Goal: Task Accomplishment & Management: Use online tool/utility

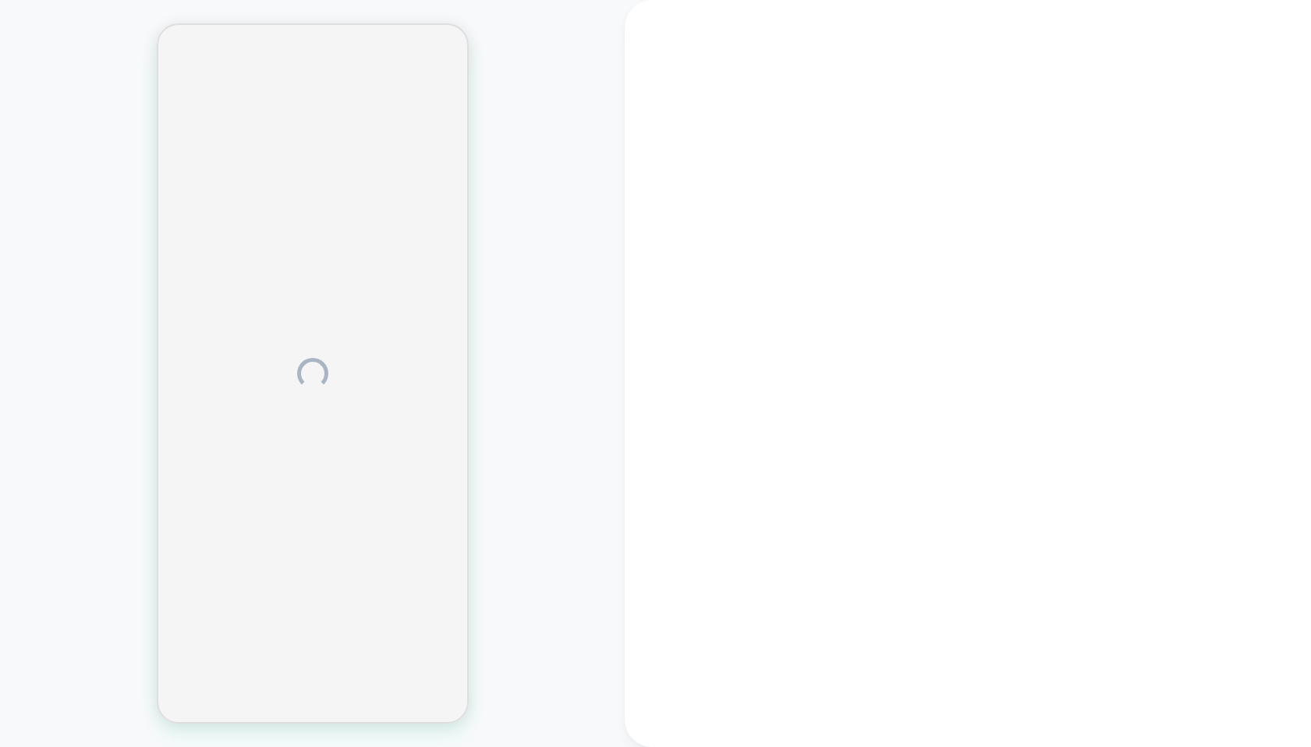
click at [1283, 30] on div at bounding box center [968, 373] width 686 height 747
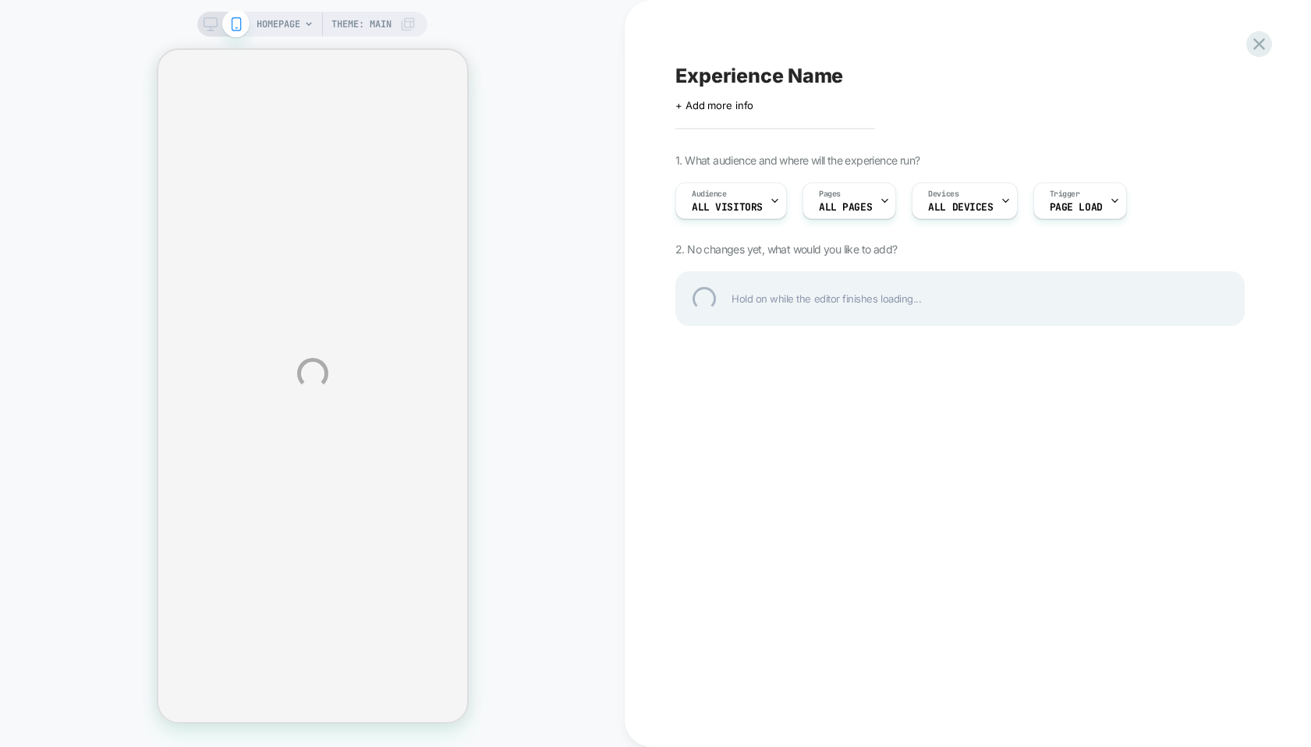
click at [1277, 36] on div "HOMEPAGE Theme: MAIN Experience Name Click to edit experience details + Add mor…" at bounding box center [655, 373] width 1311 height 747
click at [1263, 38] on div at bounding box center [1259, 44] width 32 height 32
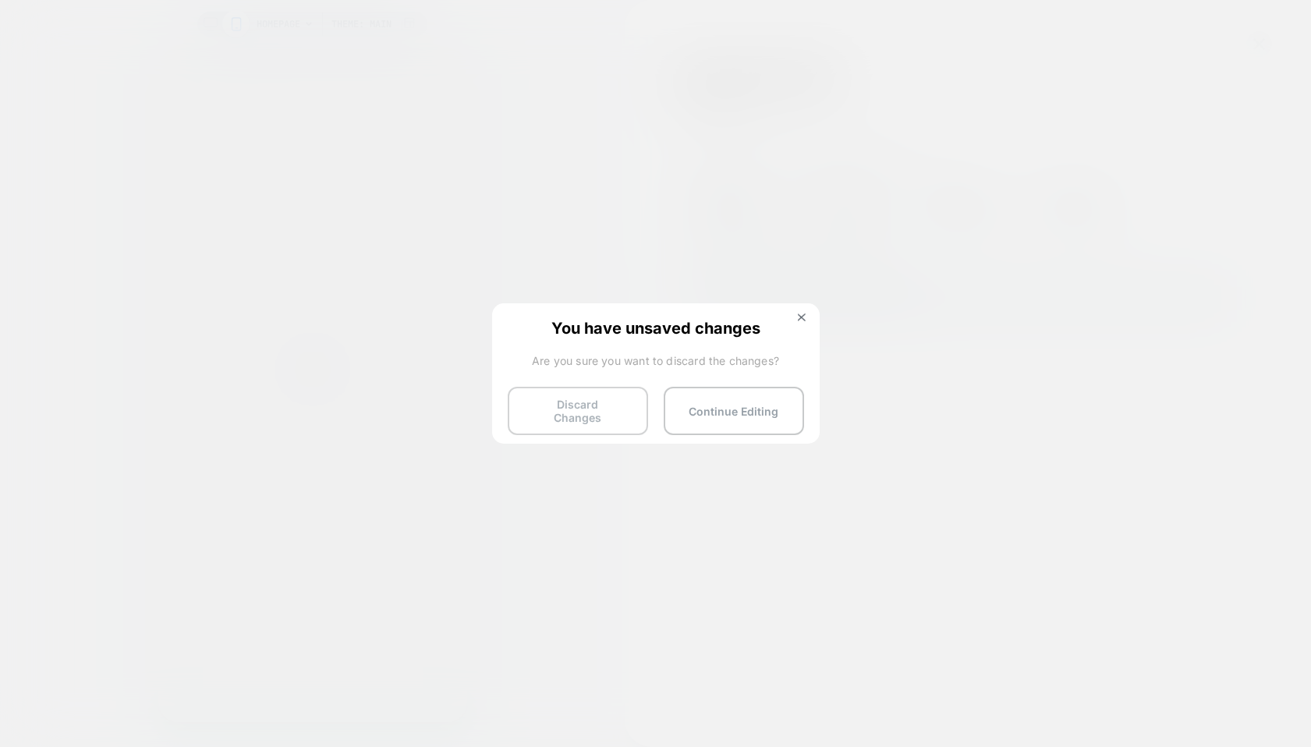
click at [586, 401] on button "Discard Changes" at bounding box center [578, 411] width 140 height 48
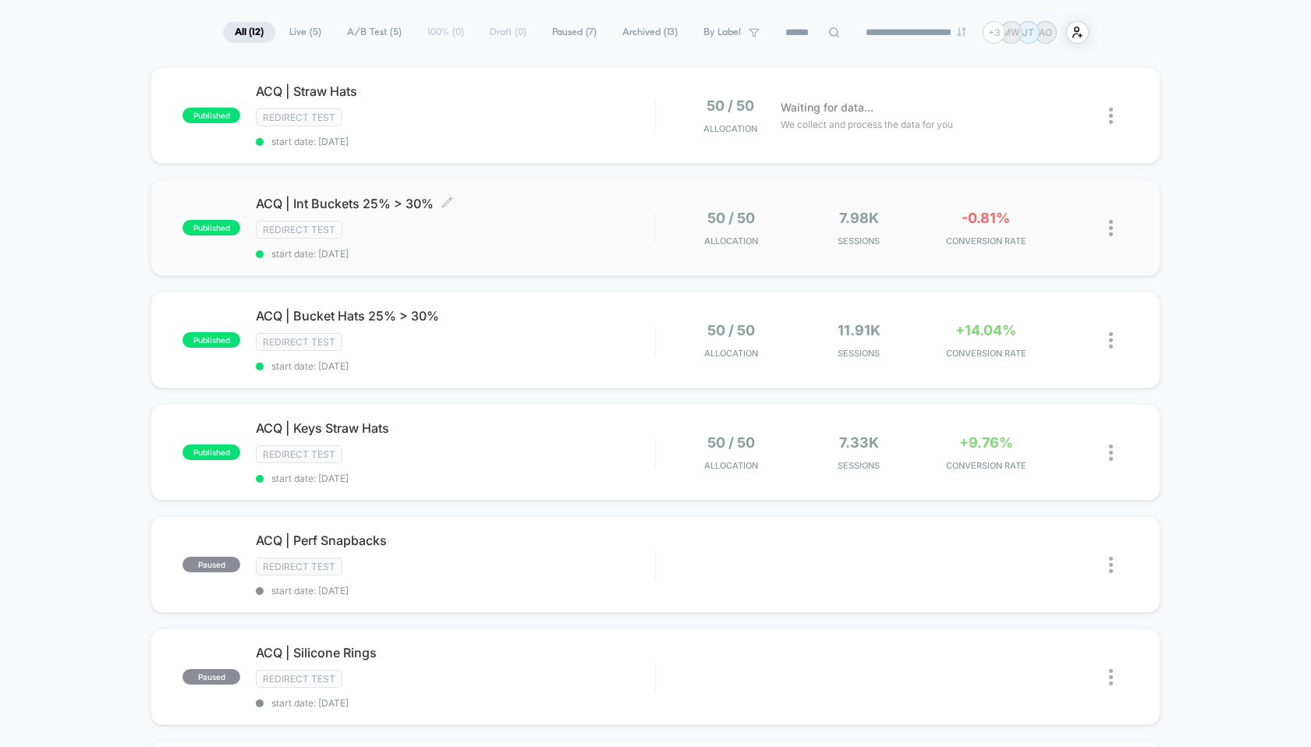
scroll to position [177, 0]
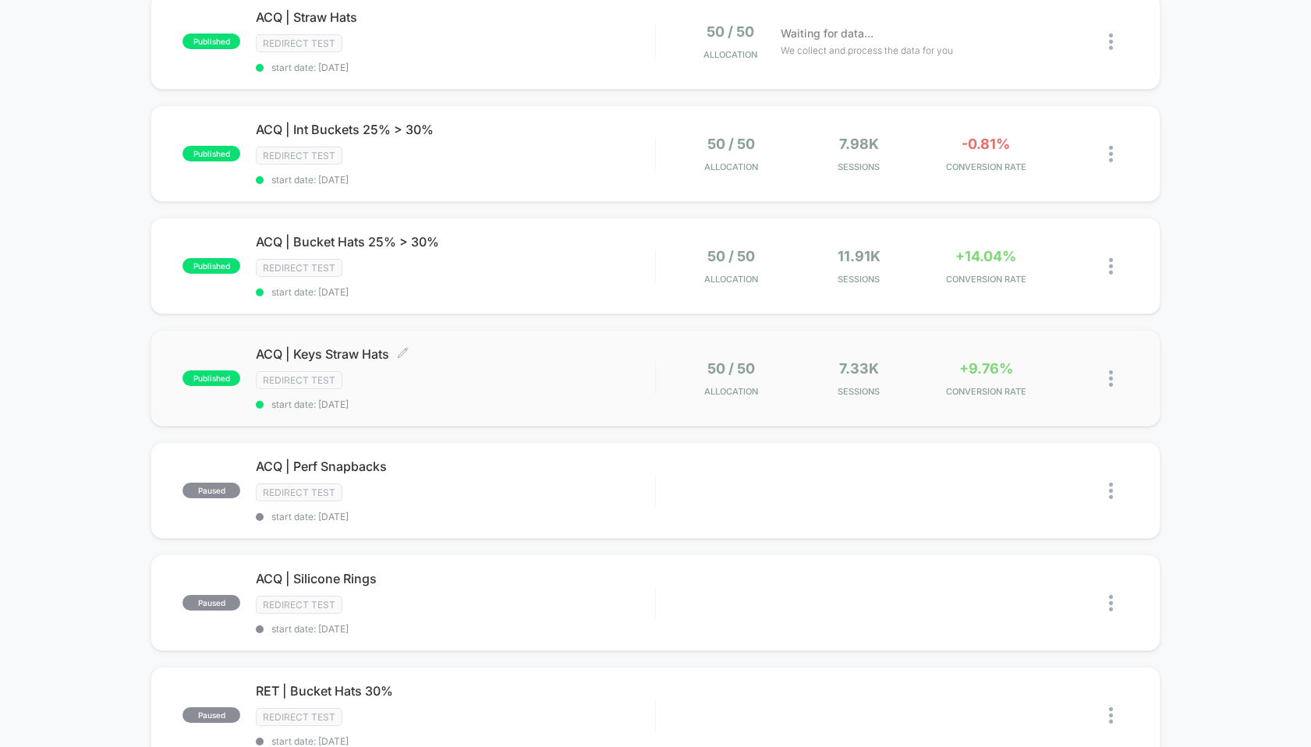
click at [346, 353] on span "ACQ | Keys Straw Hats Click to edit experience details" at bounding box center [455, 354] width 399 height 16
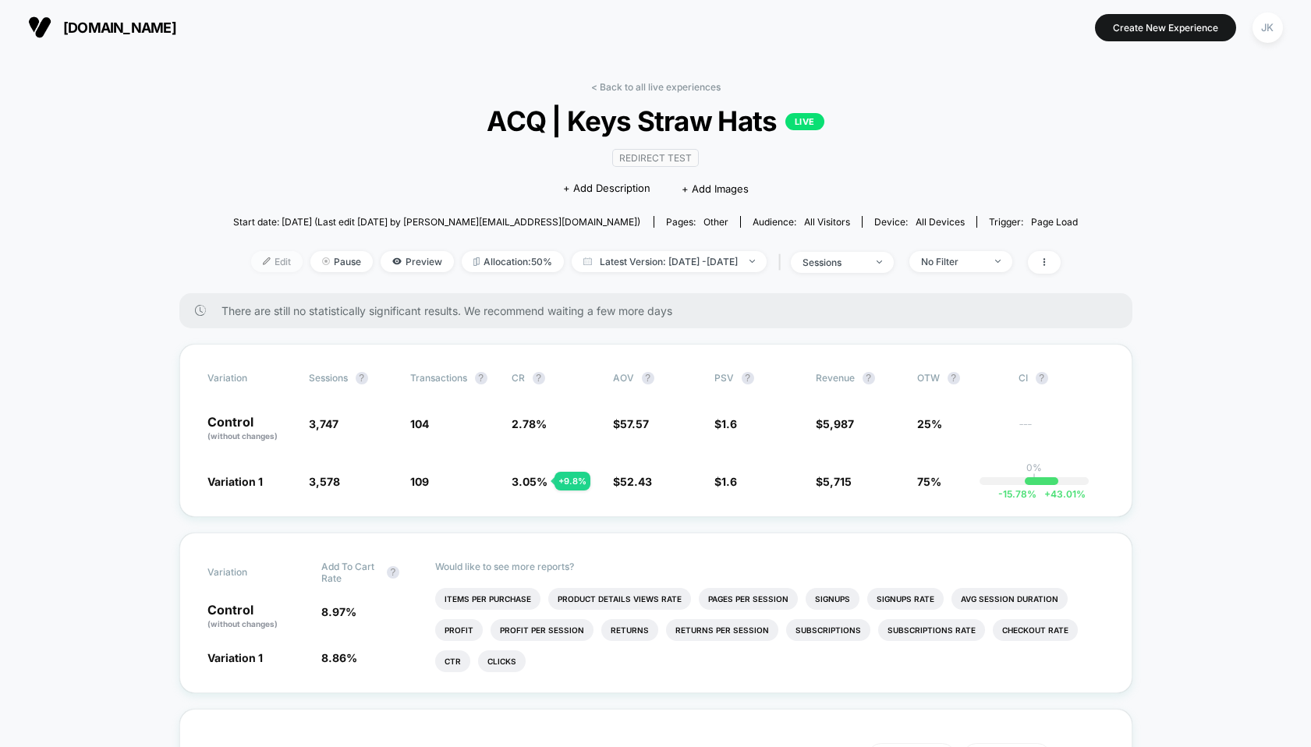
click at [251, 260] on span "Edit" at bounding box center [276, 261] width 51 height 21
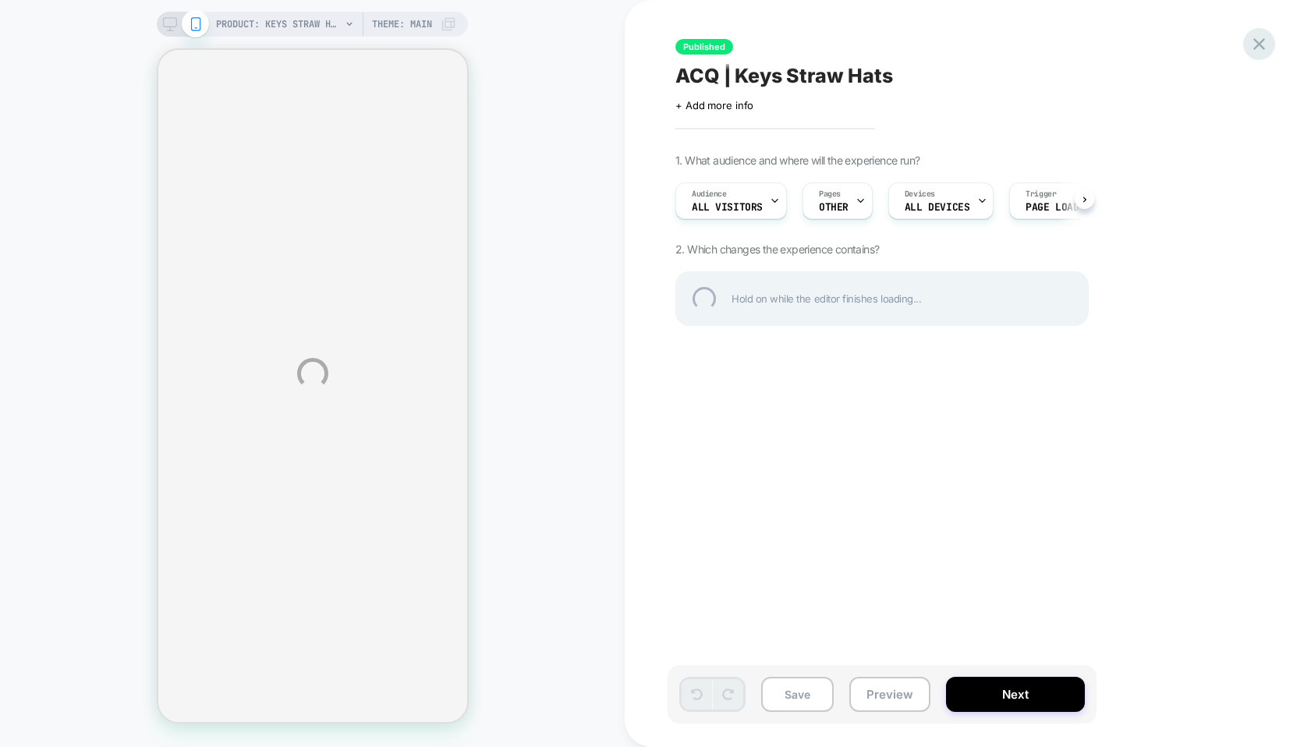
click at [1262, 43] on div at bounding box center [1259, 44] width 32 height 32
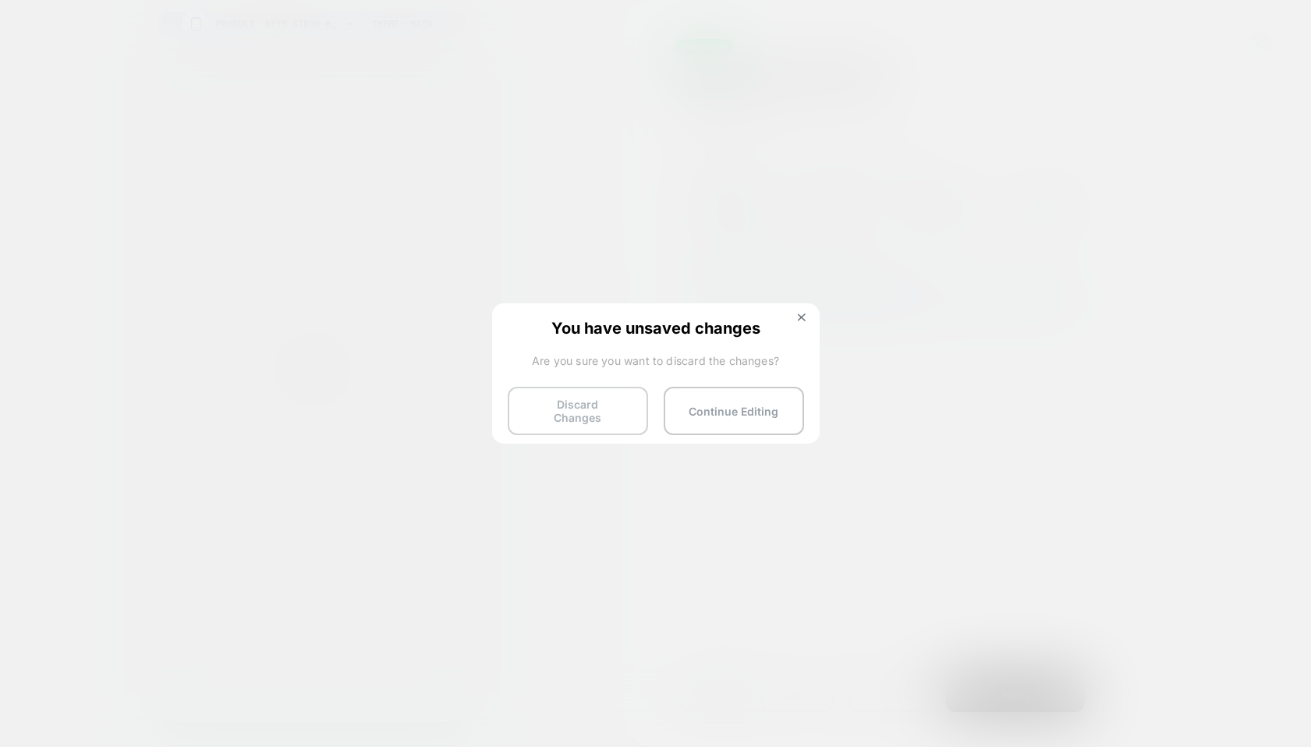
click at [591, 412] on button "Discard Changes" at bounding box center [578, 411] width 140 height 48
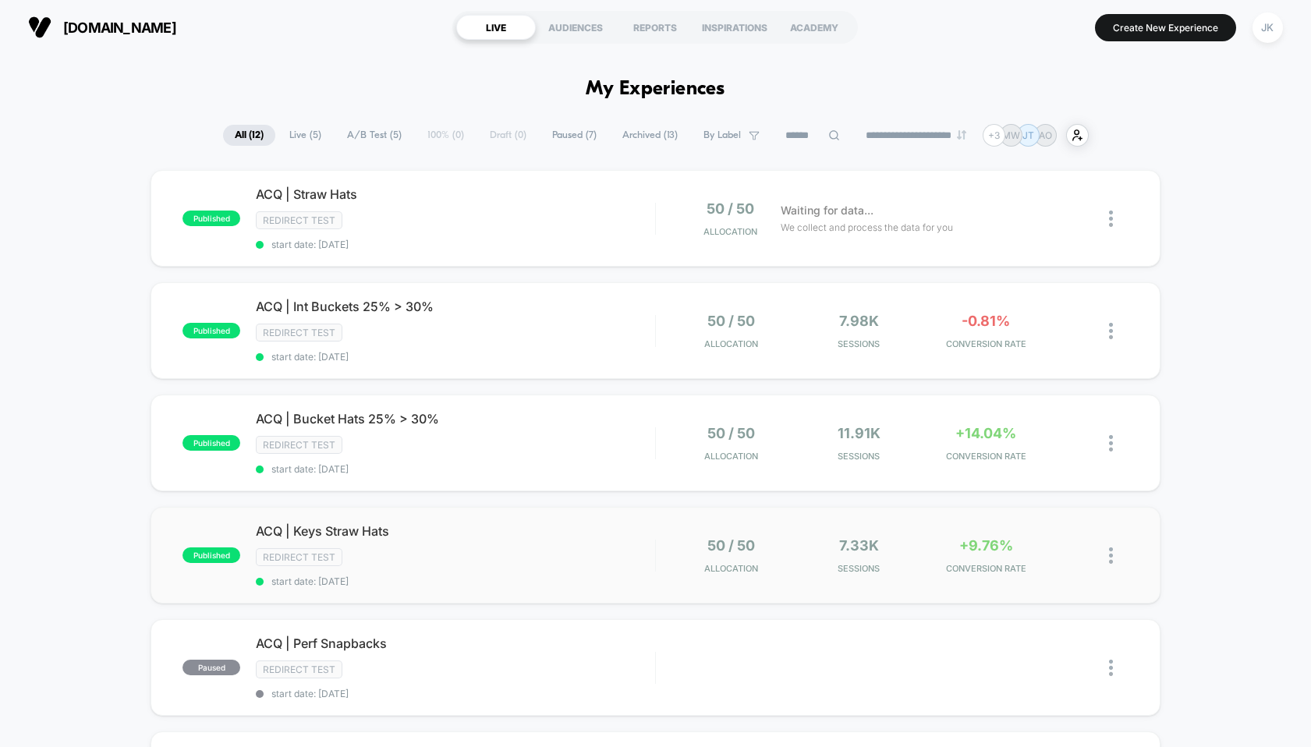
click at [317, 523] on span "ACQ | Keys Straw Hats" at bounding box center [455, 531] width 399 height 16
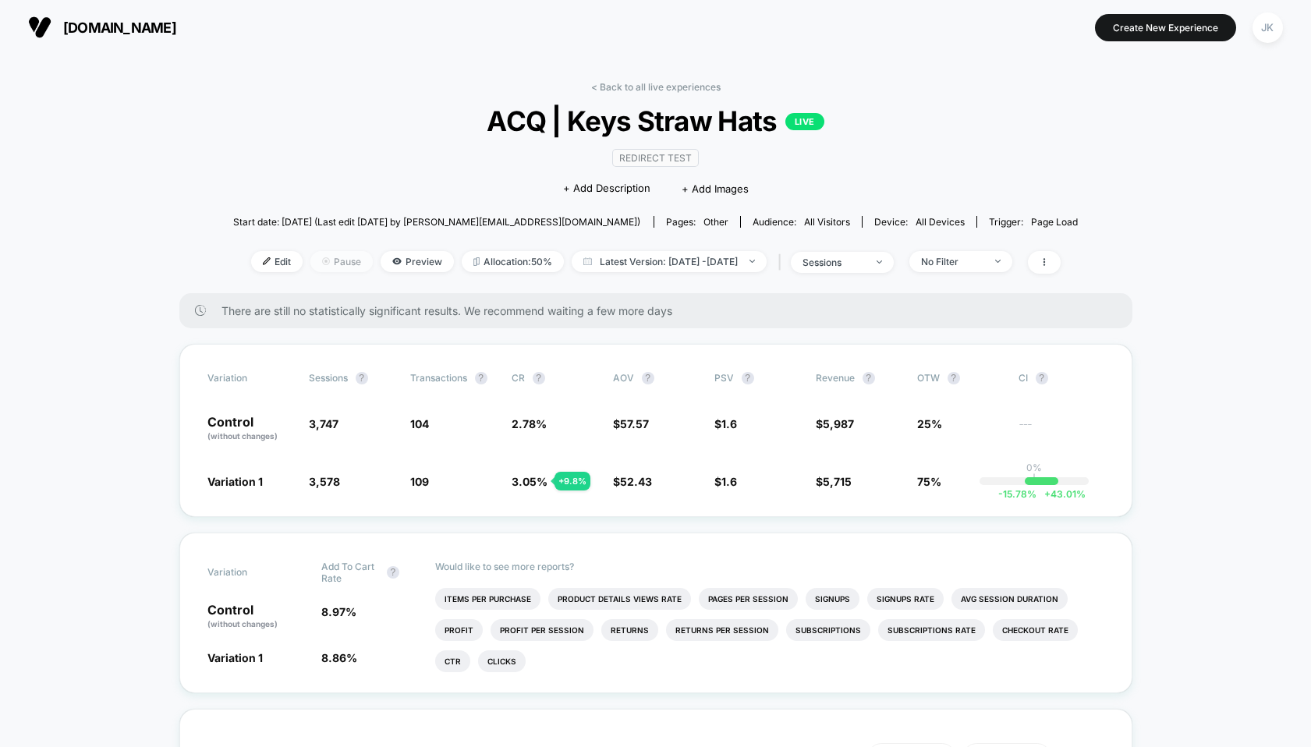
click at [313, 261] on span "Pause" at bounding box center [341, 261] width 62 height 21
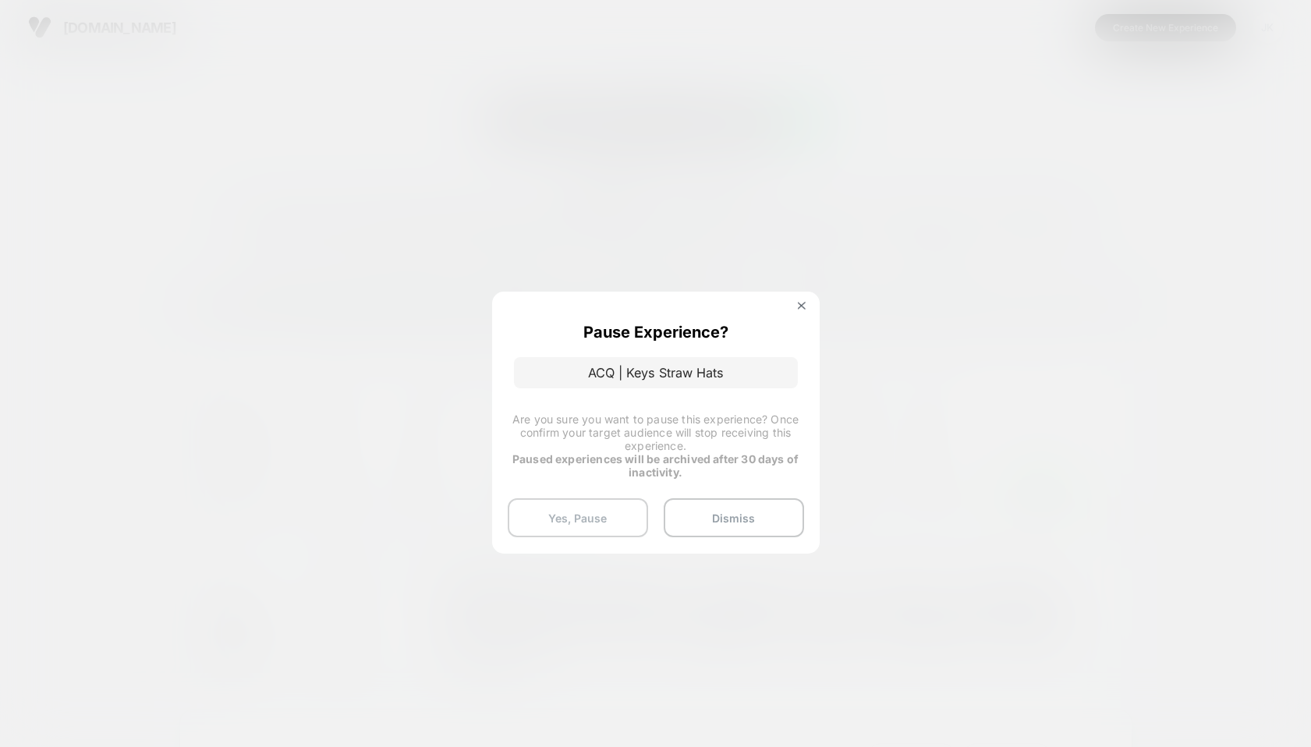
click at [579, 509] on button "Yes, Pause" at bounding box center [578, 517] width 140 height 39
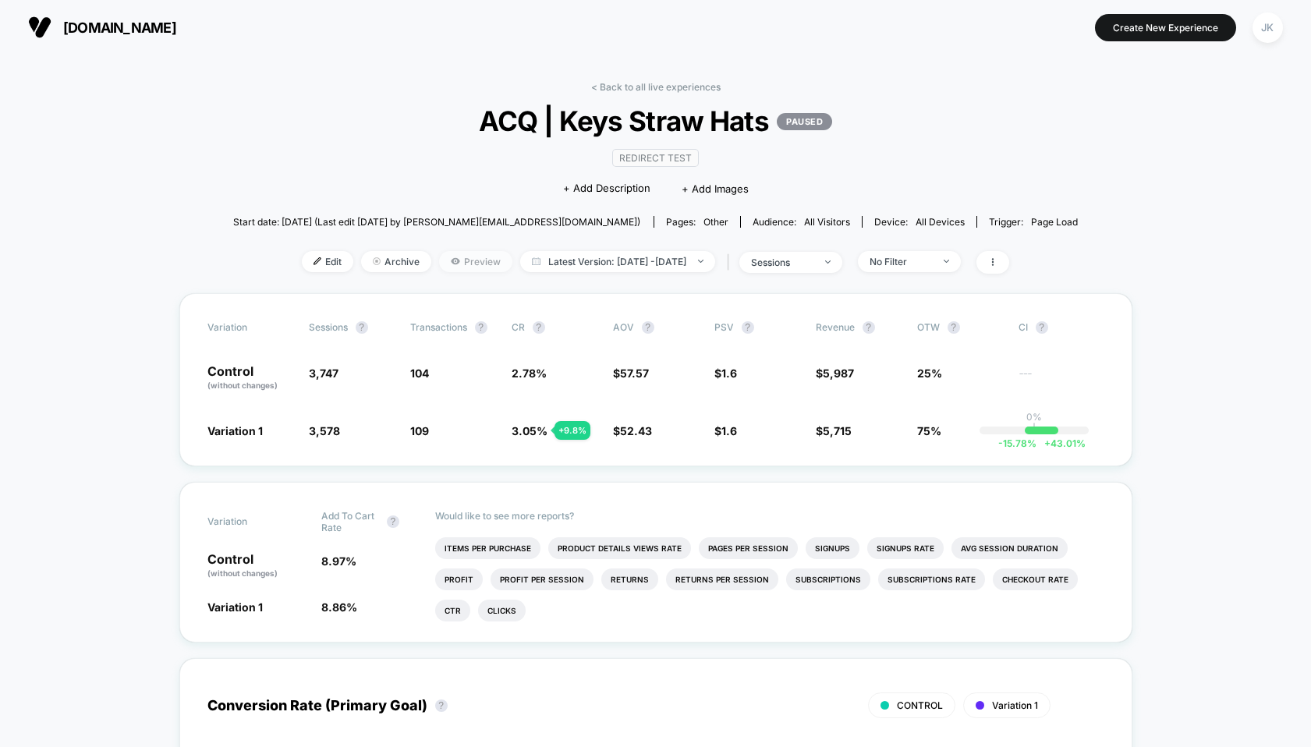
click at [469, 265] on span "Preview" at bounding box center [475, 261] width 73 height 21
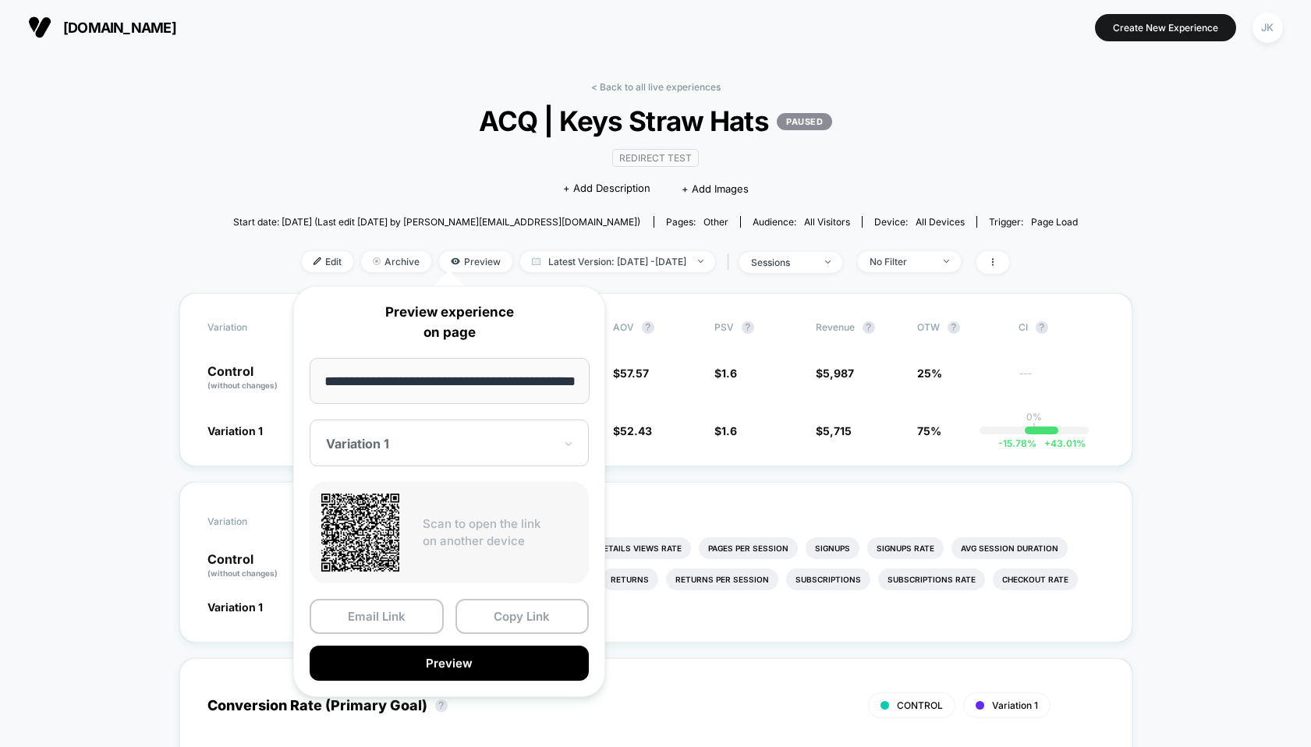
click at [411, 438] on div at bounding box center [440, 444] width 228 height 16
click at [380, 521] on div "CONTROL" at bounding box center [449, 526] width 264 height 28
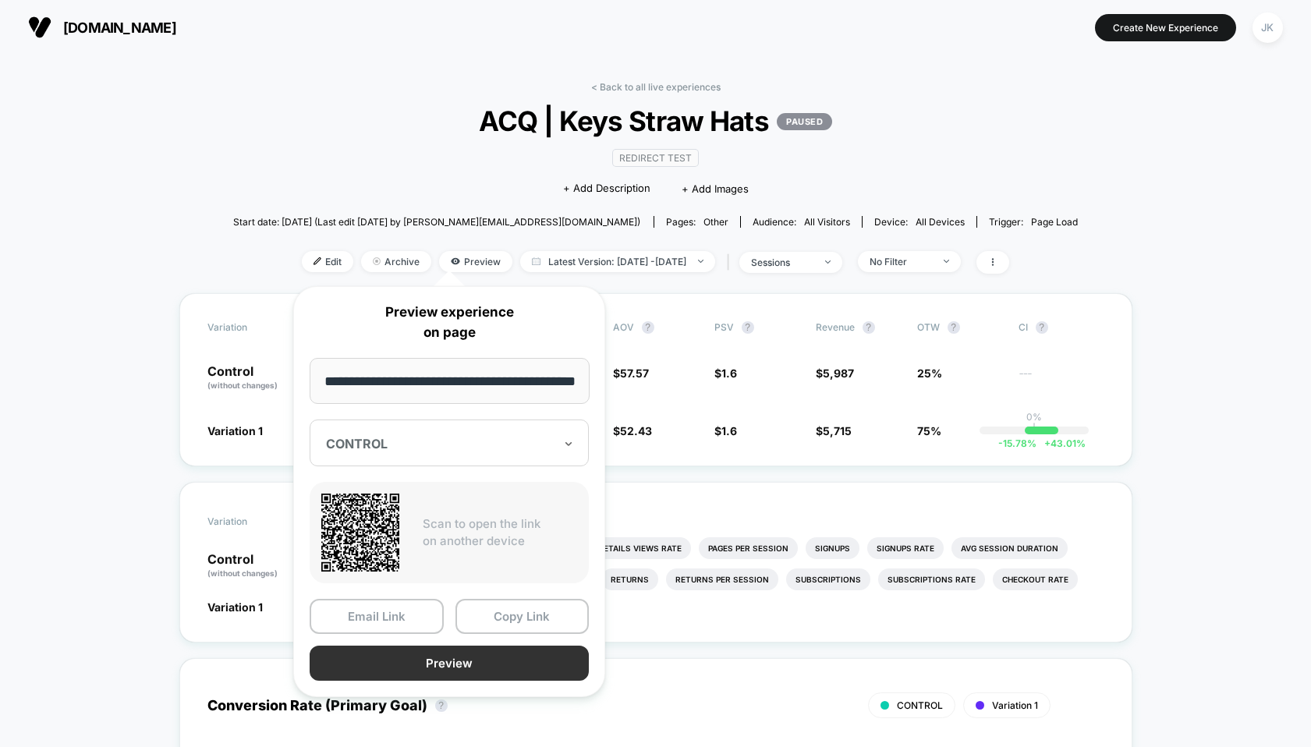
click at [401, 657] on button "Preview" at bounding box center [449, 663] width 279 height 35
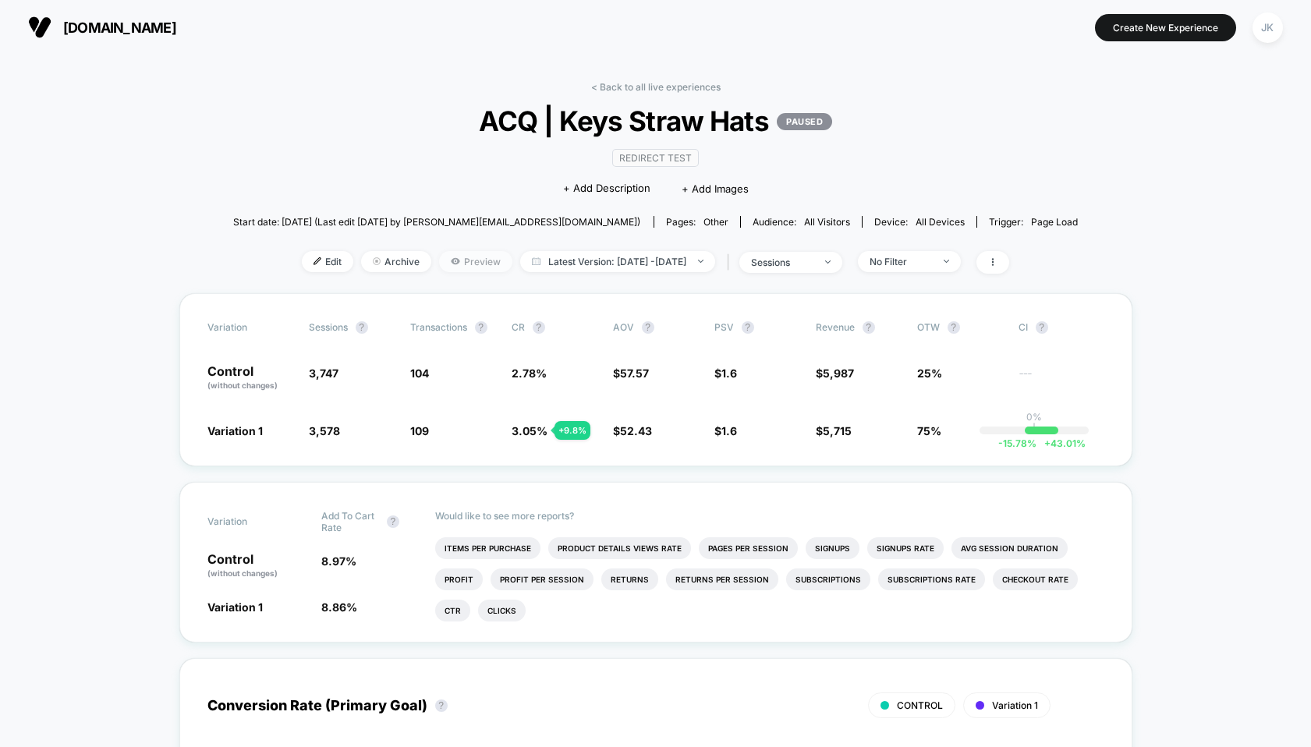
click at [454, 257] on span "Preview" at bounding box center [475, 261] width 73 height 21
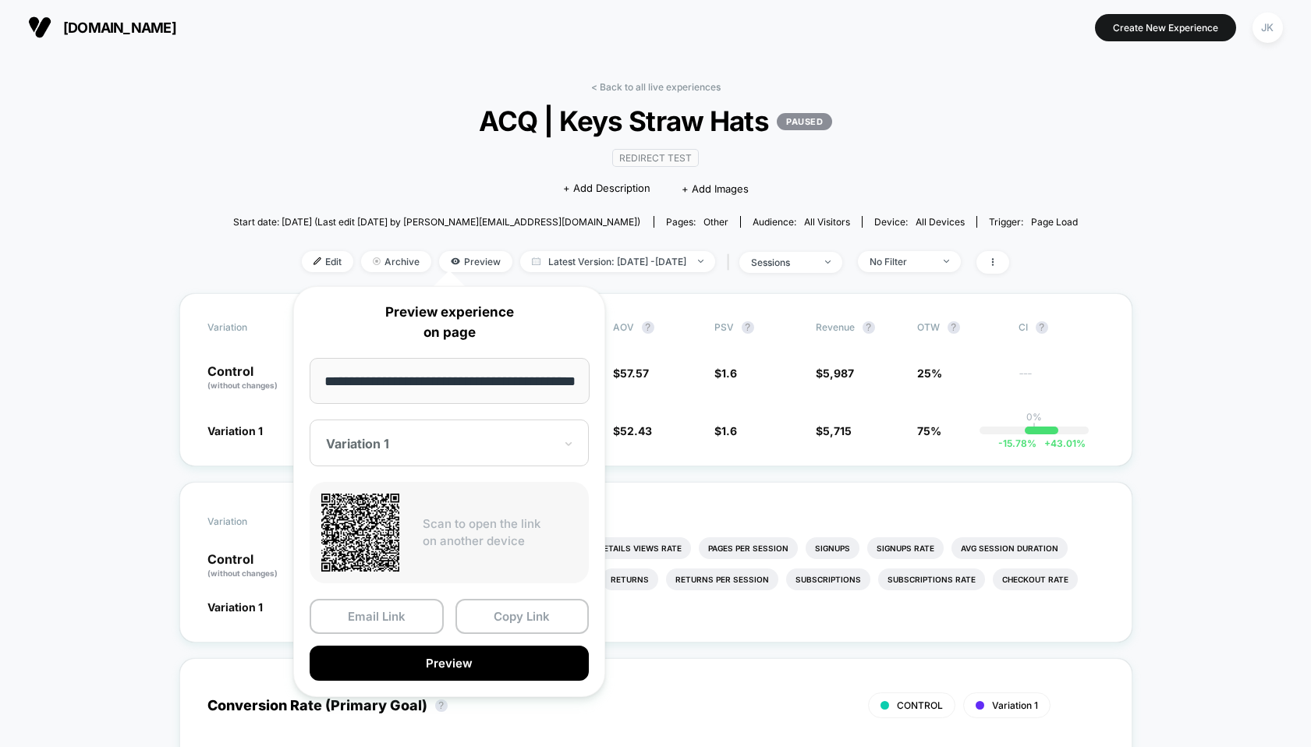
click at [394, 441] on div at bounding box center [440, 444] width 228 height 16
click at [371, 496] on div "Variation 1" at bounding box center [449, 498] width 264 height 28
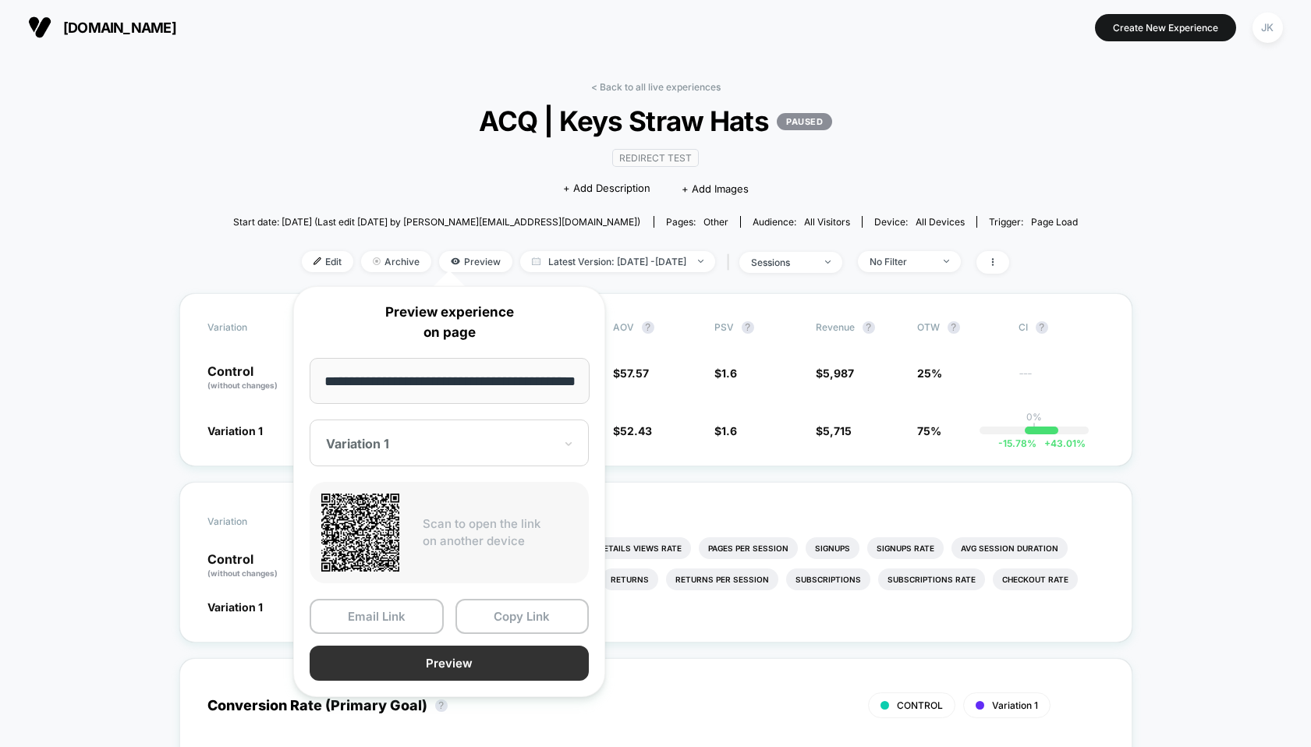
click at [426, 654] on button "Preview" at bounding box center [449, 663] width 279 height 35
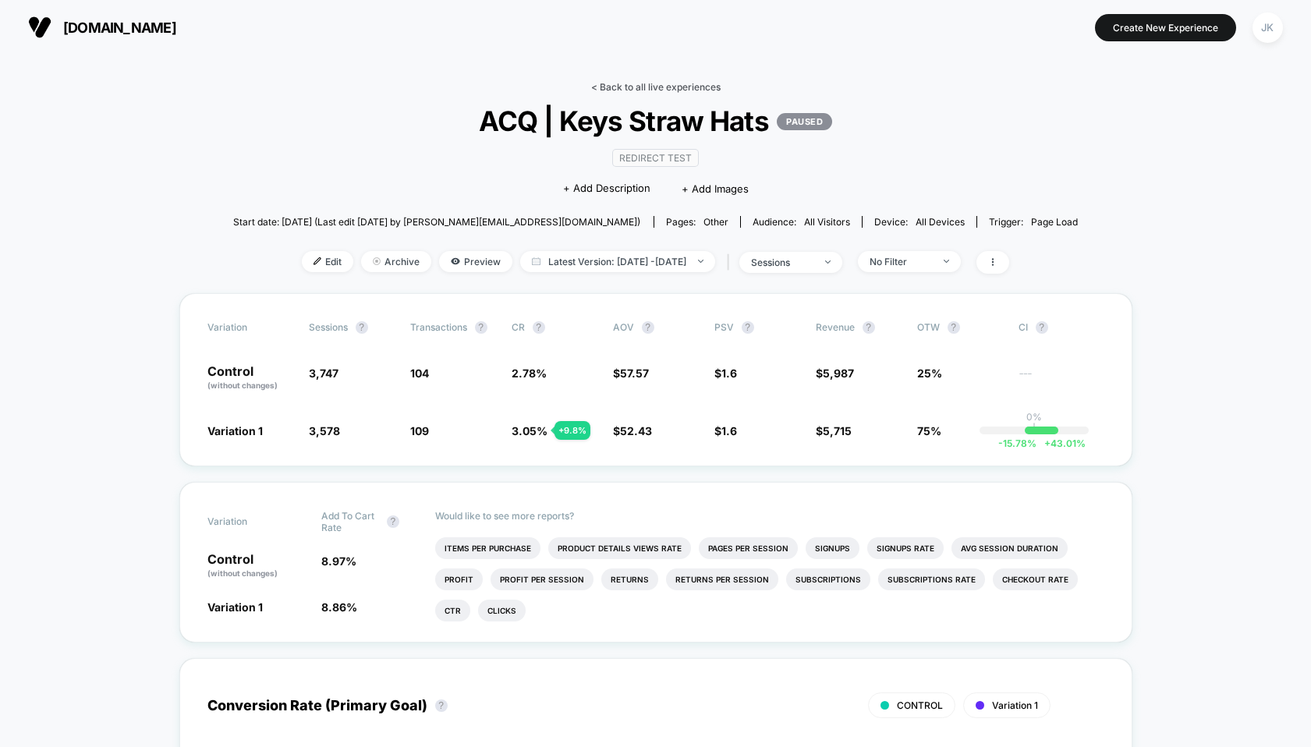
click at [650, 90] on link "< Back to all live experiences" at bounding box center [655, 87] width 129 height 12
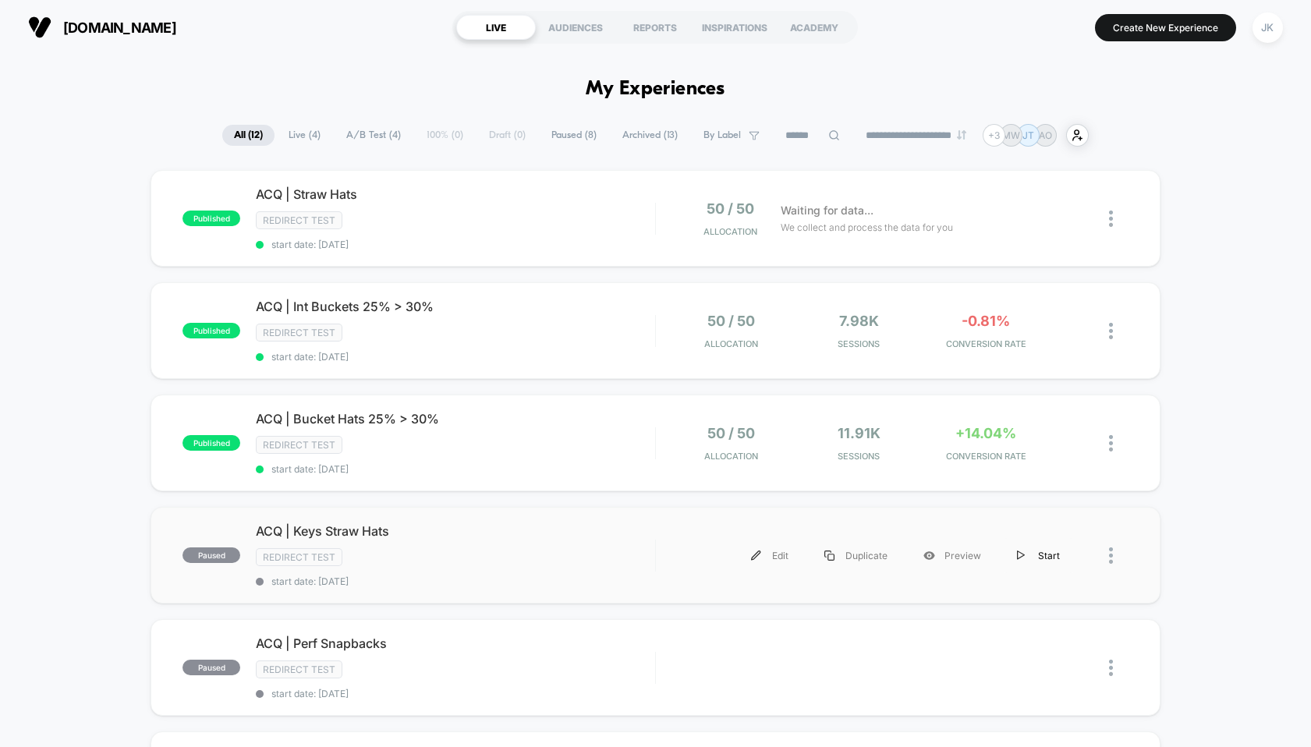
click at [1034, 553] on div "Start" at bounding box center [1038, 555] width 79 height 35
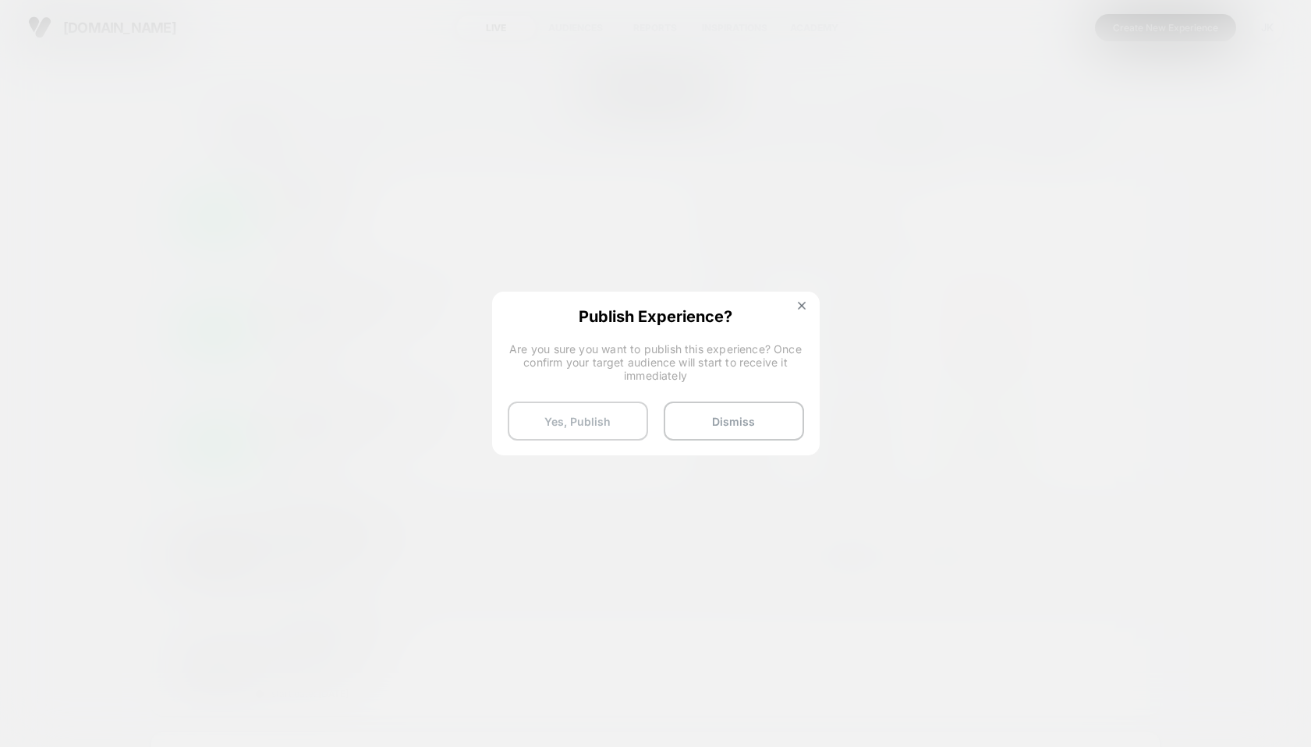
click at [595, 412] on button "Yes, Publish" at bounding box center [578, 421] width 140 height 39
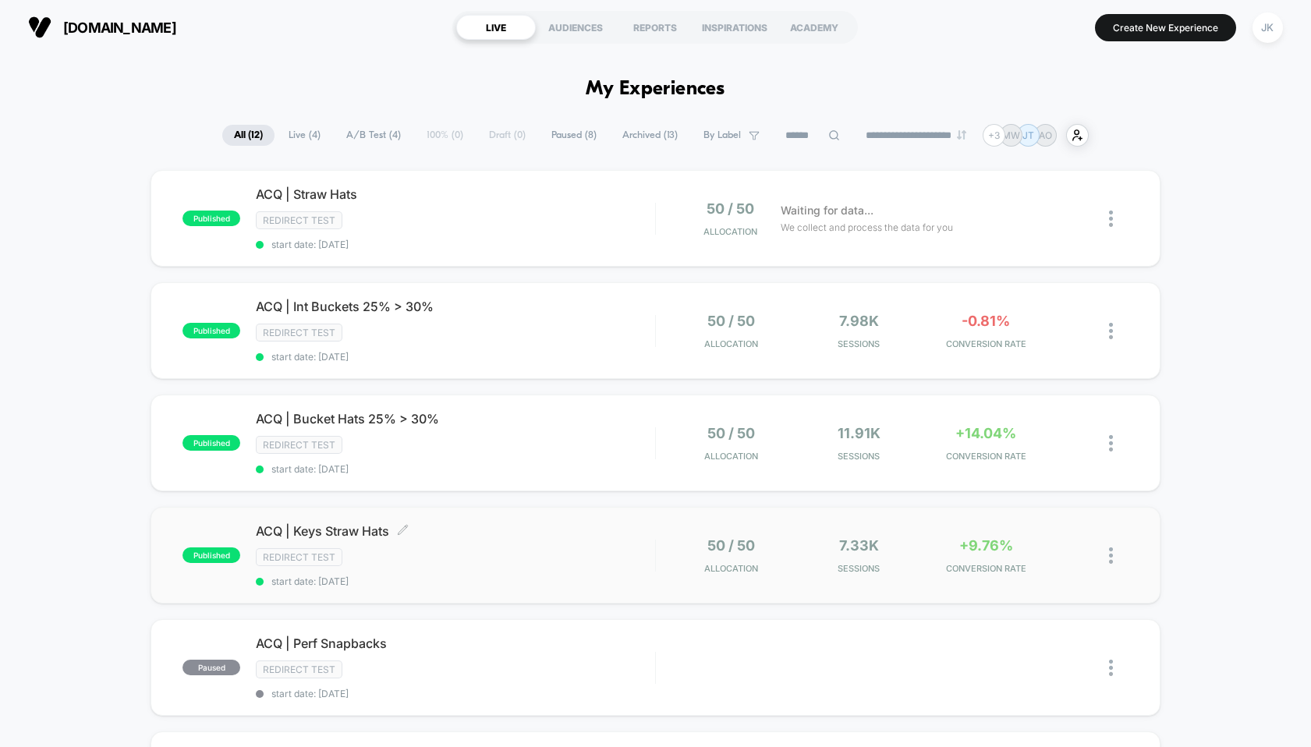
click at [372, 530] on span "ACQ | Keys Straw Hats Click to edit experience details" at bounding box center [455, 531] width 399 height 16
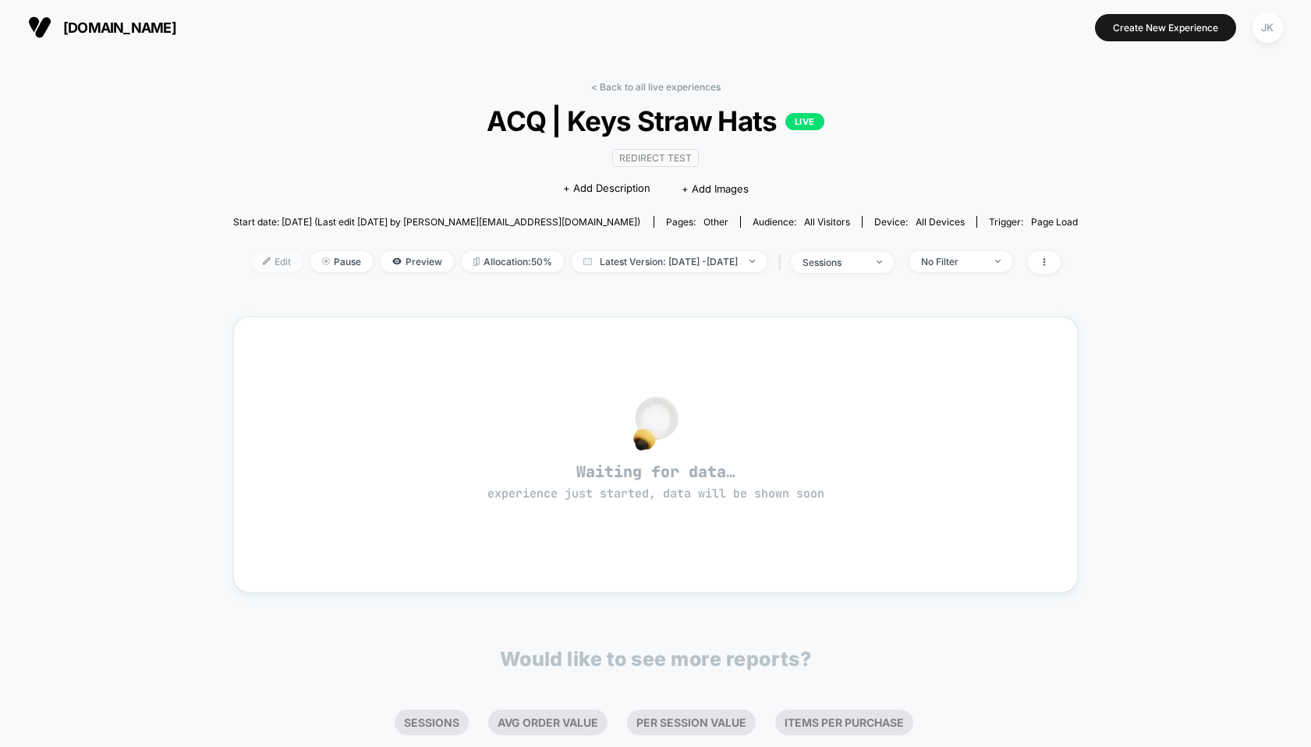
click at [258, 261] on span "Edit" at bounding box center [276, 261] width 51 height 21
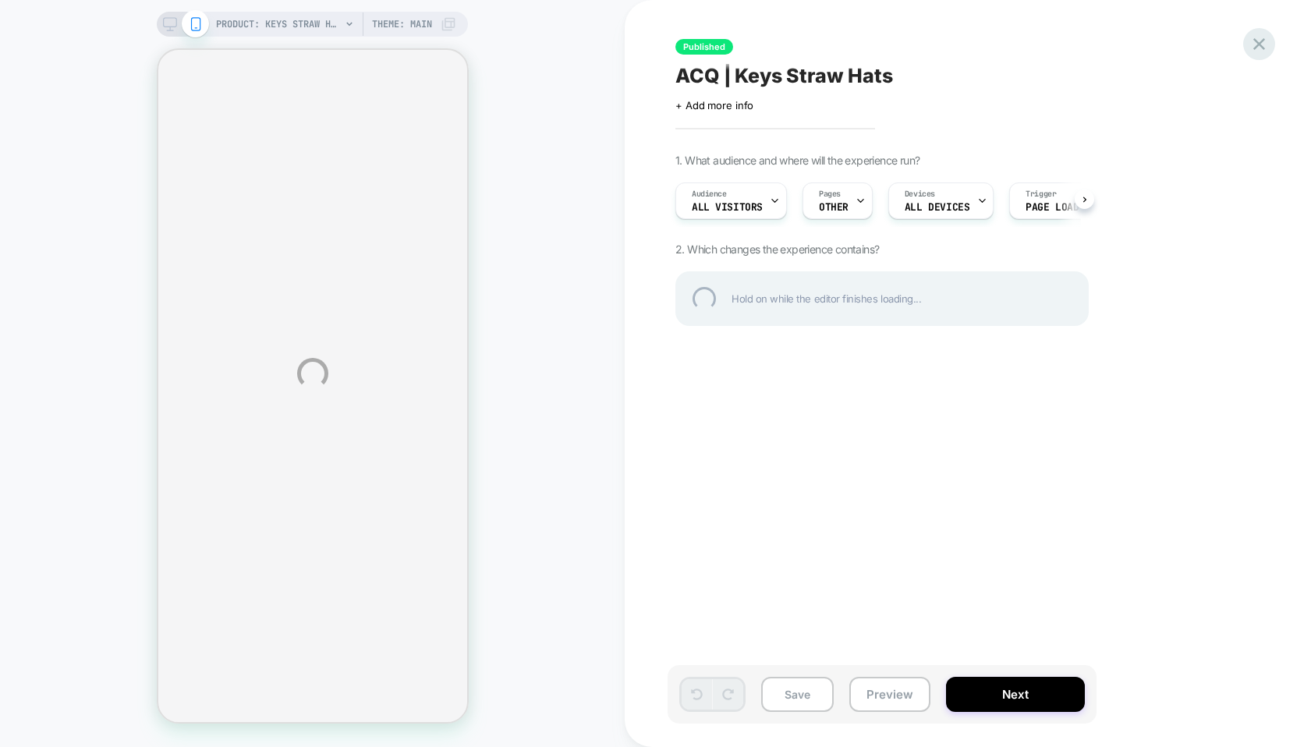
click at [1262, 44] on div at bounding box center [1259, 44] width 32 height 32
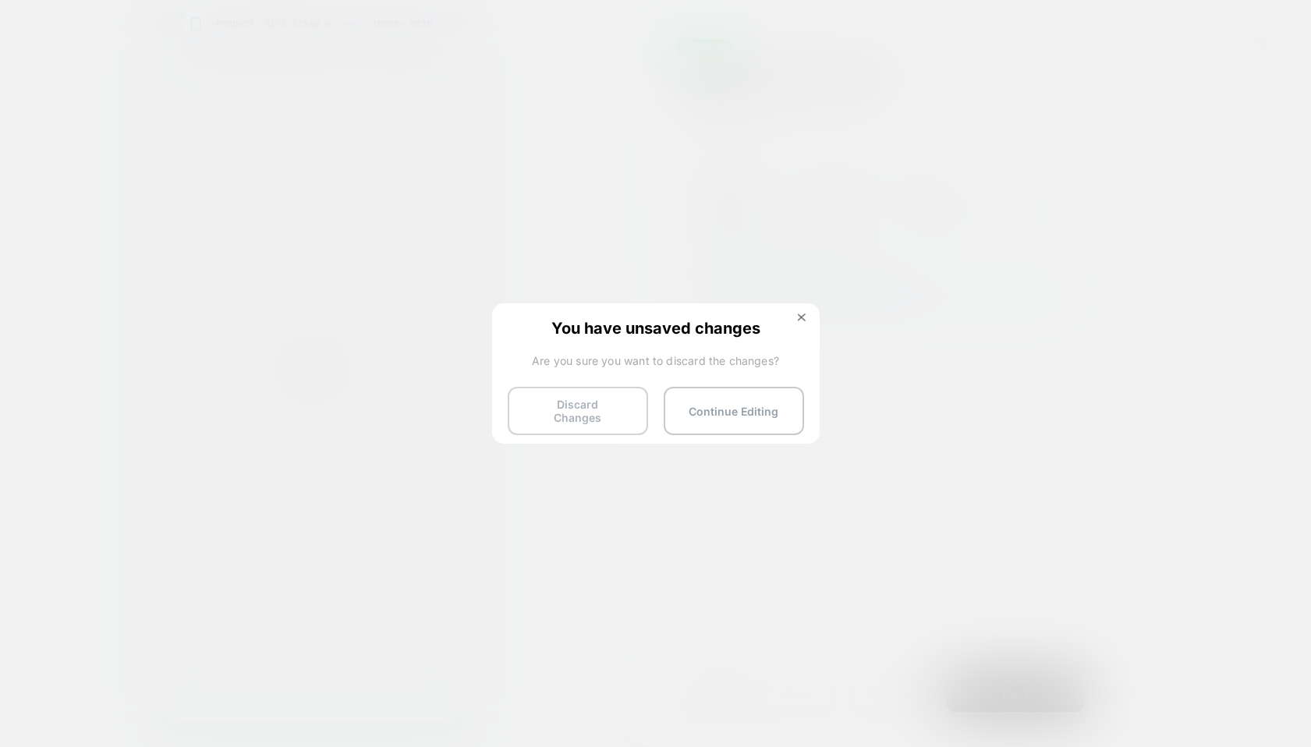
click at [586, 410] on button "Discard Changes" at bounding box center [578, 411] width 140 height 48
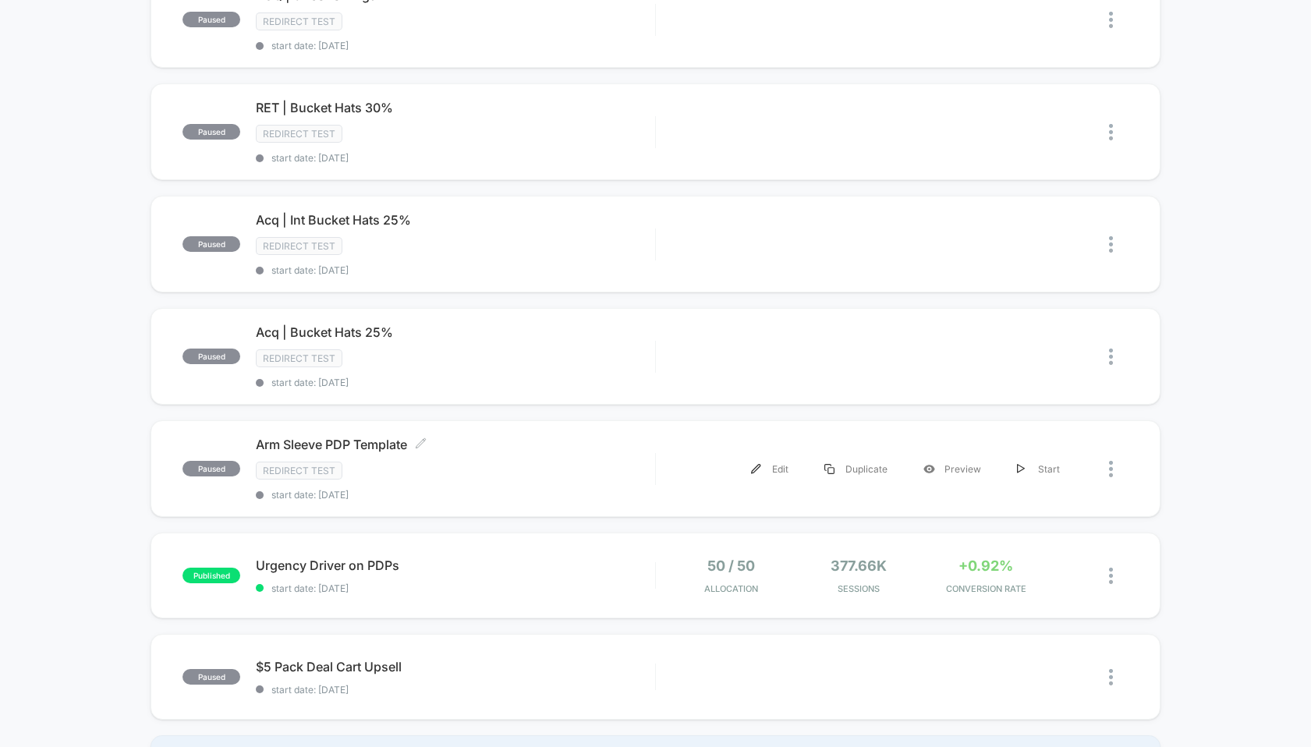
scroll to position [740, 0]
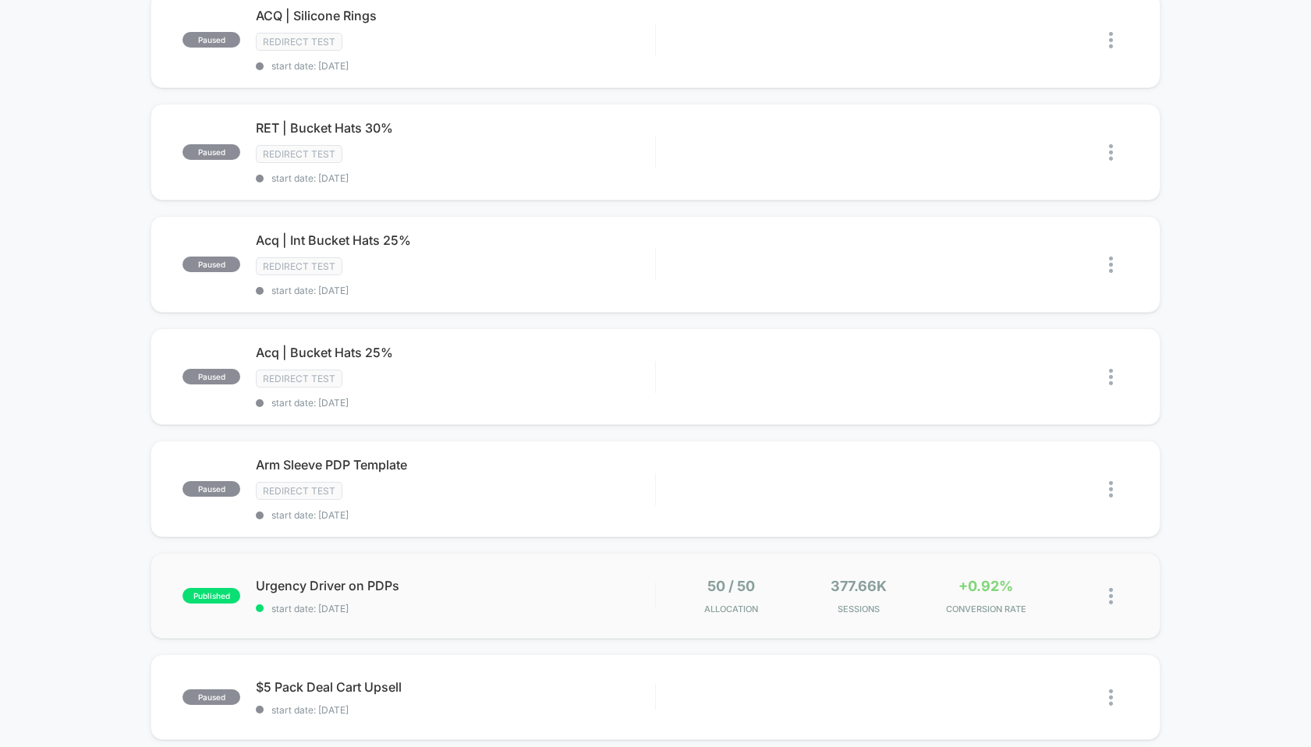
click at [571, 557] on div "published Urgency Driver on PDPs start date: 7/16/2025 50 / 50 Allocation 377.6…" at bounding box center [655, 596] width 1009 height 86
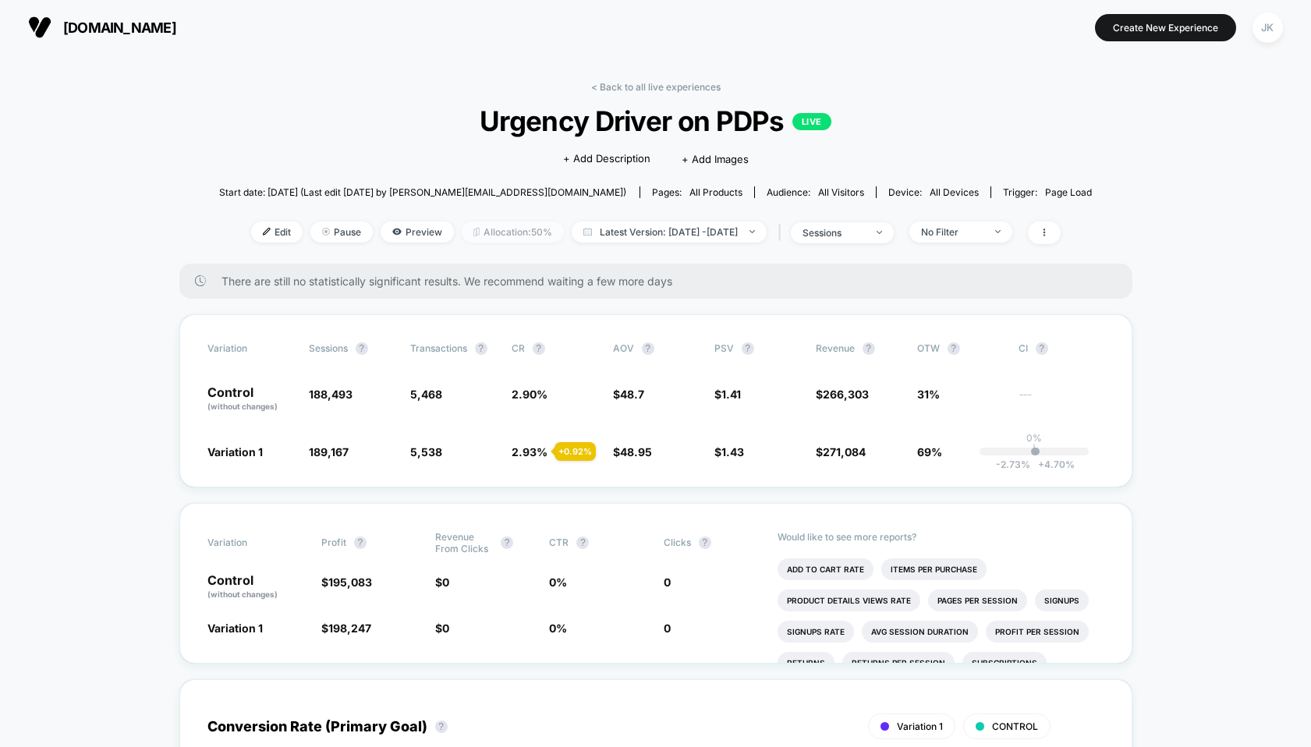
click at [495, 232] on span "Allocation: 50%" at bounding box center [513, 231] width 102 height 21
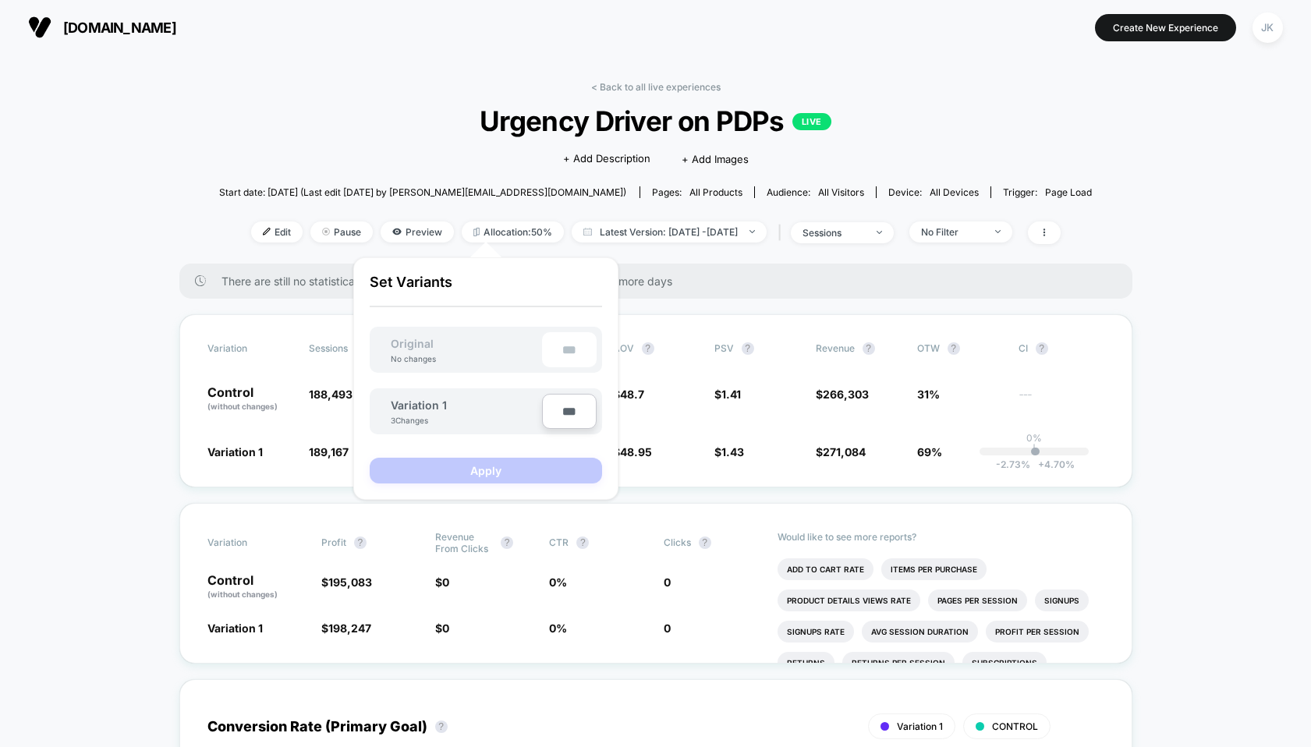
click at [565, 411] on input "***" at bounding box center [569, 411] width 55 height 35
type input "***"
type input "**"
type input "***"
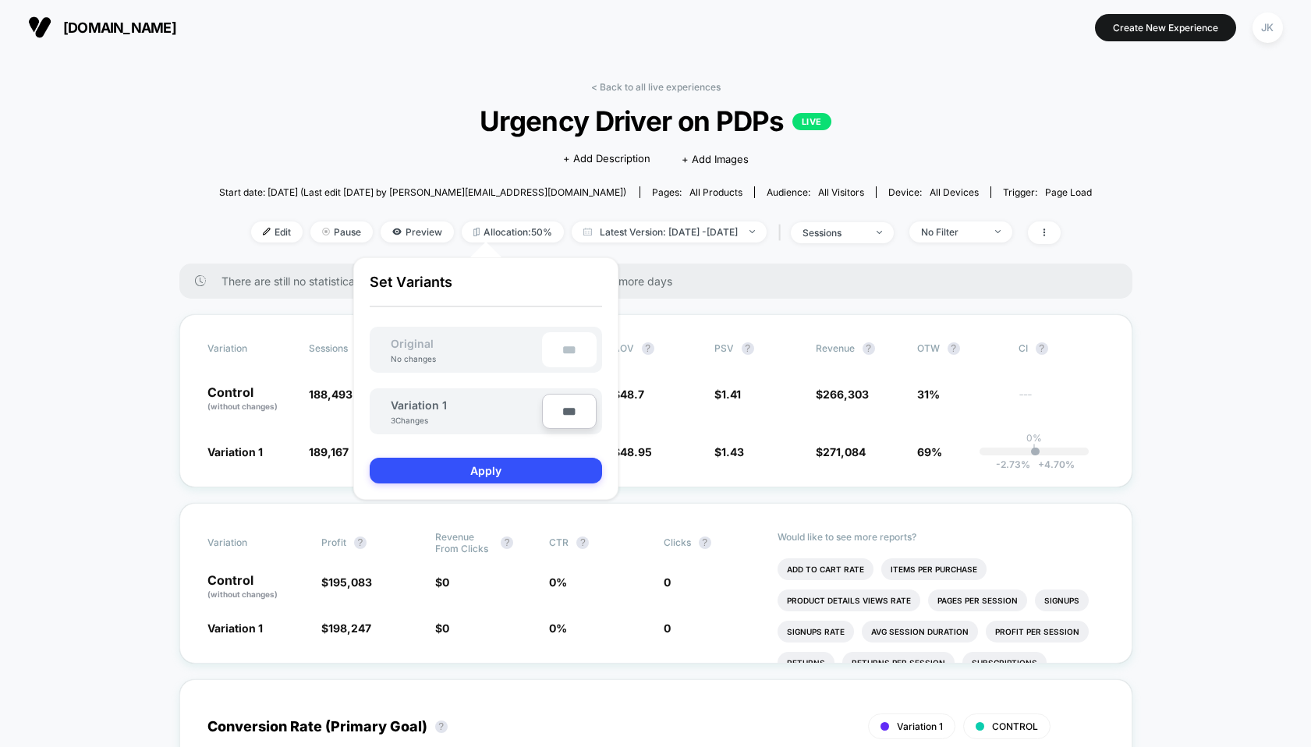
type input "**"
type input "****"
click at [530, 471] on button "Apply" at bounding box center [486, 471] width 232 height 26
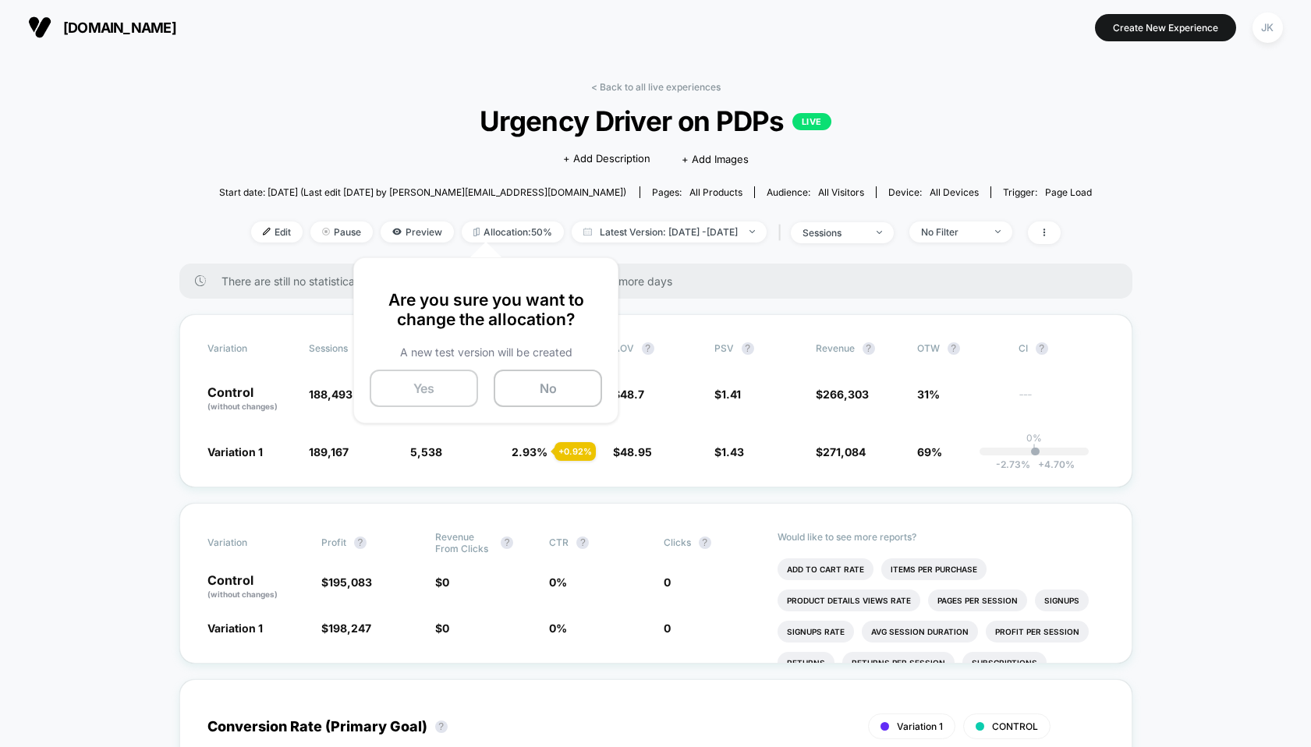
click at [435, 384] on button "Yes" at bounding box center [424, 388] width 108 height 37
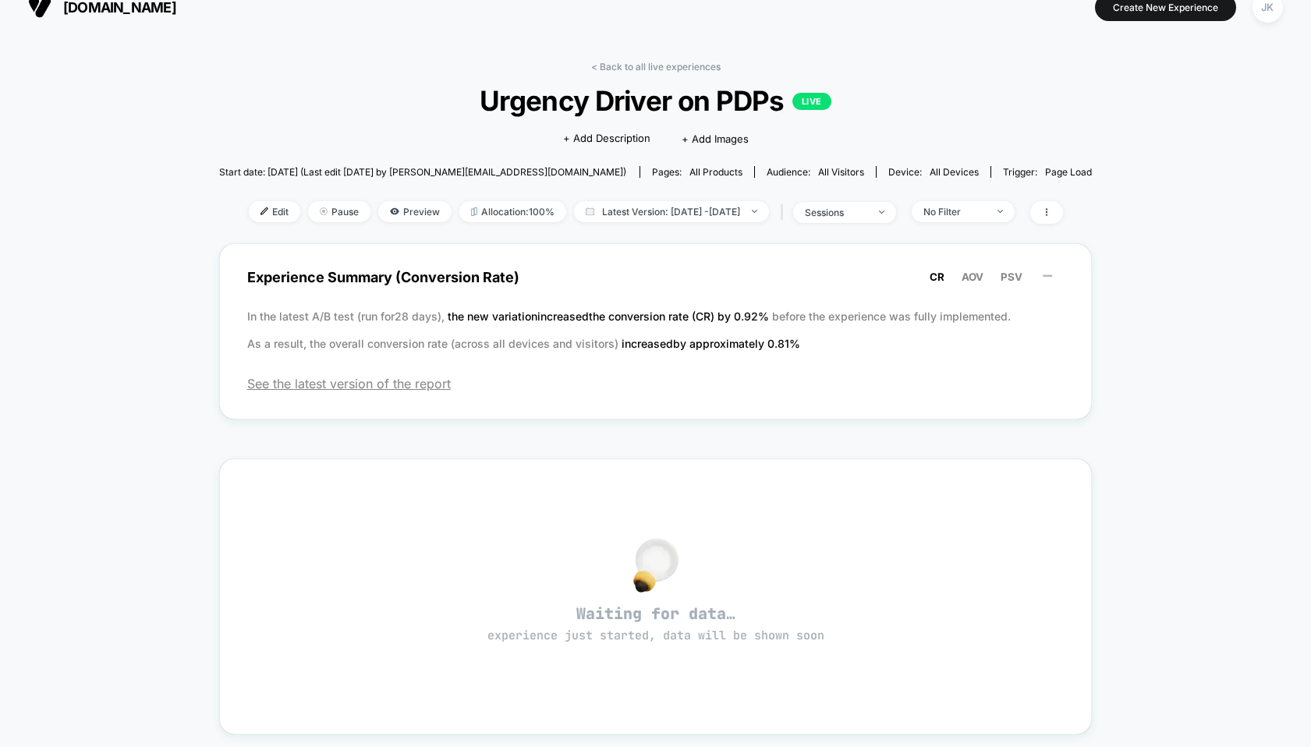
scroll to position [23, 0]
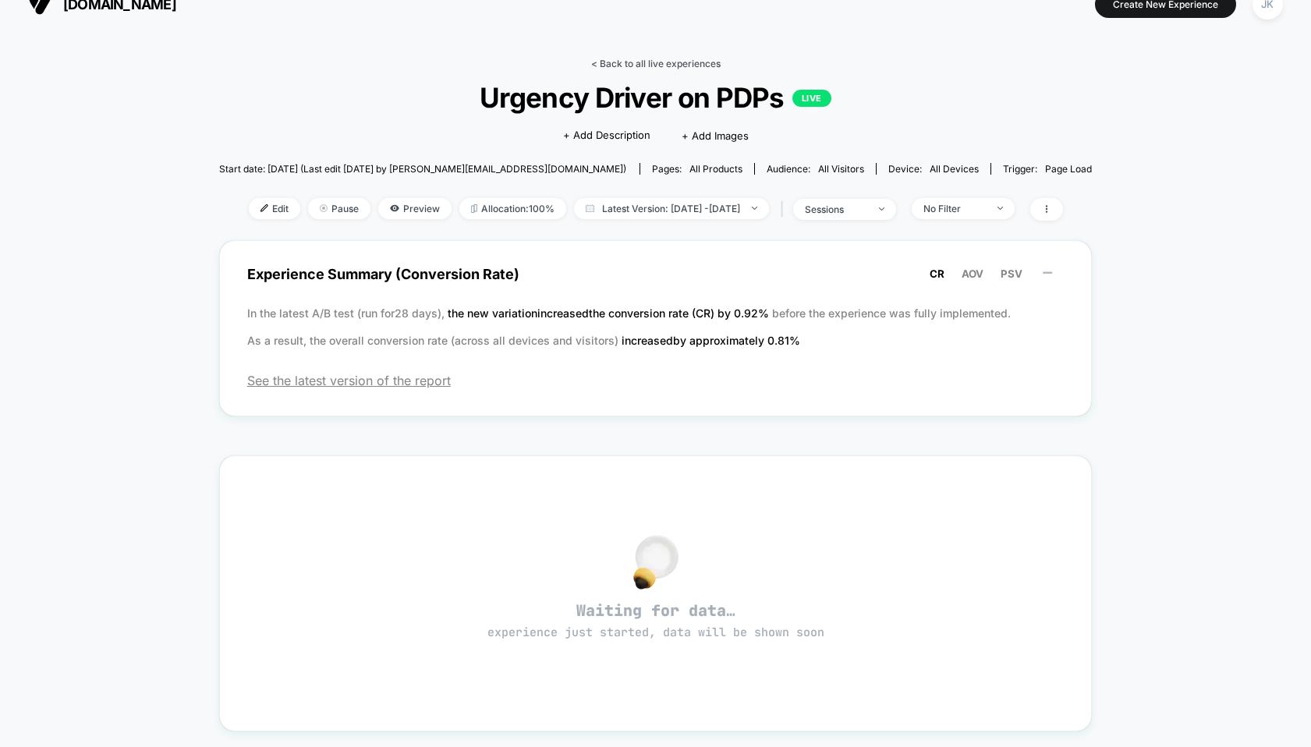
click at [611, 66] on link "< Back to all live experiences" at bounding box center [655, 64] width 129 height 12
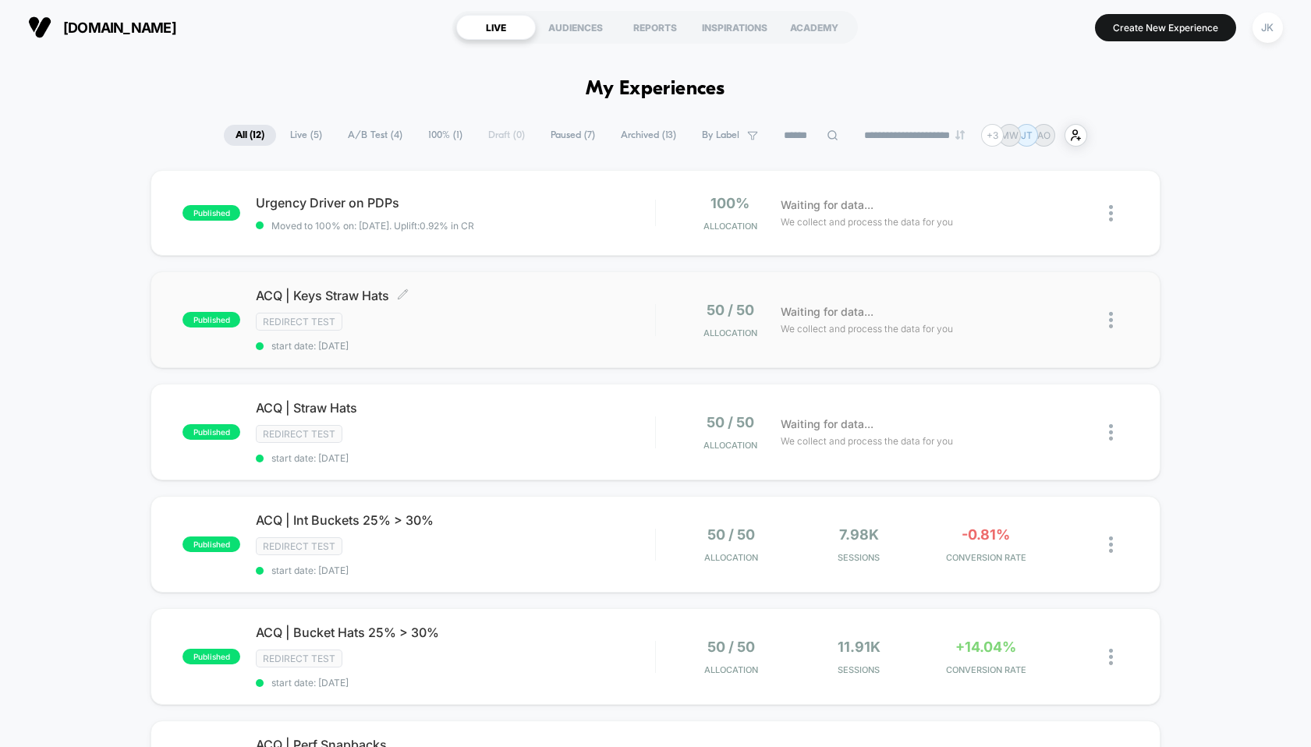
click at [332, 292] on span "ACQ | Keys Straw Hats Click to edit experience details" at bounding box center [455, 296] width 399 height 16
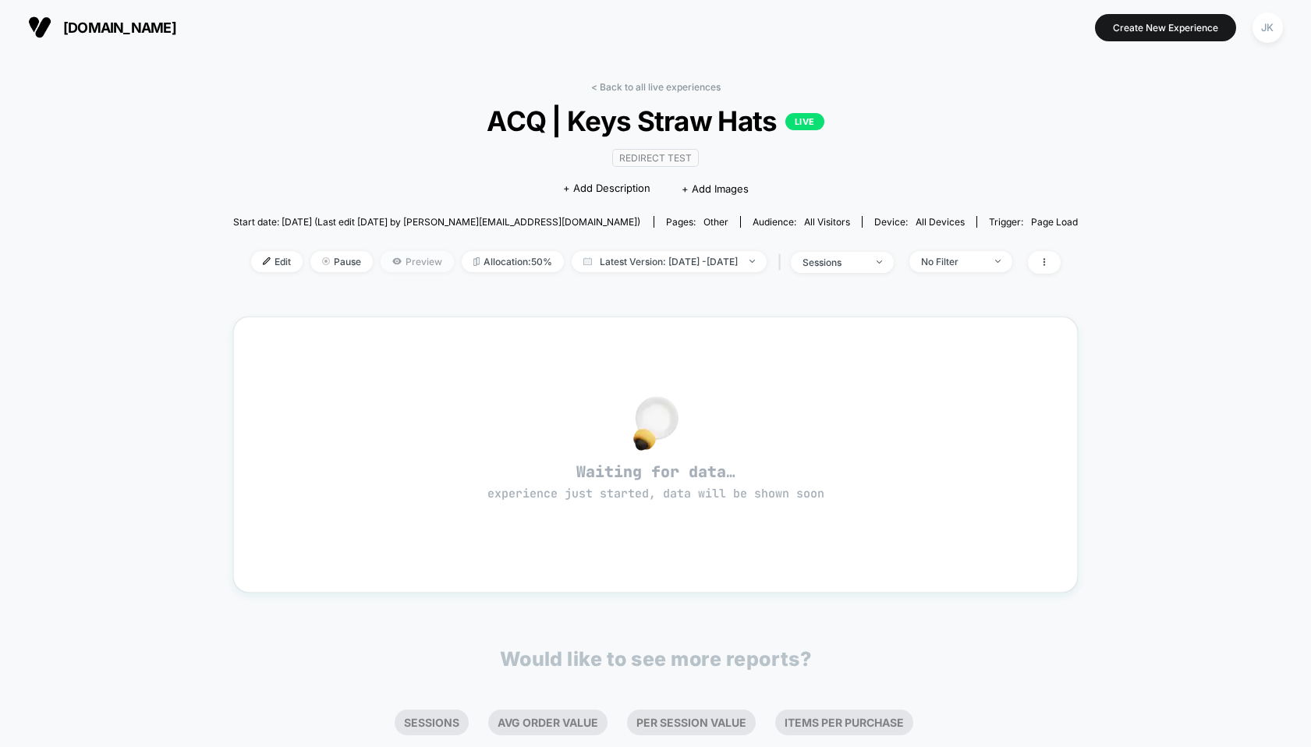
click at [381, 257] on span "Preview" at bounding box center [417, 261] width 73 height 21
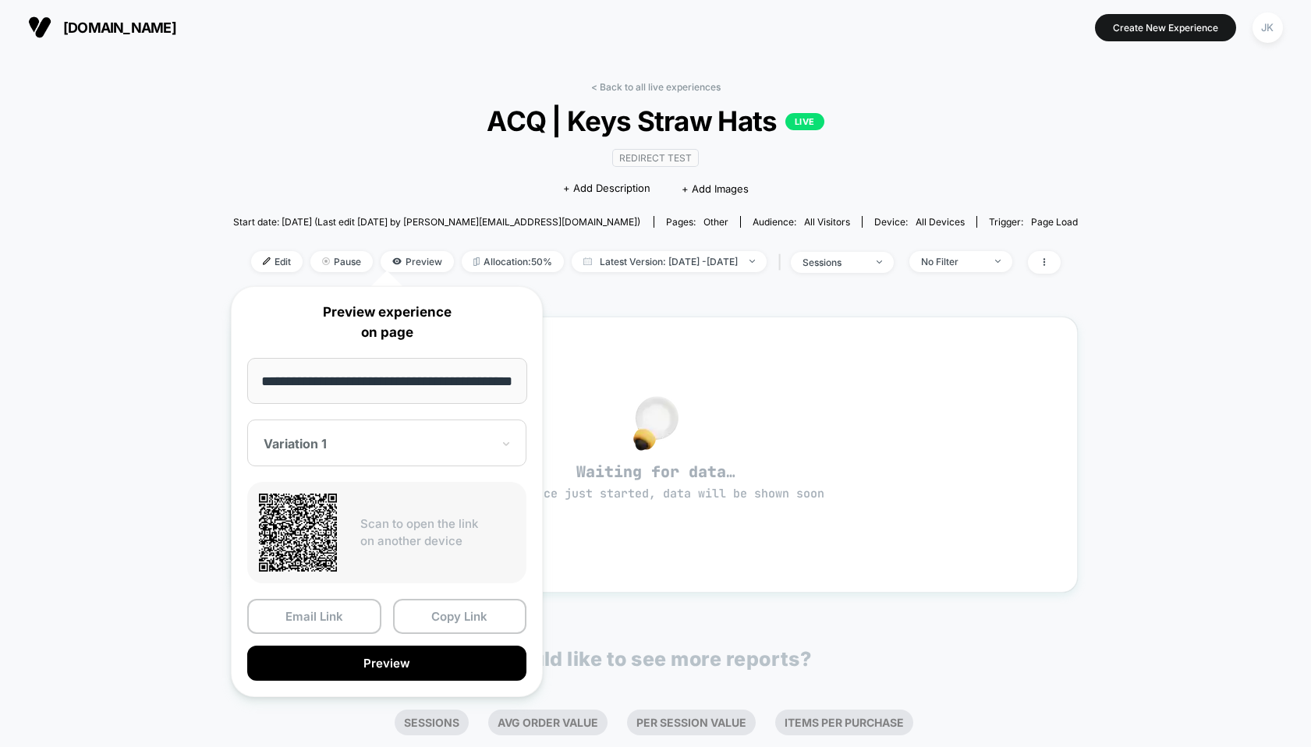
click at [364, 437] on div at bounding box center [378, 444] width 228 height 16
click at [337, 515] on div "CONTROL" at bounding box center [387, 526] width 264 height 28
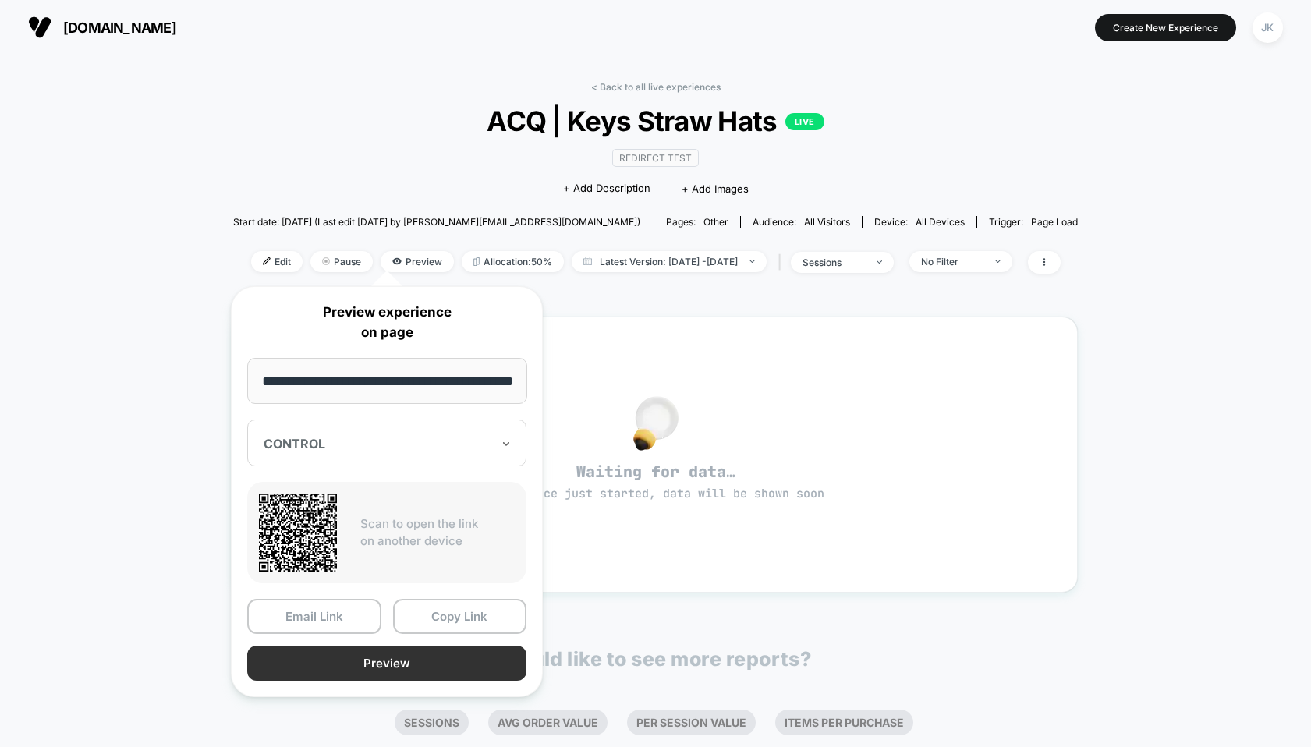
click at [344, 663] on button "Preview" at bounding box center [386, 663] width 279 height 35
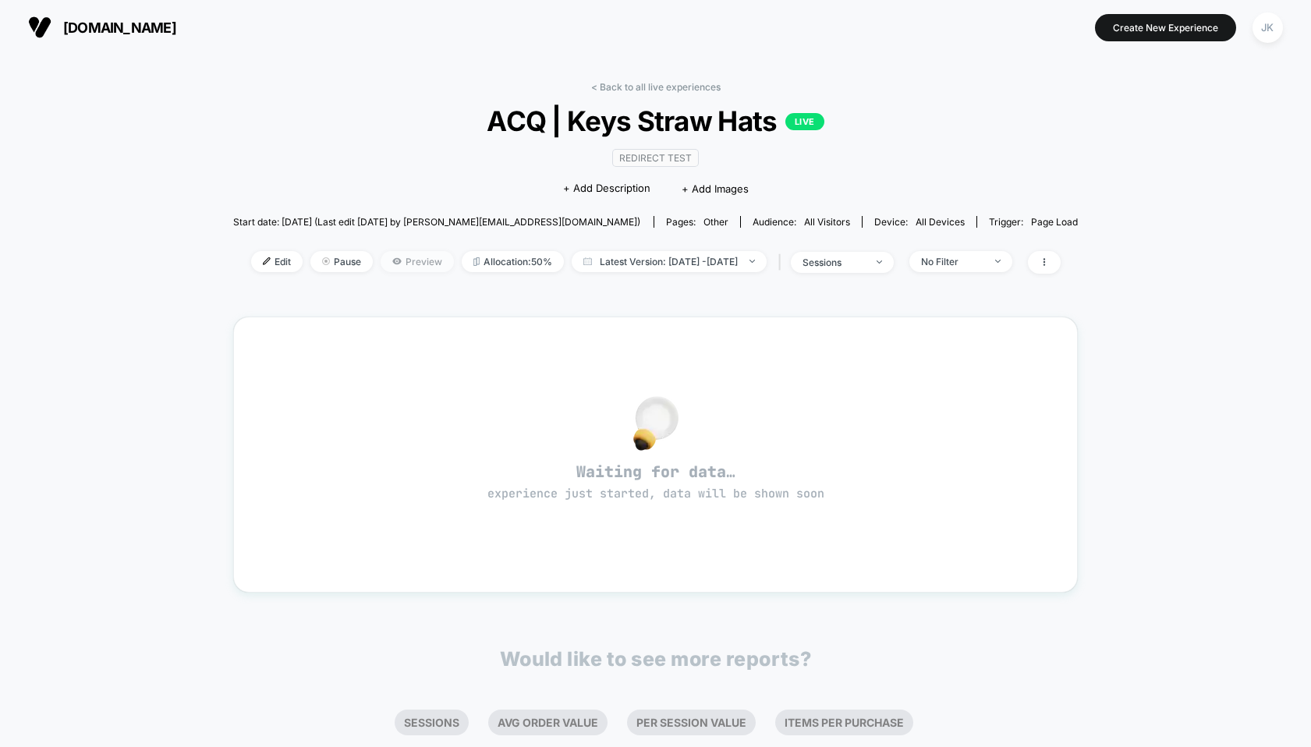
click at [384, 253] on span "Preview" at bounding box center [417, 261] width 73 height 21
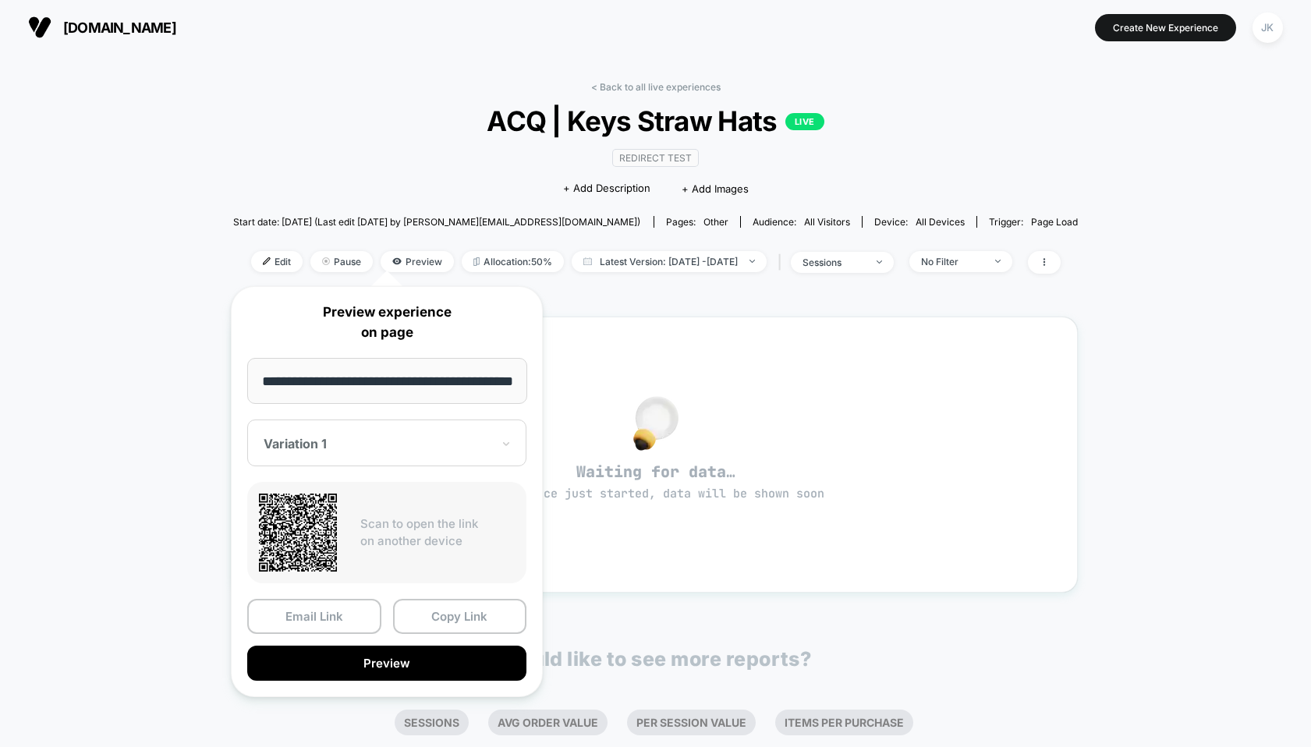
click at [338, 452] on div "Variation 1" at bounding box center [377, 443] width 231 height 19
click at [315, 504] on div "Variation 1" at bounding box center [387, 498] width 264 height 28
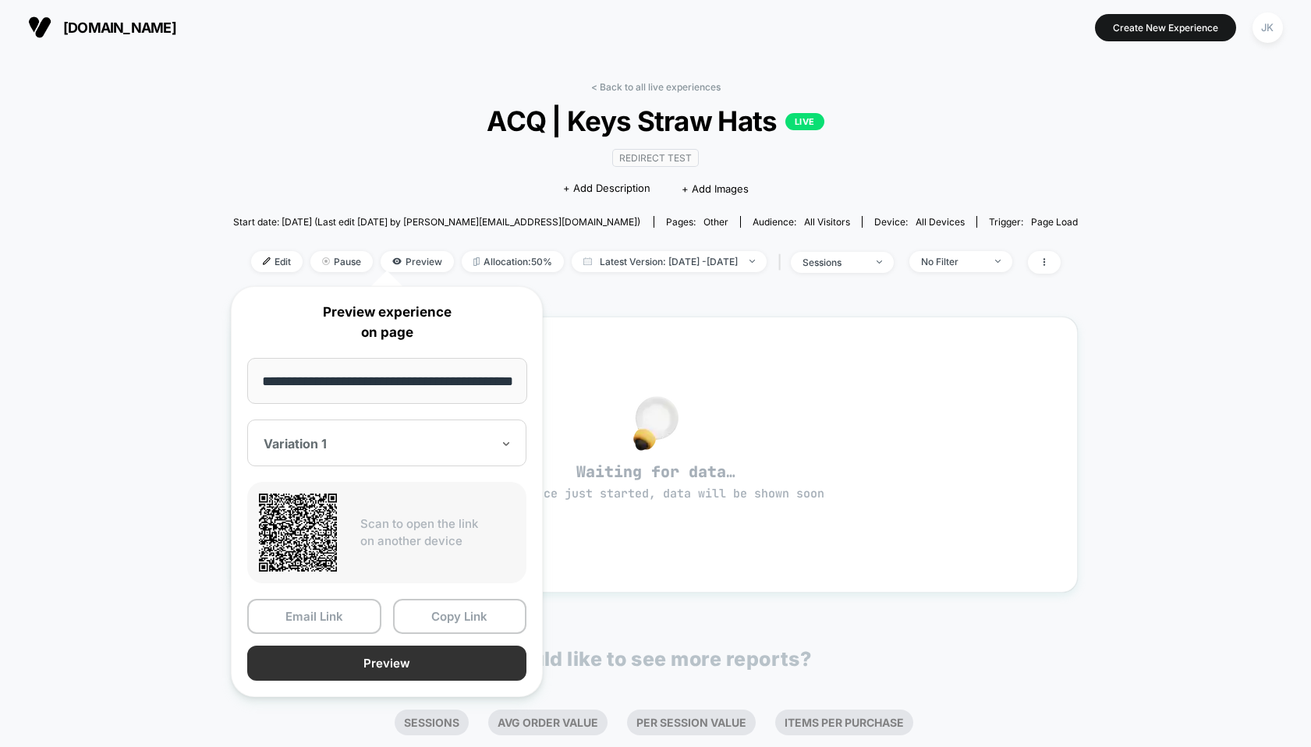
click at [350, 655] on button "Preview" at bounding box center [386, 663] width 279 height 35
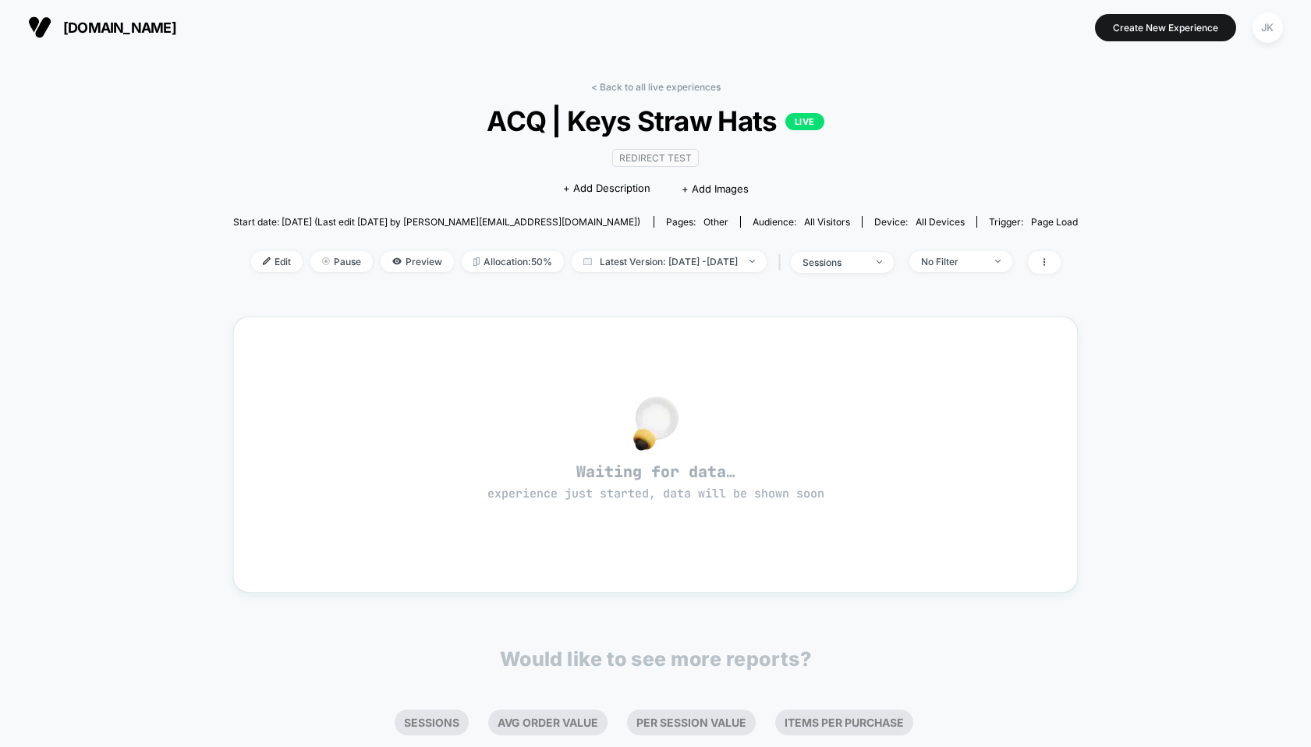
click at [647, 94] on div "< Back to all live experiences ACQ | Keys Straw Hats LIVE Redirect Test Click t…" at bounding box center [655, 187] width 845 height 212
click at [647, 87] on link "< Back to all live experiences" at bounding box center [655, 87] width 129 height 12
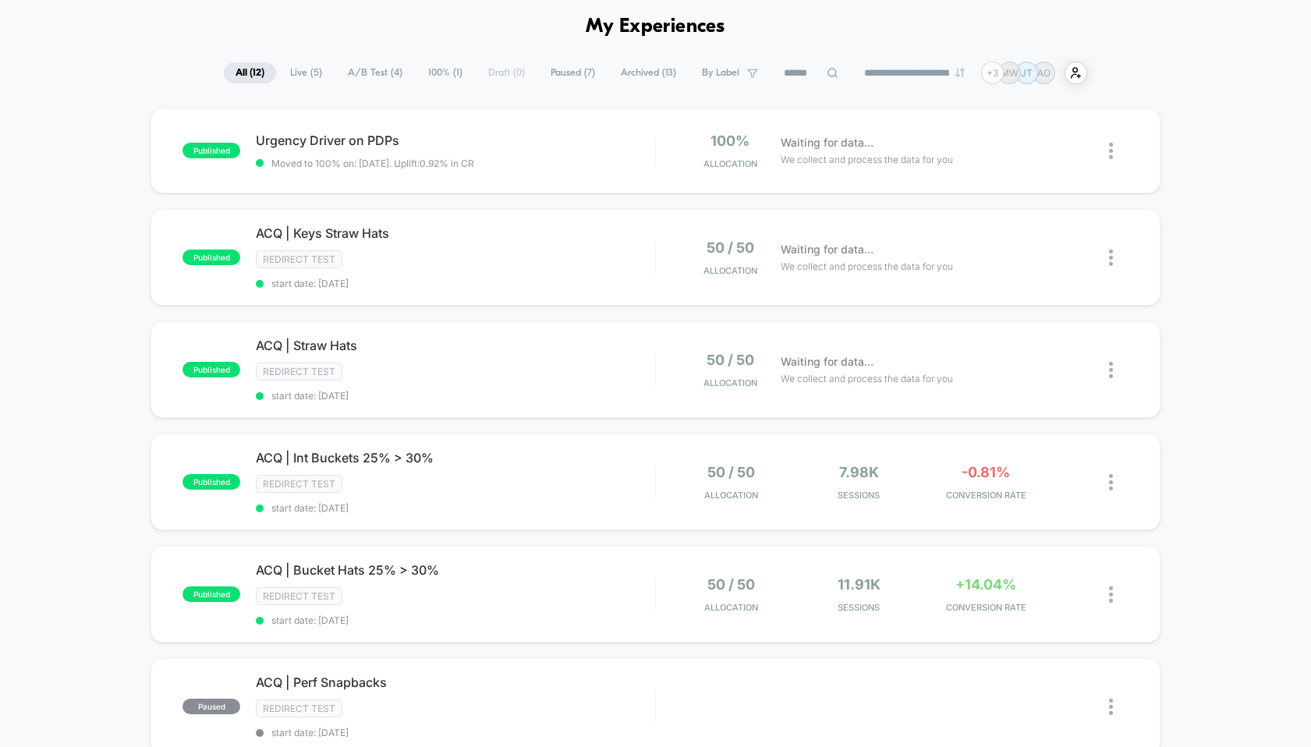
scroll to position [84, 0]
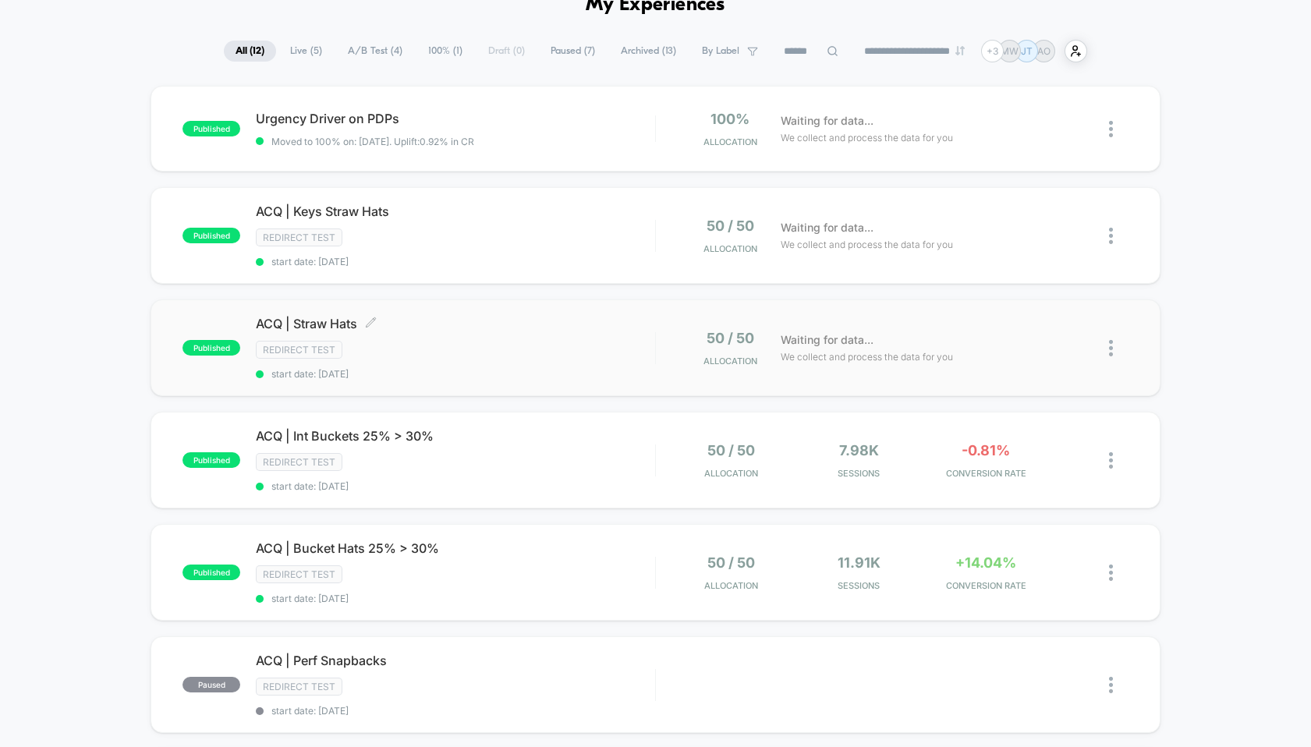
click at [336, 311] on div "published ACQ | Straw Hats Click to edit experience details Click to edit exper…" at bounding box center [655, 347] width 1009 height 97
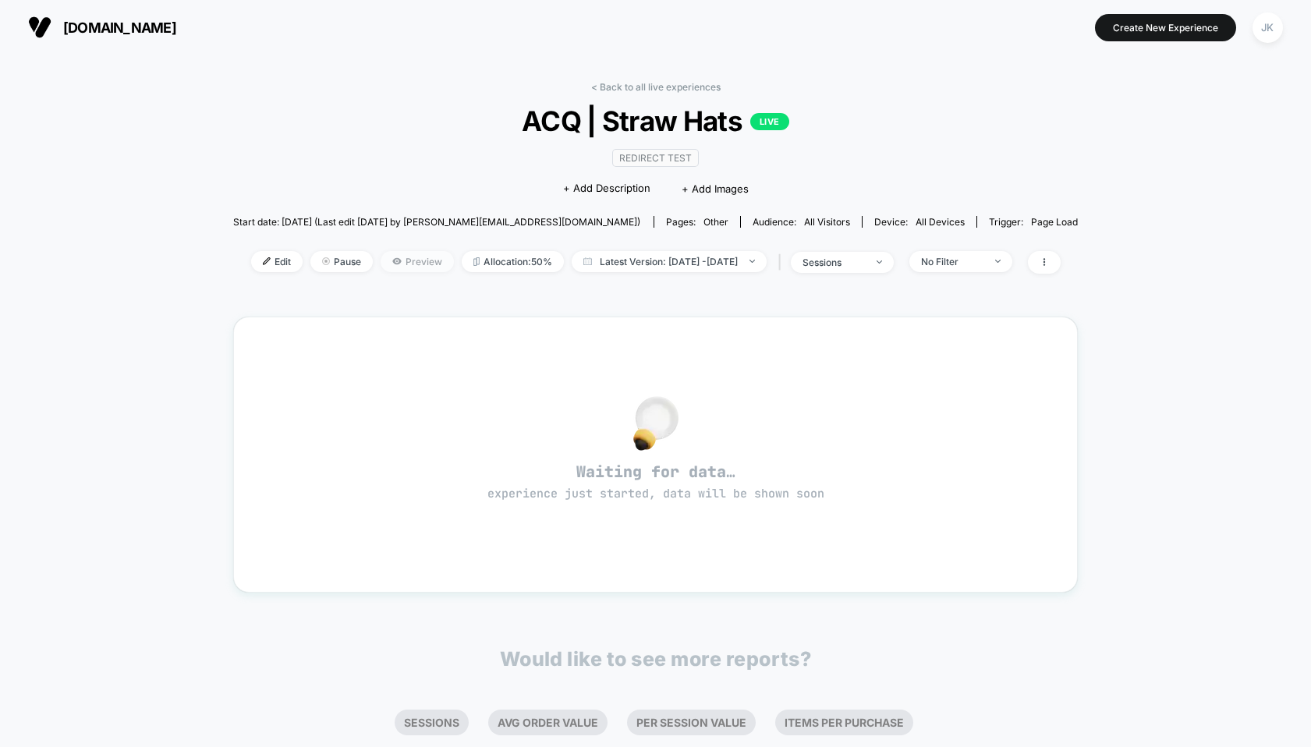
click at [405, 255] on span "Preview" at bounding box center [417, 261] width 73 height 21
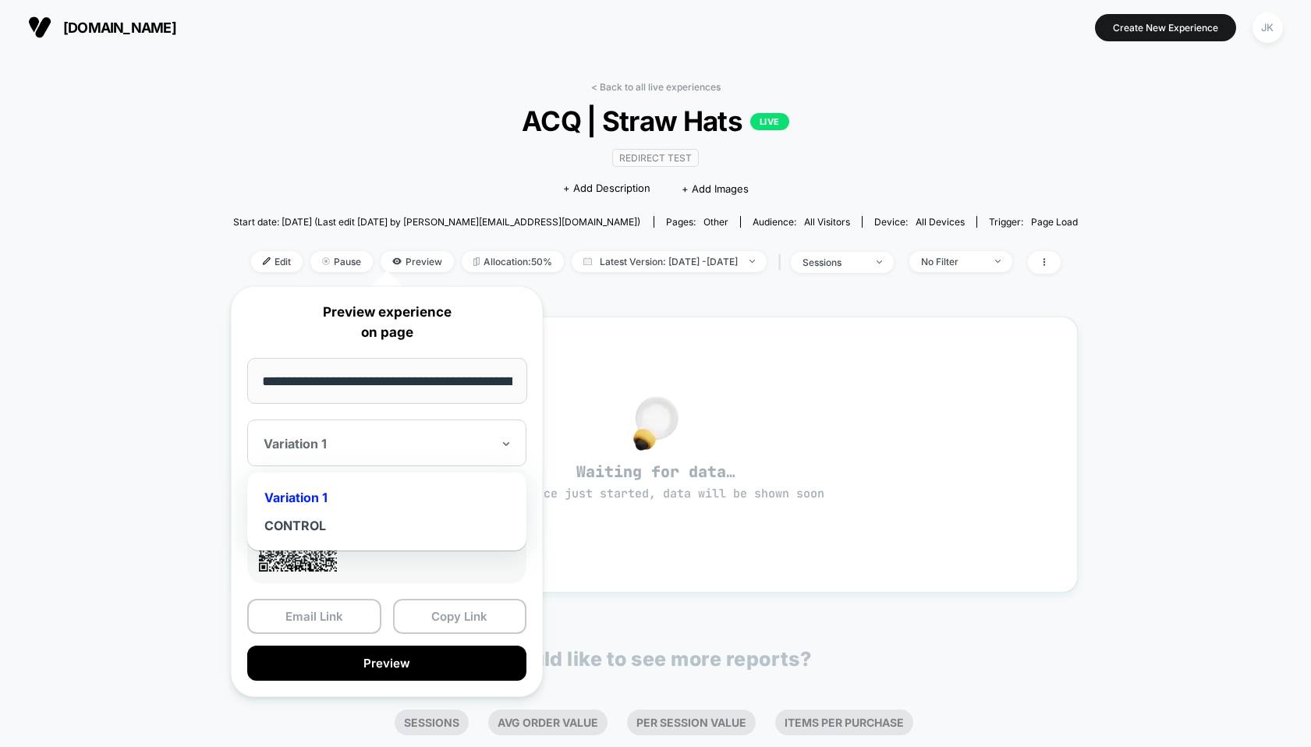
click at [352, 422] on div "Variation 1" at bounding box center [386, 443] width 279 height 47
click at [308, 521] on div "CONTROL" at bounding box center [387, 526] width 264 height 28
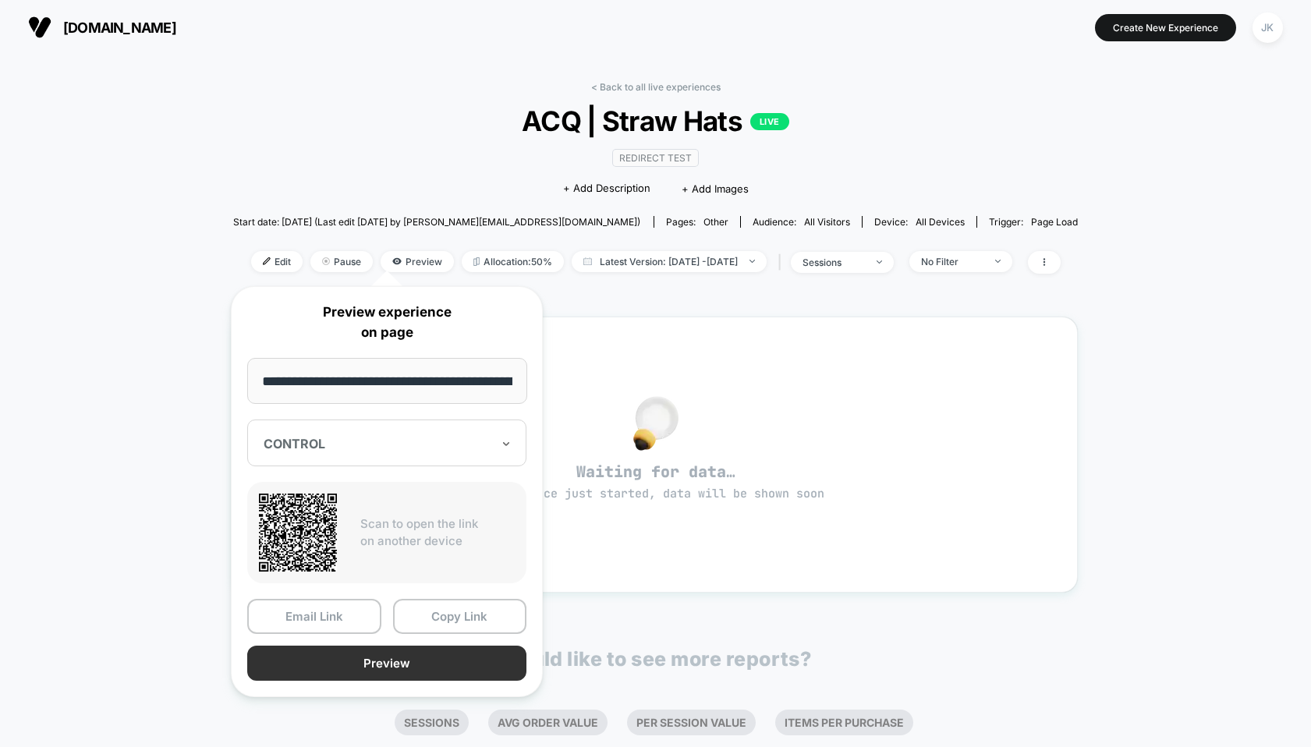
click at [338, 654] on button "Preview" at bounding box center [386, 663] width 279 height 35
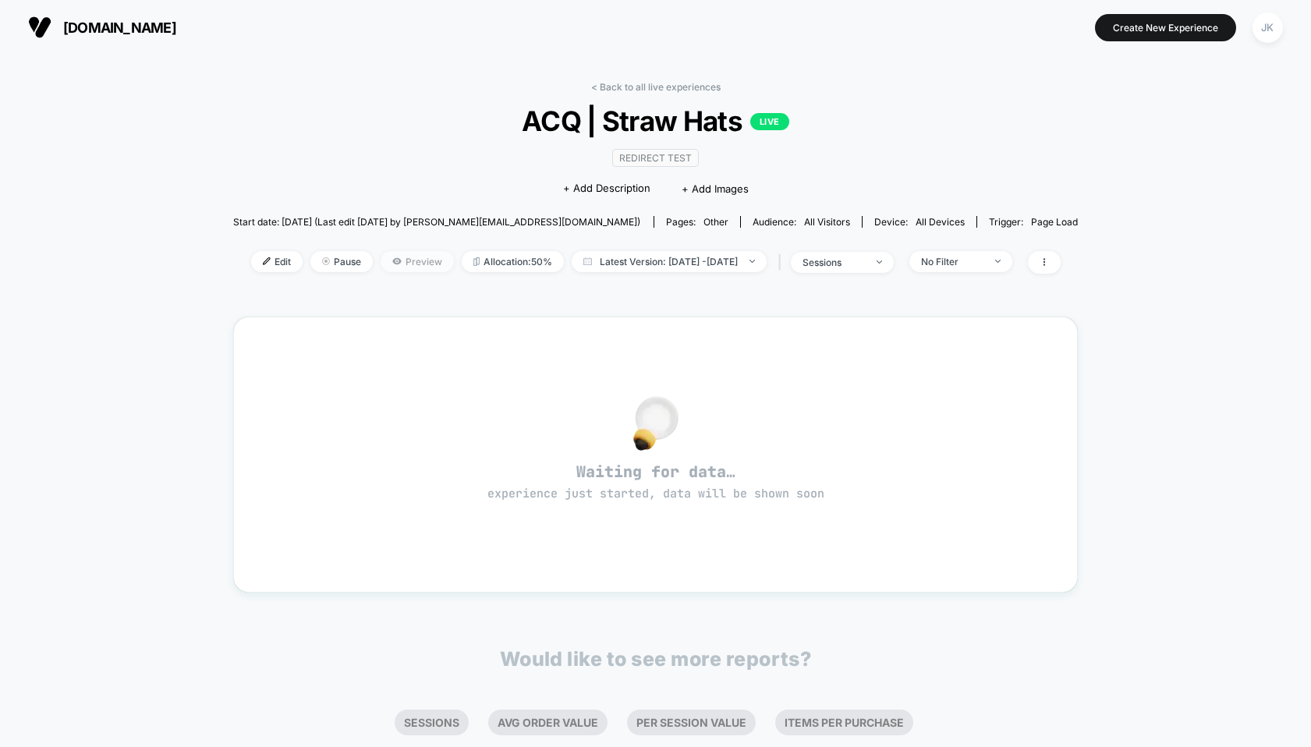
click at [393, 257] on span "Preview" at bounding box center [417, 261] width 73 height 21
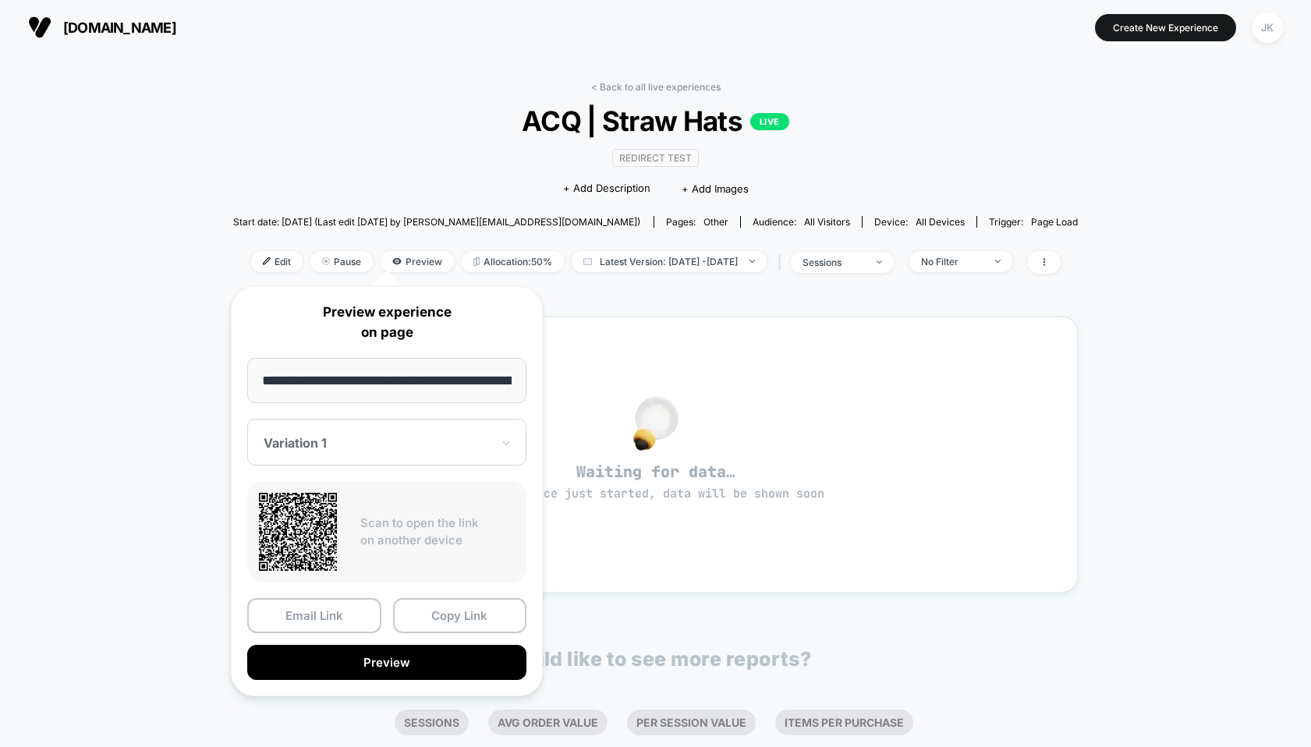
scroll to position [0, 63]
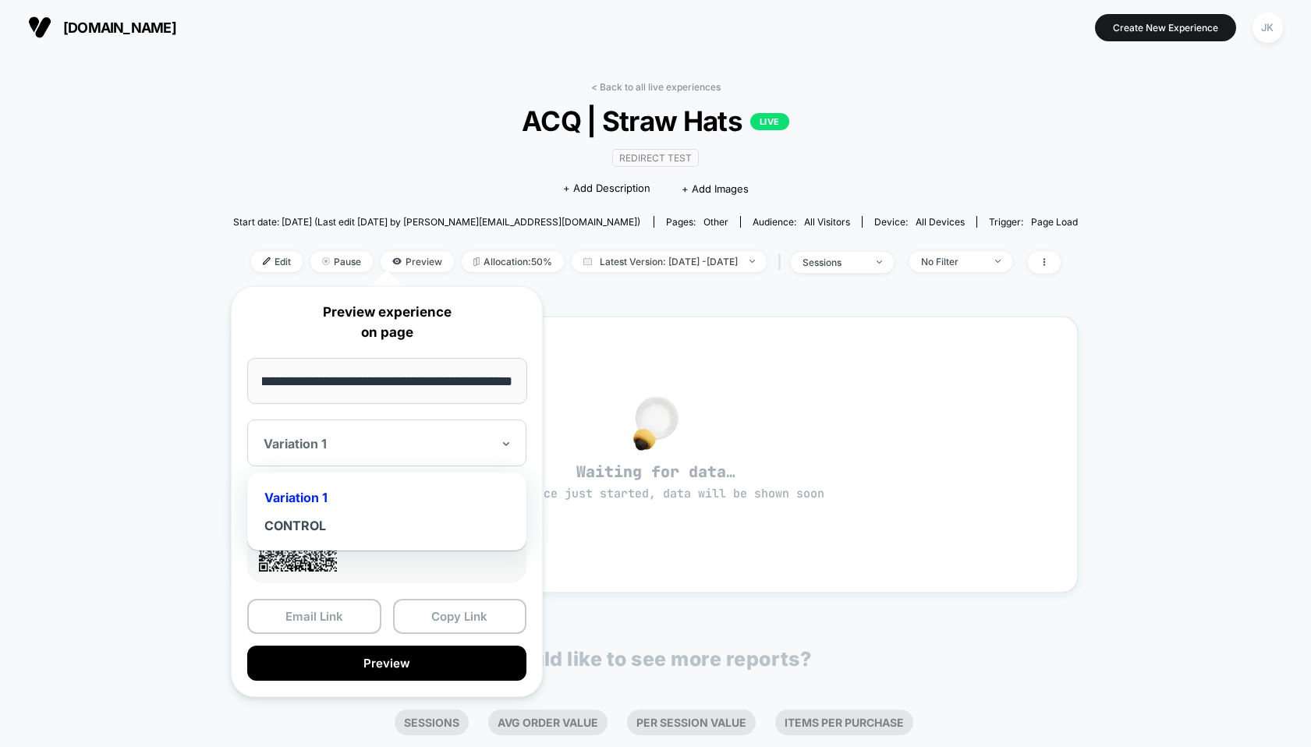
click at [339, 436] on div at bounding box center [378, 444] width 228 height 16
click at [310, 498] on div "Variation 1" at bounding box center [387, 498] width 264 height 28
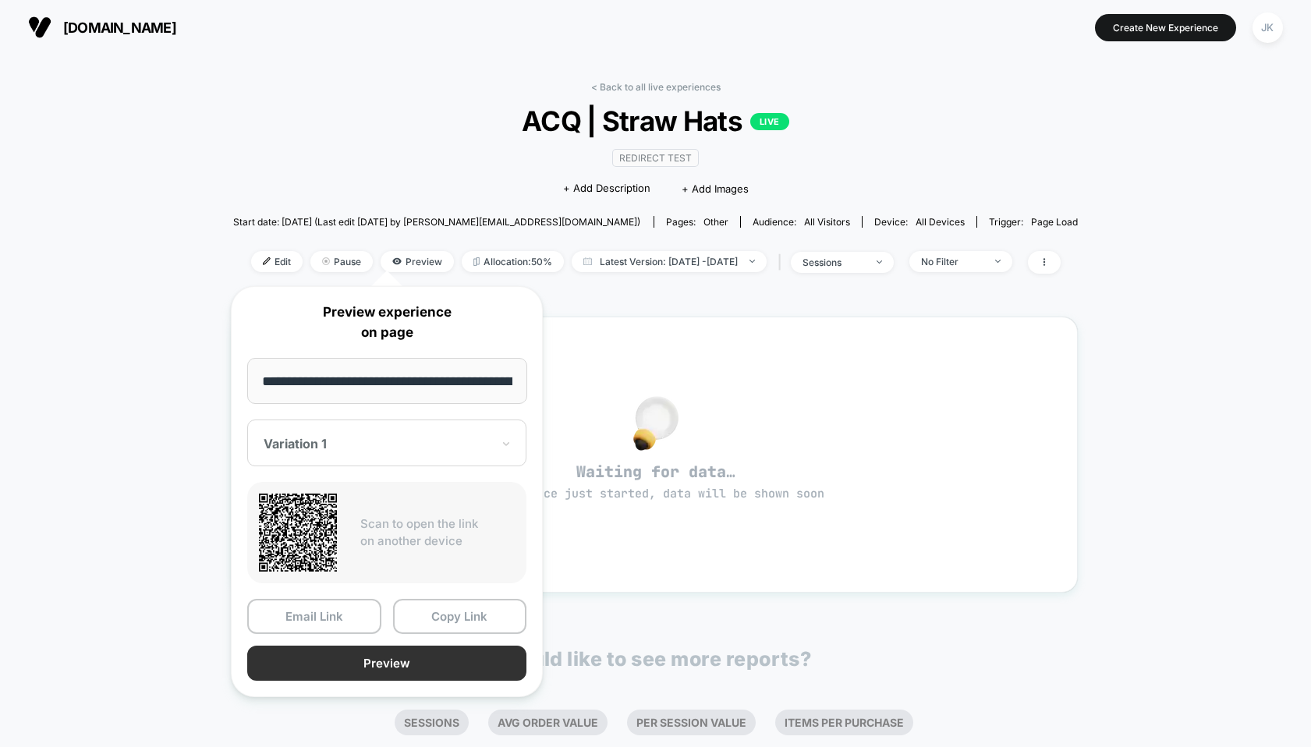
click at [363, 648] on button "Preview" at bounding box center [386, 663] width 279 height 35
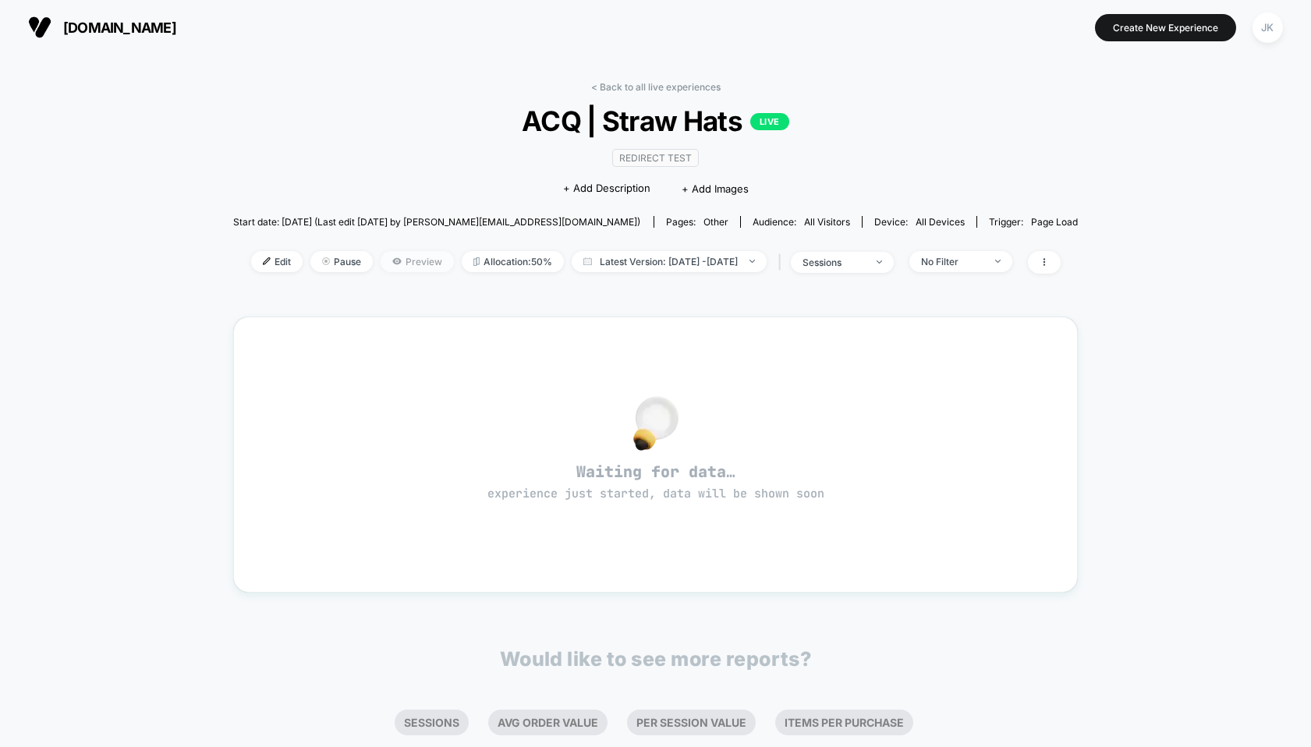
click at [391, 256] on span "Preview" at bounding box center [417, 261] width 73 height 21
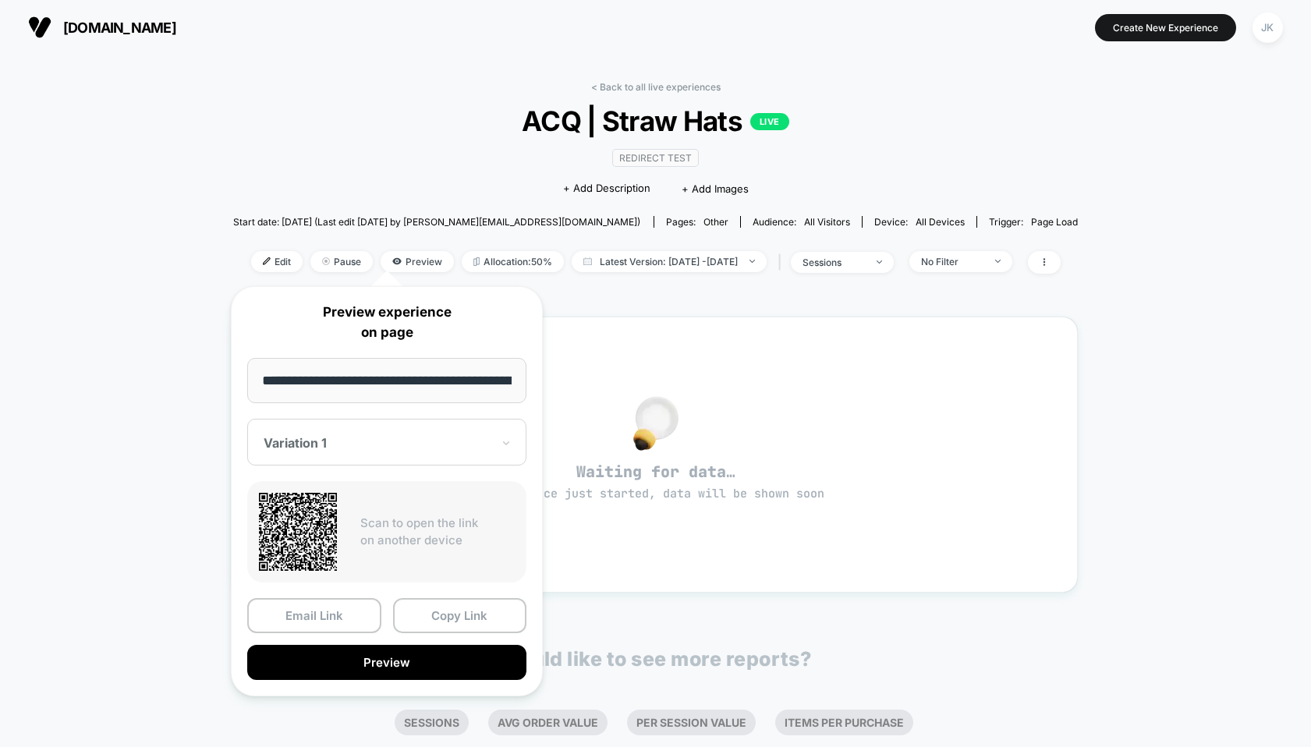
scroll to position [0, 63]
click at [312, 443] on div at bounding box center [378, 444] width 228 height 16
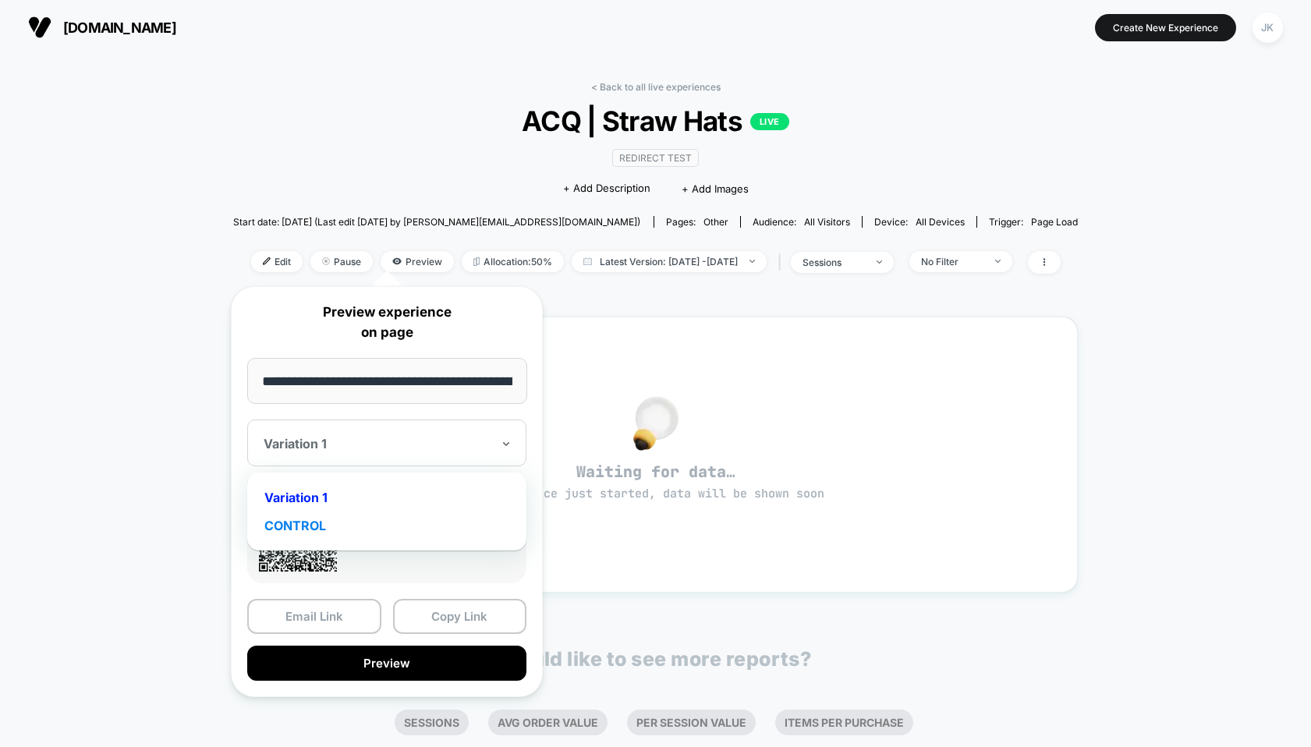
click at [298, 521] on div "CONTROL" at bounding box center [387, 526] width 264 height 28
click at [330, 643] on div "Email Link Copy Link Preview" at bounding box center [386, 640] width 279 height 82
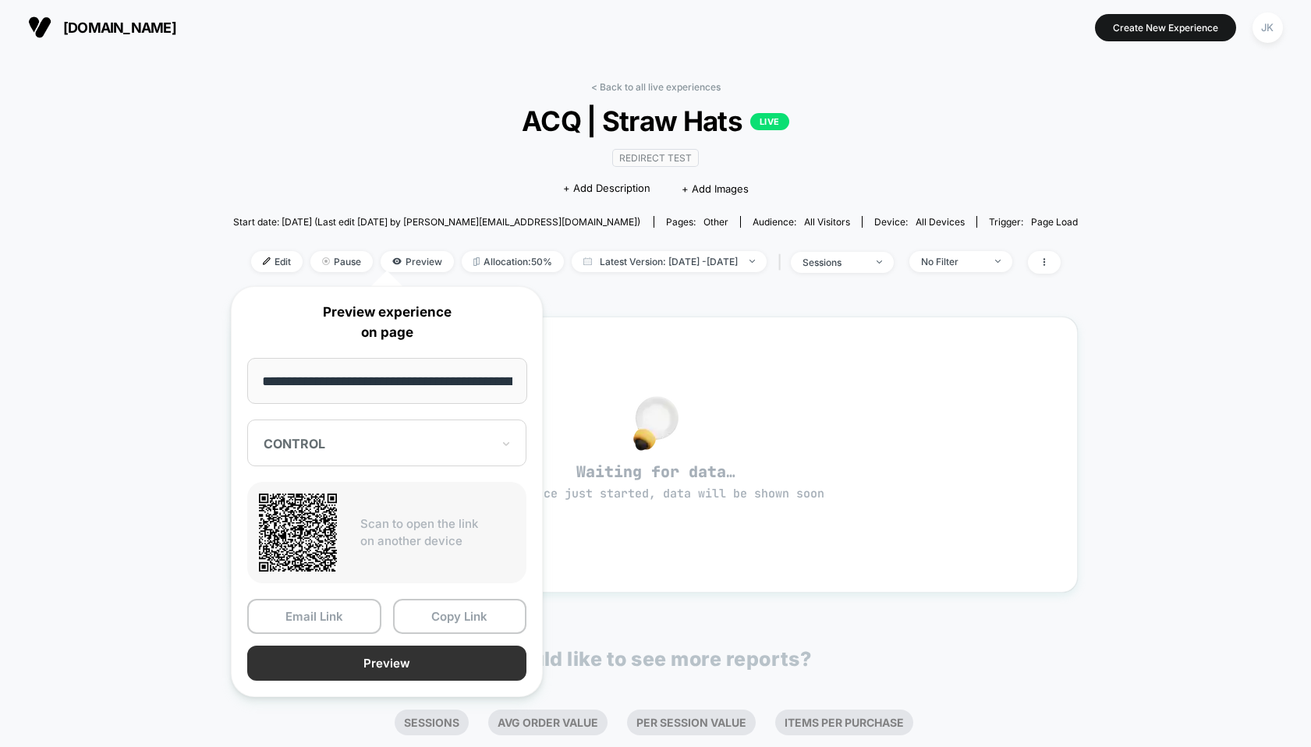
click at [358, 668] on button "Preview" at bounding box center [386, 663] width 279 height 35
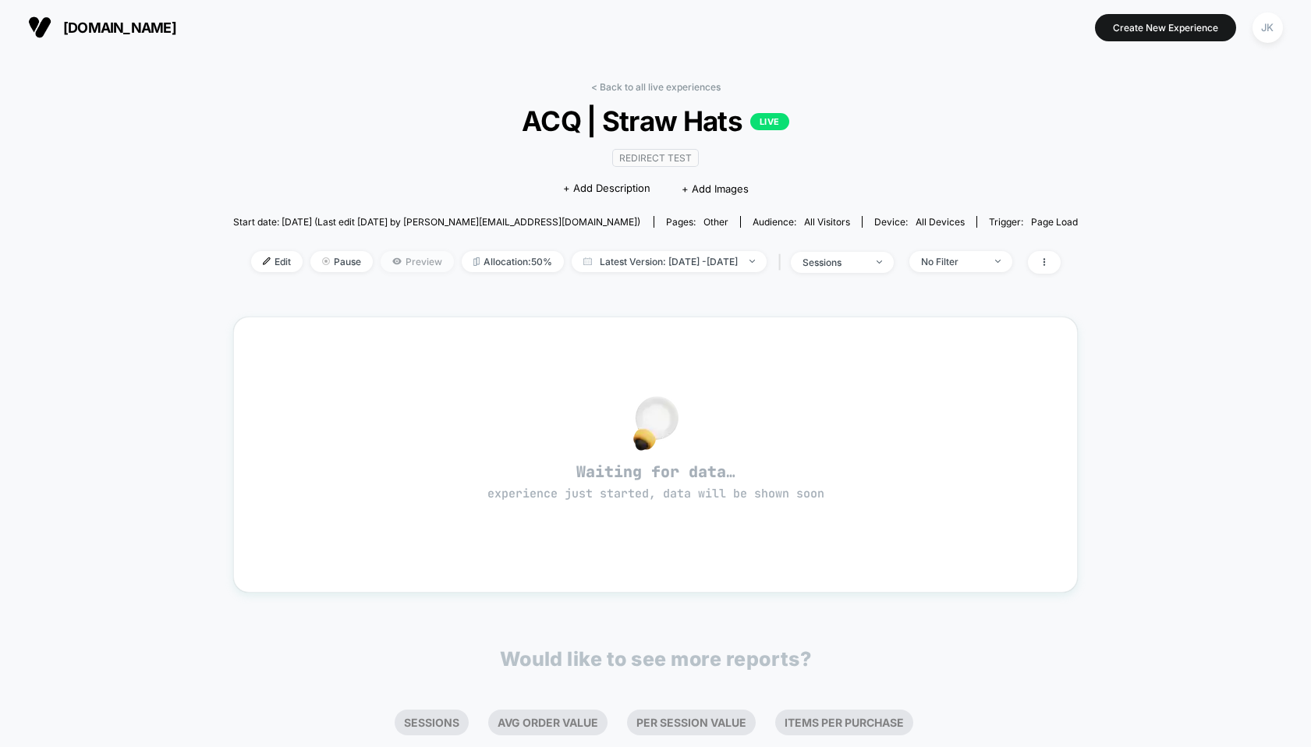
click at [387, 255] on span "Preview" at bounding box center [417, 261] width 73 height 21
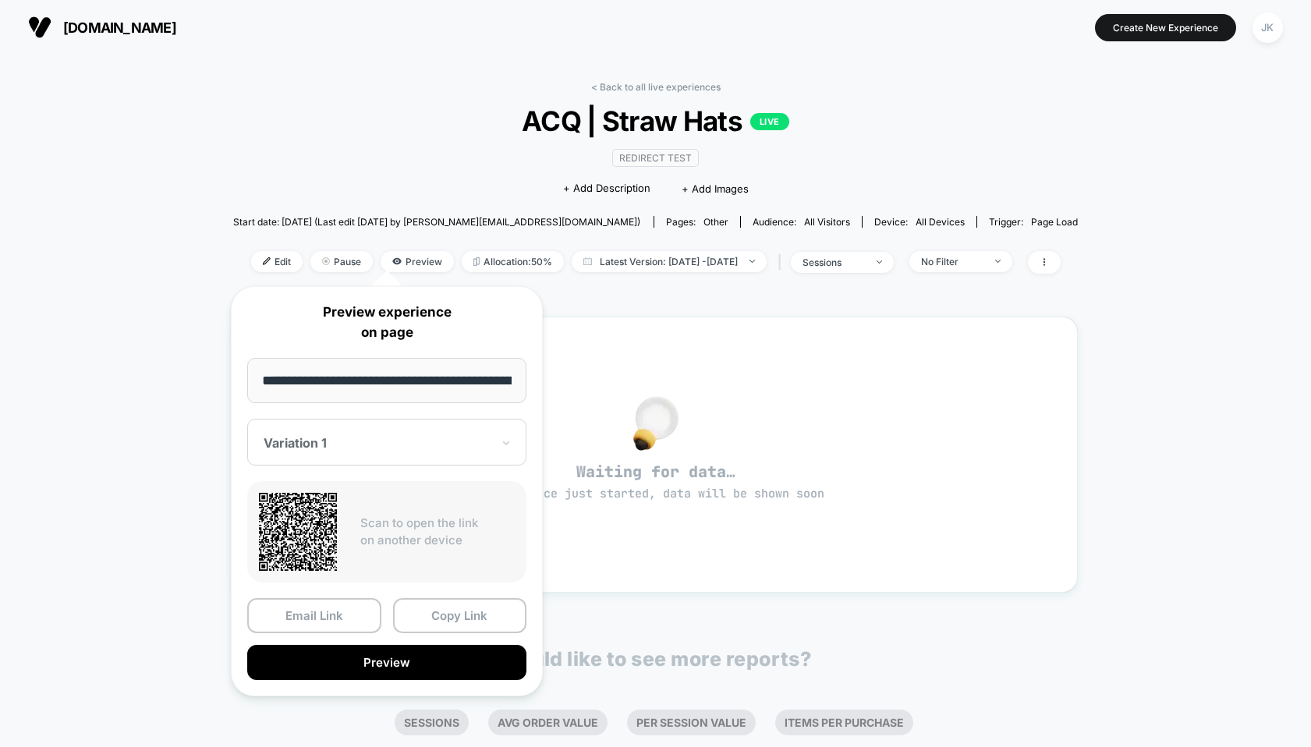
scroll to position [0, 63]
click at [350, 449] on div at bounding box center [378, 444] width 228 height 16
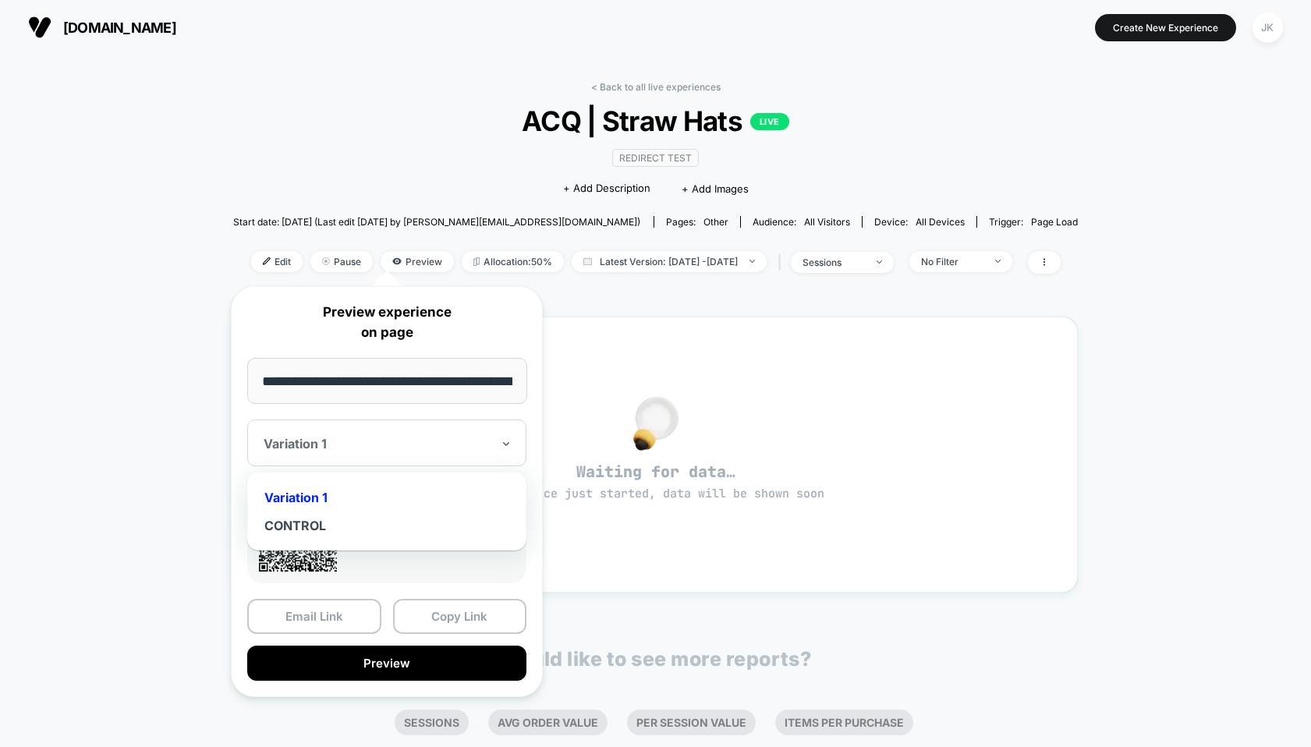
click at [317, 488] on div "Variation 1" at bounding box center [387, 498] width 264 height 28
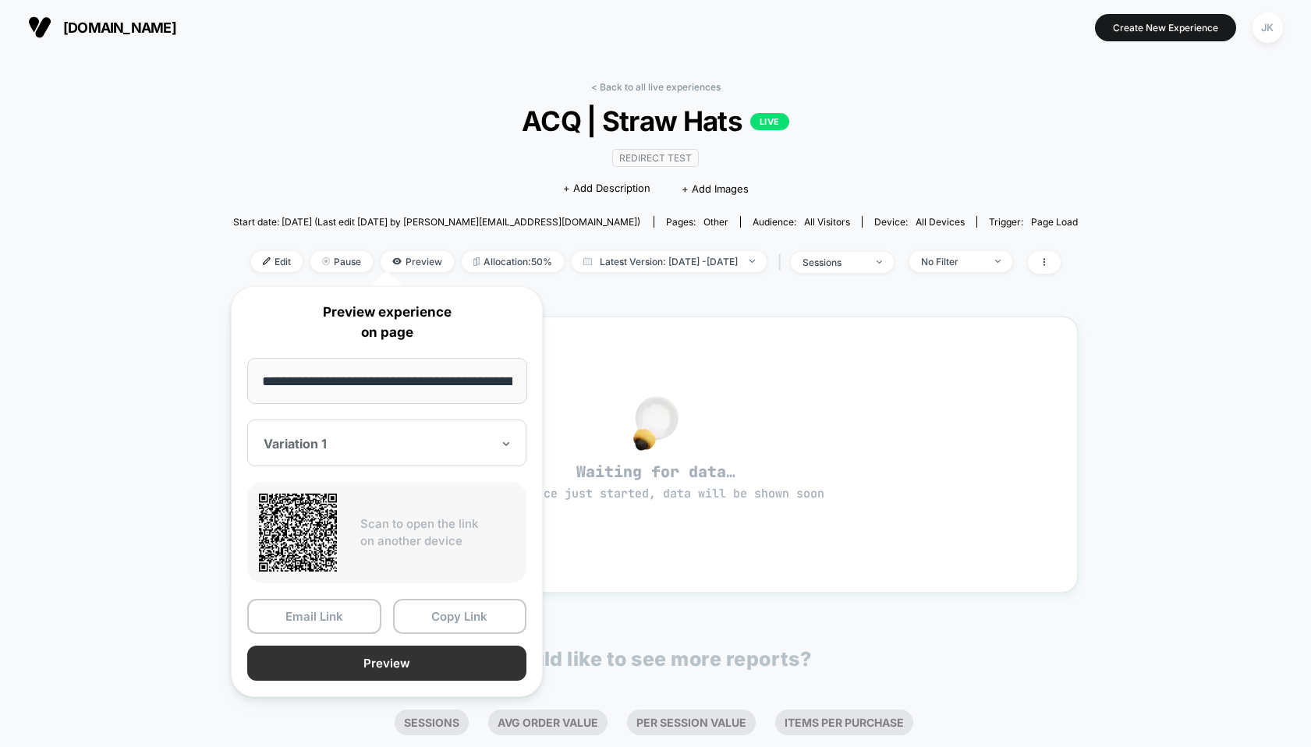
click at [331, 656] on button "Preview" at bounding box center [386, 663] width 279 height 35
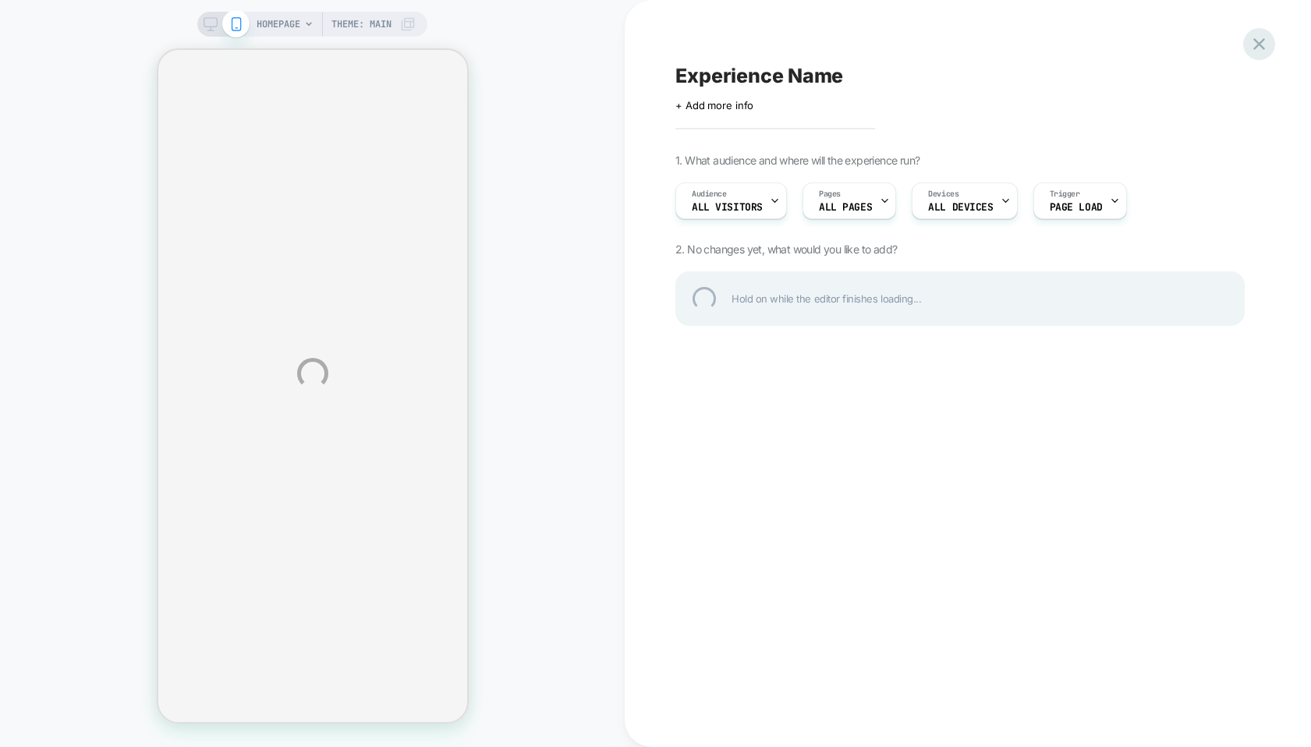
click at [1263, 41] on div at bounding box center [1259, 44] width 32 height 32
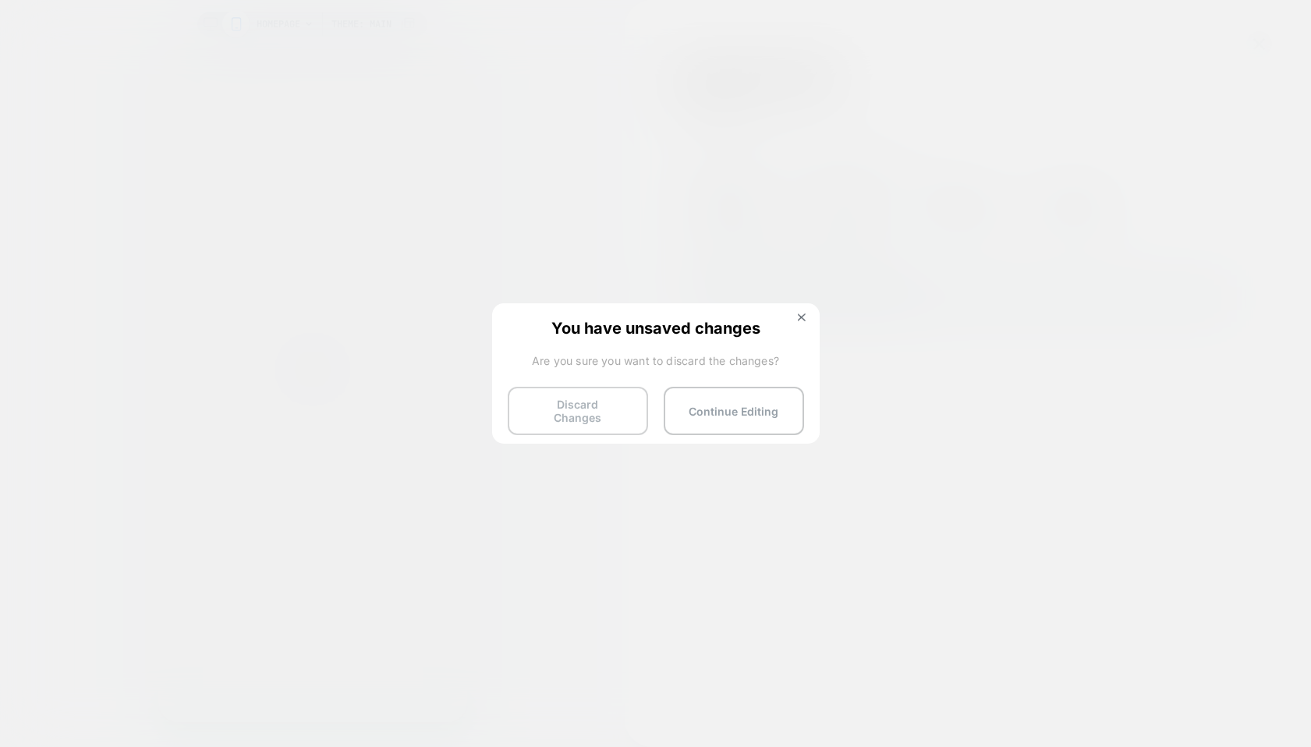
click at [611, 409] on button "Discard Changes" at bounding box center [578, 411] width 140 height 48
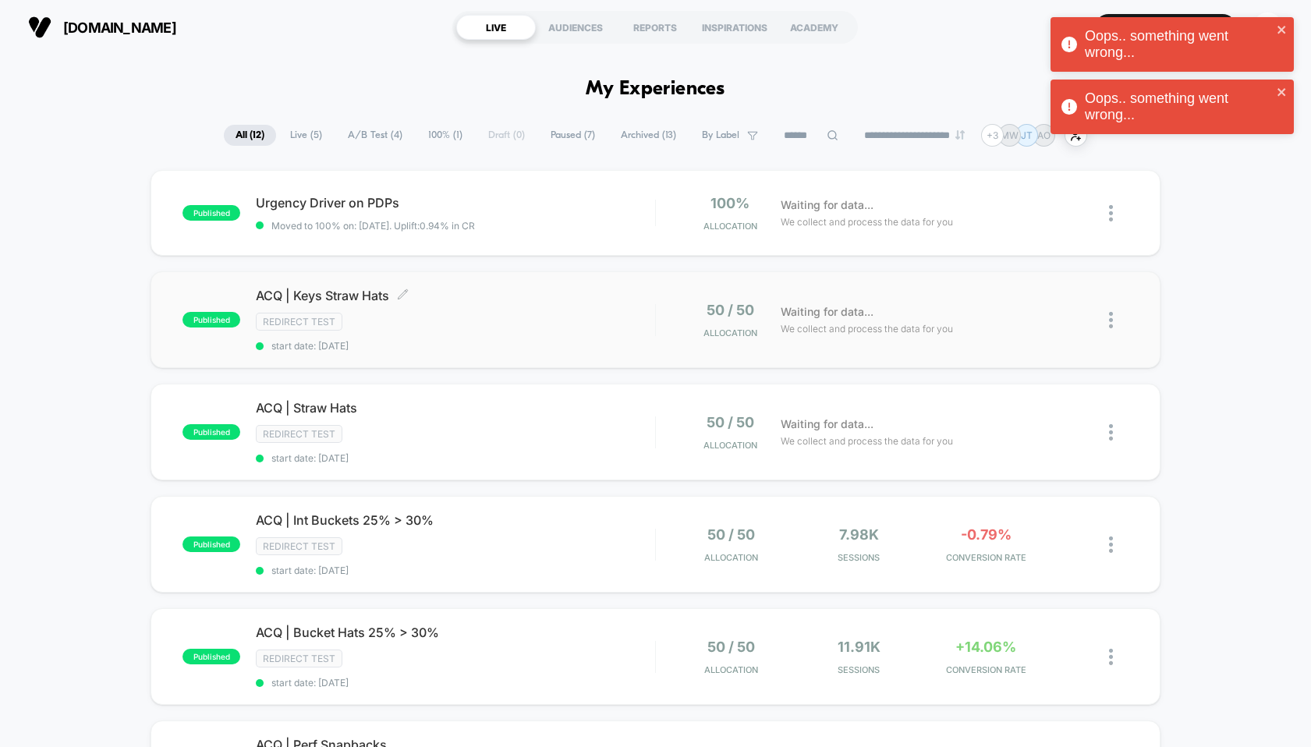
click at [318, 297] on span "ACQ | Keys Straw Hats Click to edit experience details" at bounding box center [455, 296] width 399 height 16
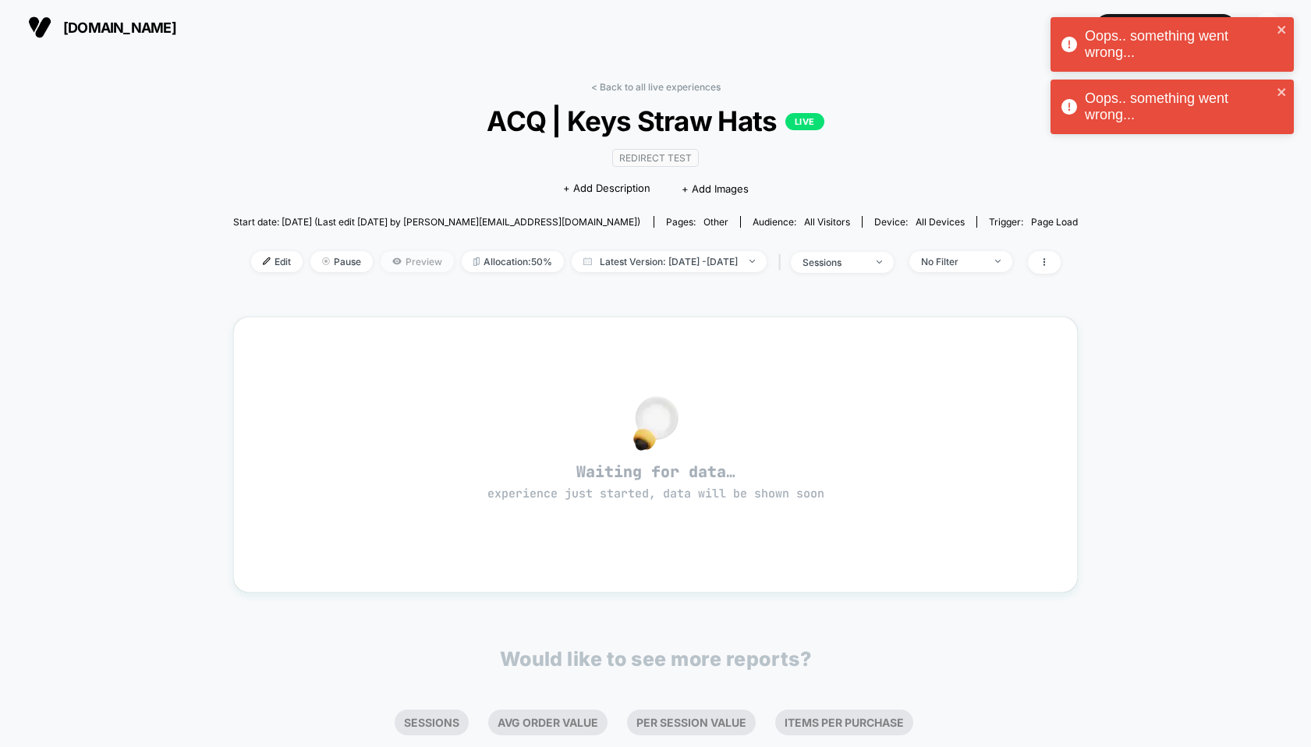
click at [381, 253] on span "Preview" at bounding box center [417, 261] width 73 height 21
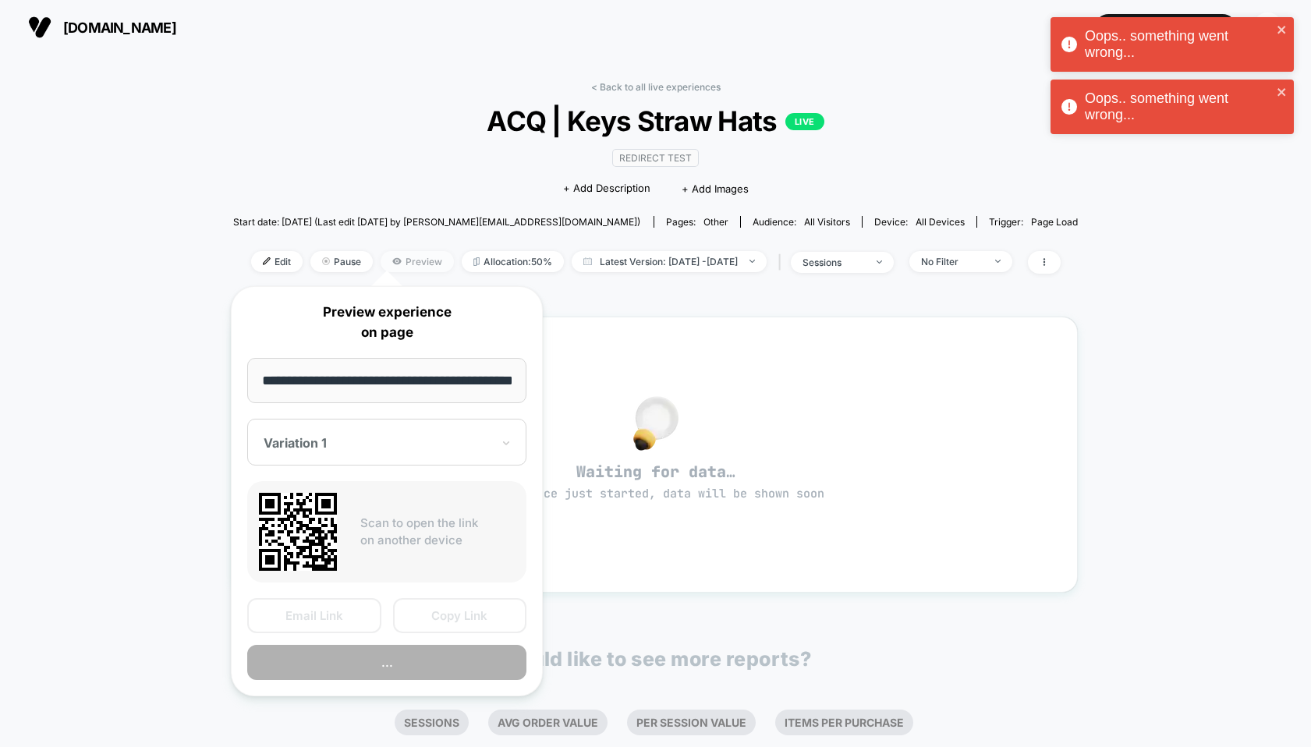
scroll to position [0, 37]
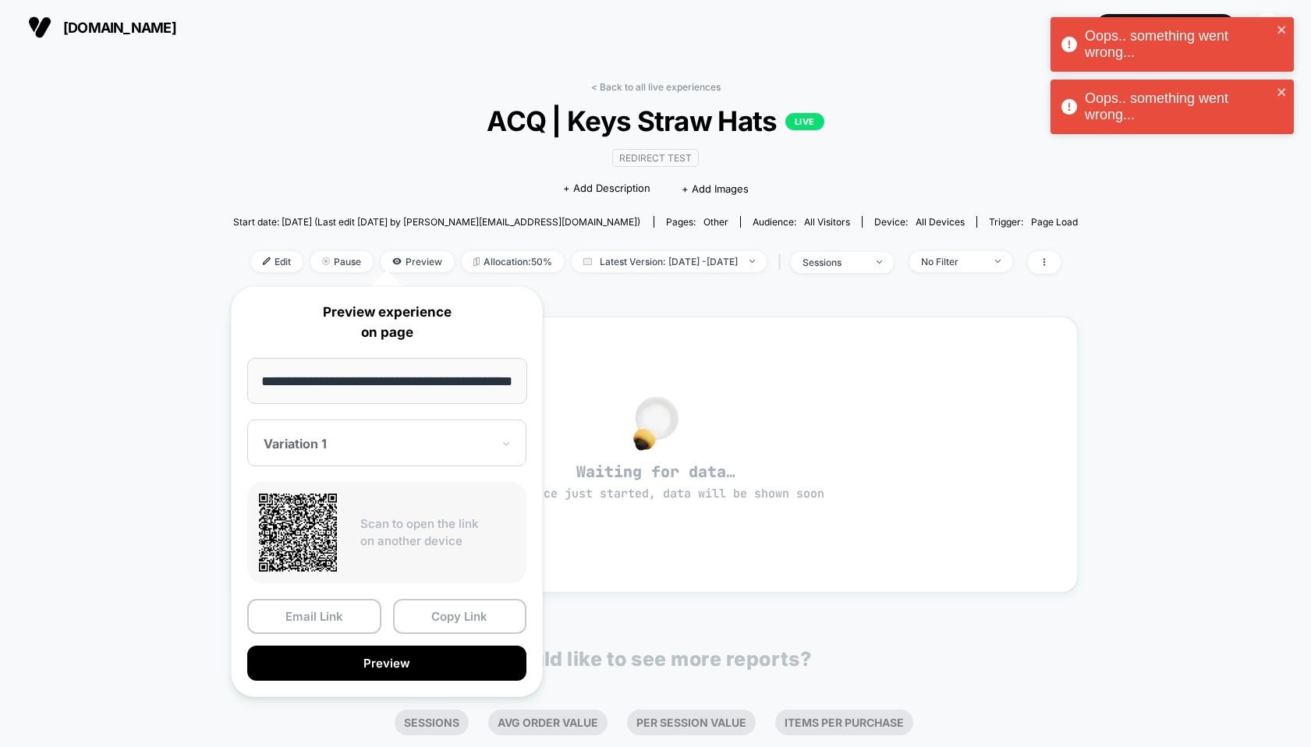
click at [344, 445] on div at bounding box center [378, 444] width 228 height 16
click at [313, 526] on div "CONTROL" at bounding box center [387, 526] width 264 height 28
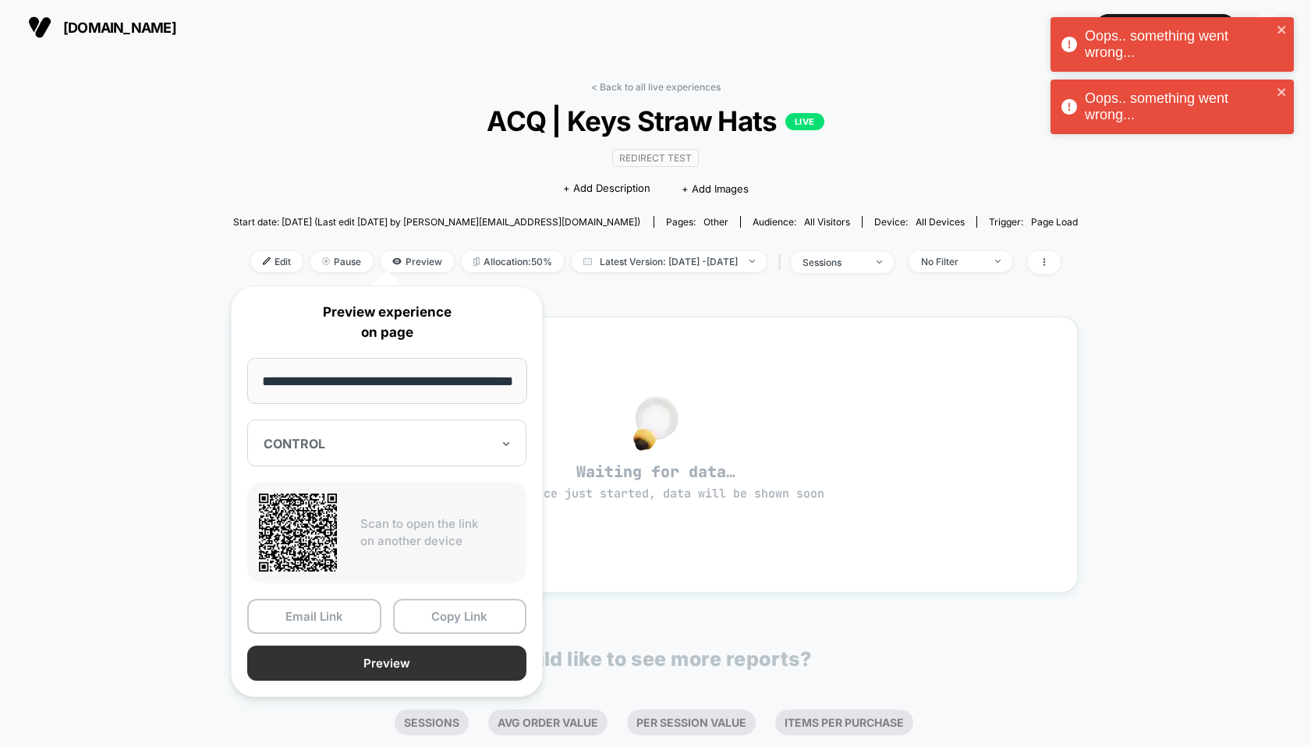
click at [350, 661] on button "Preview" at bounding box center [386, 663] width 279 height 35
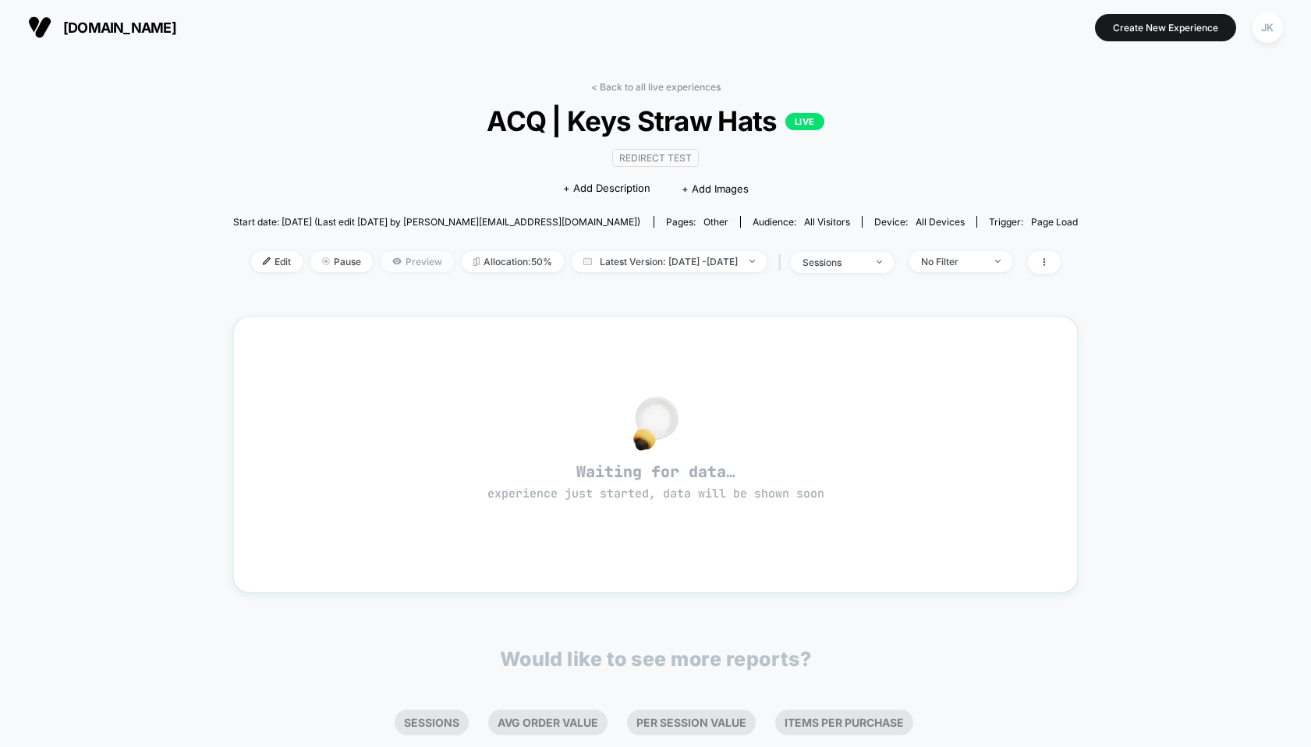
click at [388, 261] on span "Preview" at bounding box center [417, 261] width 73 height 21
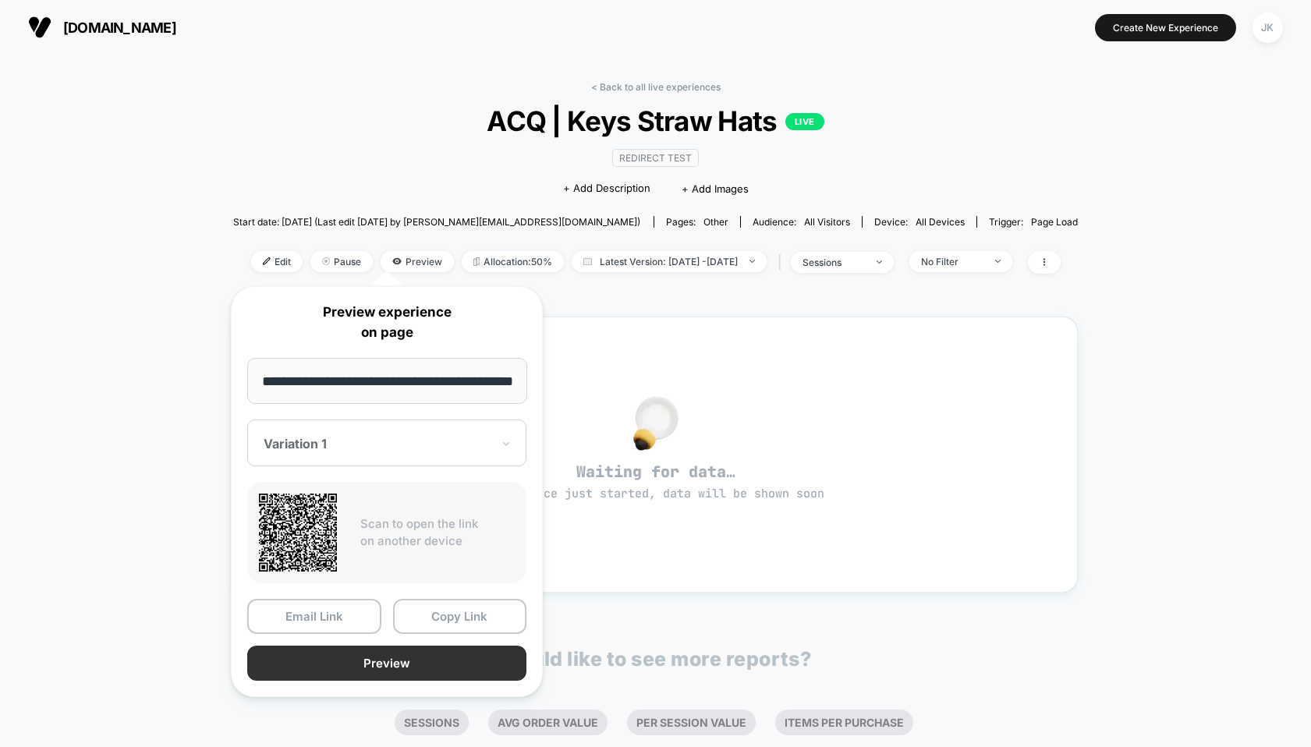
click at [368, 665] on button "Preview" at bounding box center [386, 663] width 279 height 35
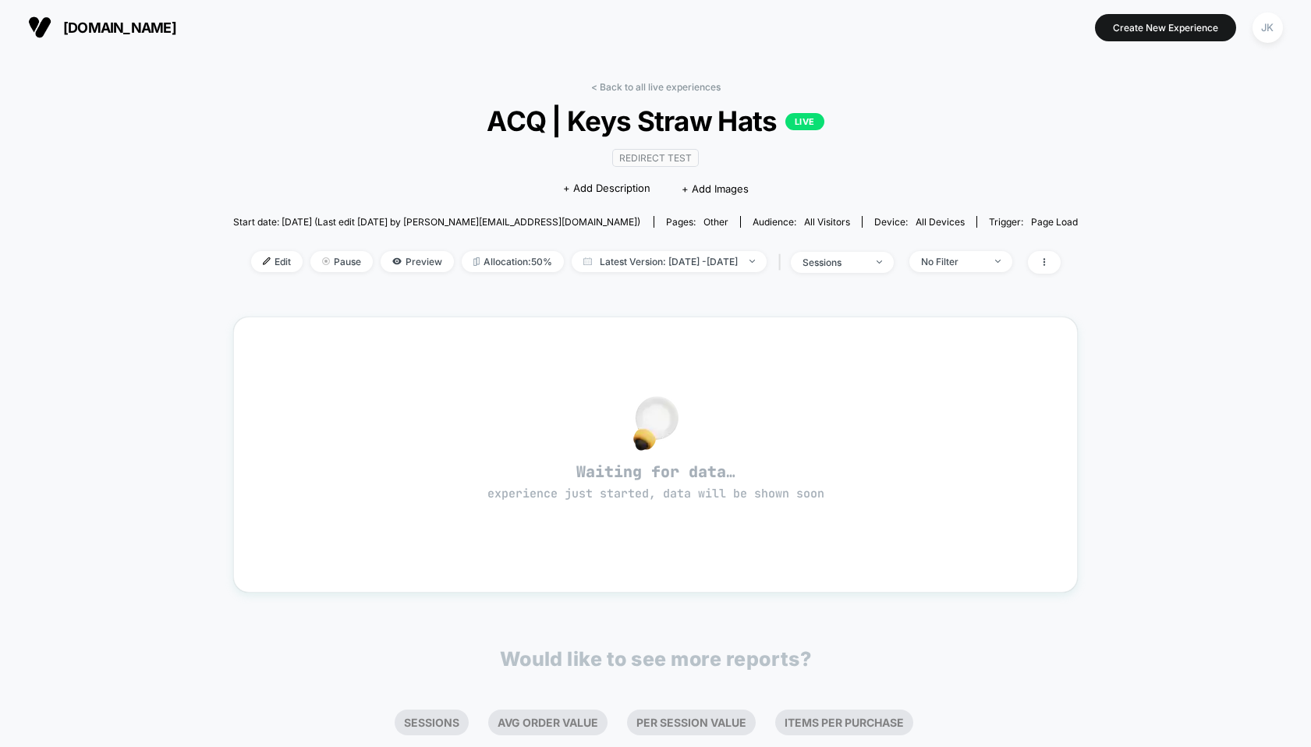
click at [666, 94] on div "< Back to all live experiences ACQ | Keys Straw Hats LIVE Redirect Test Click t…" at bounding box center [655, 187] width 845 height 212
click at [666, 85] on link "< Back to all live experiences" at bounding box center [655, 87] width 129 height 12
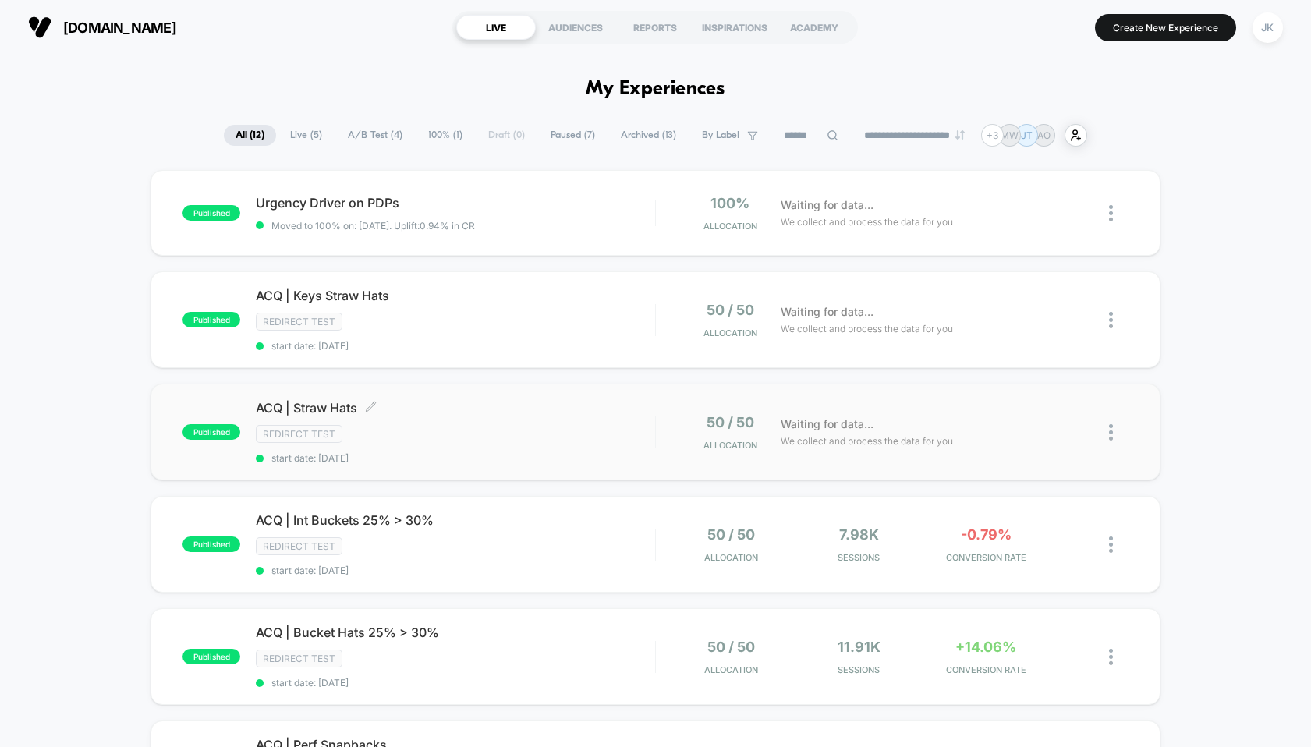
click at [334, 409] on span "ACQ | Straw Hats Click to edit experience details" at bounding box center [455, 408] width 399 height 16
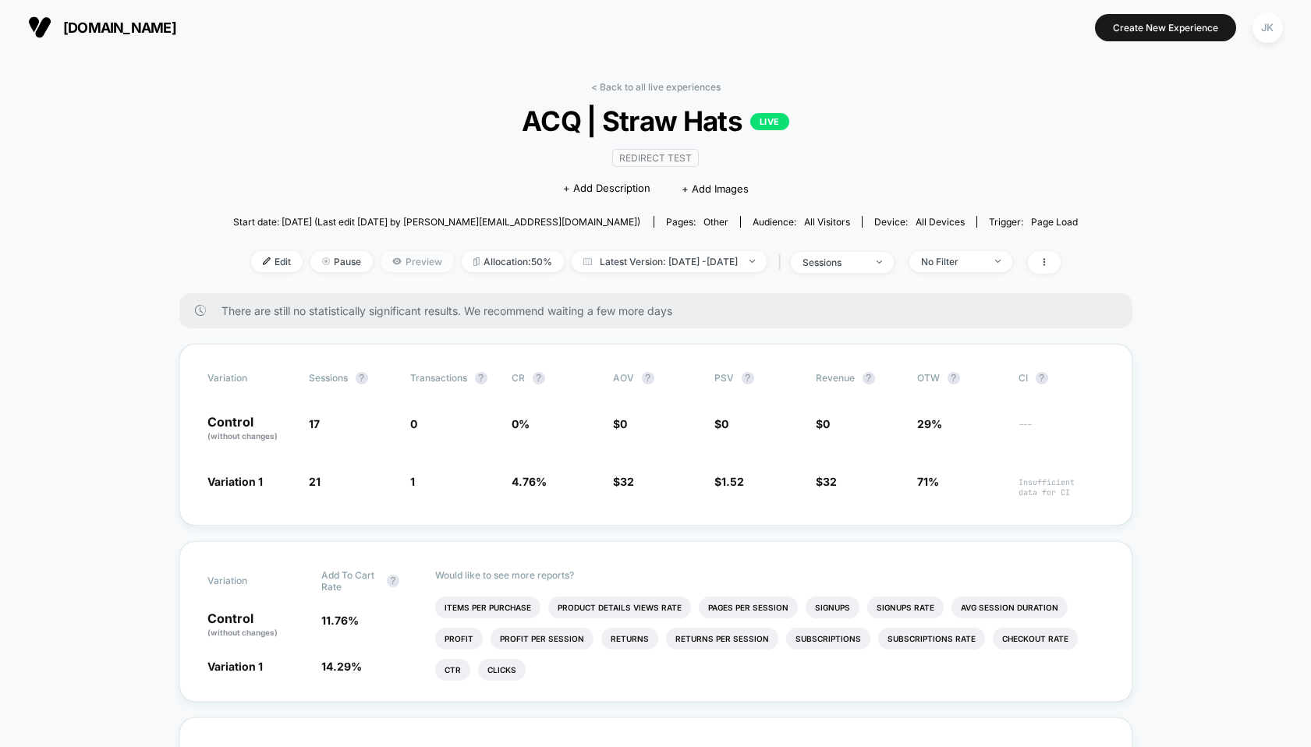
click at [387, 265] on span "Preview" at bounding box center [417, 261] width 73 height 21
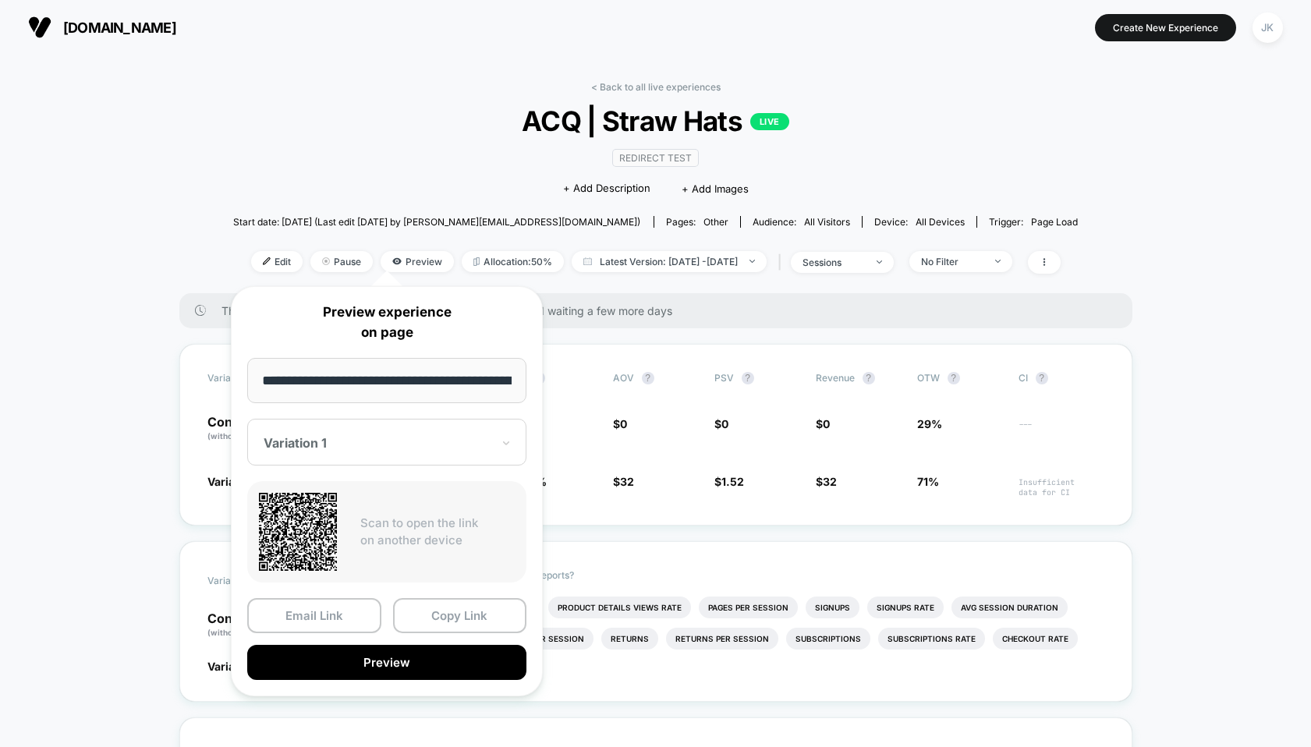
scroll to position [0, 63]
click at [367, 431] on div "Variation 1" at bounding box center [386, 443] width 279 height 47
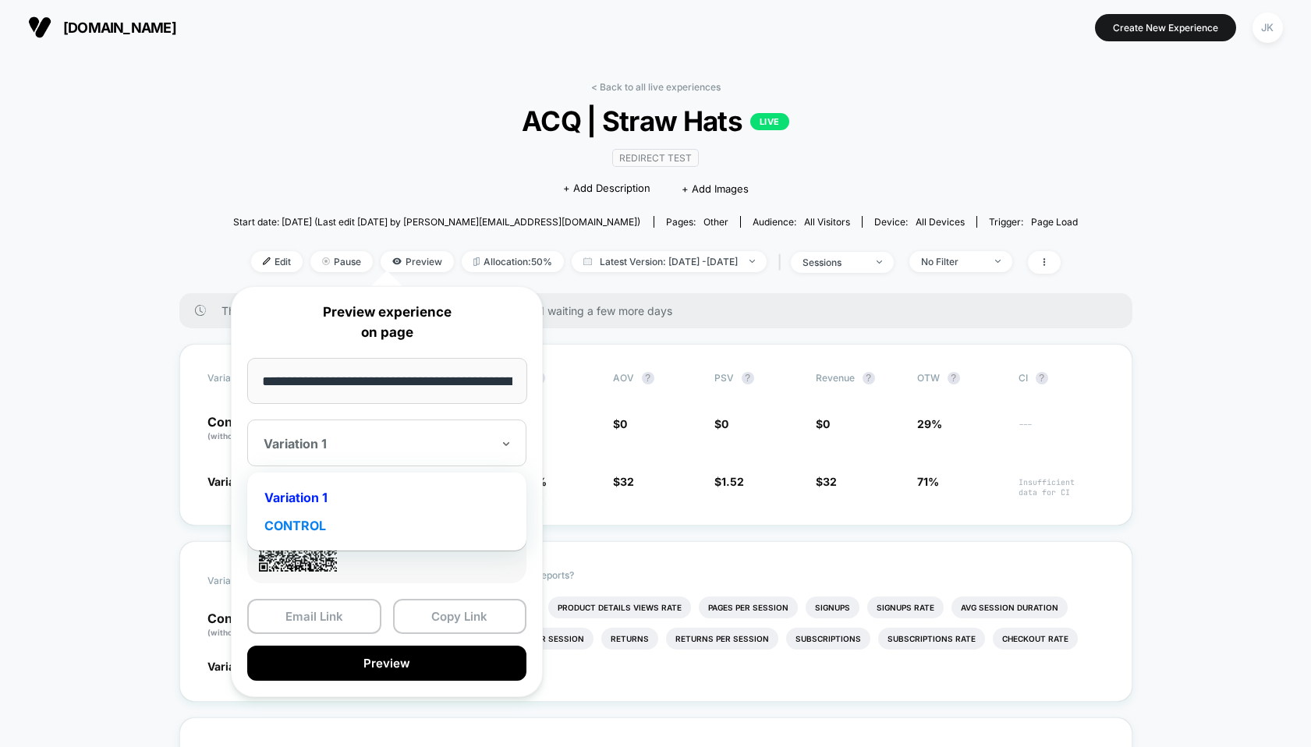
click at [319, 522] on div "CONTROL" at bounding box center [387, 526] width 264 height 28
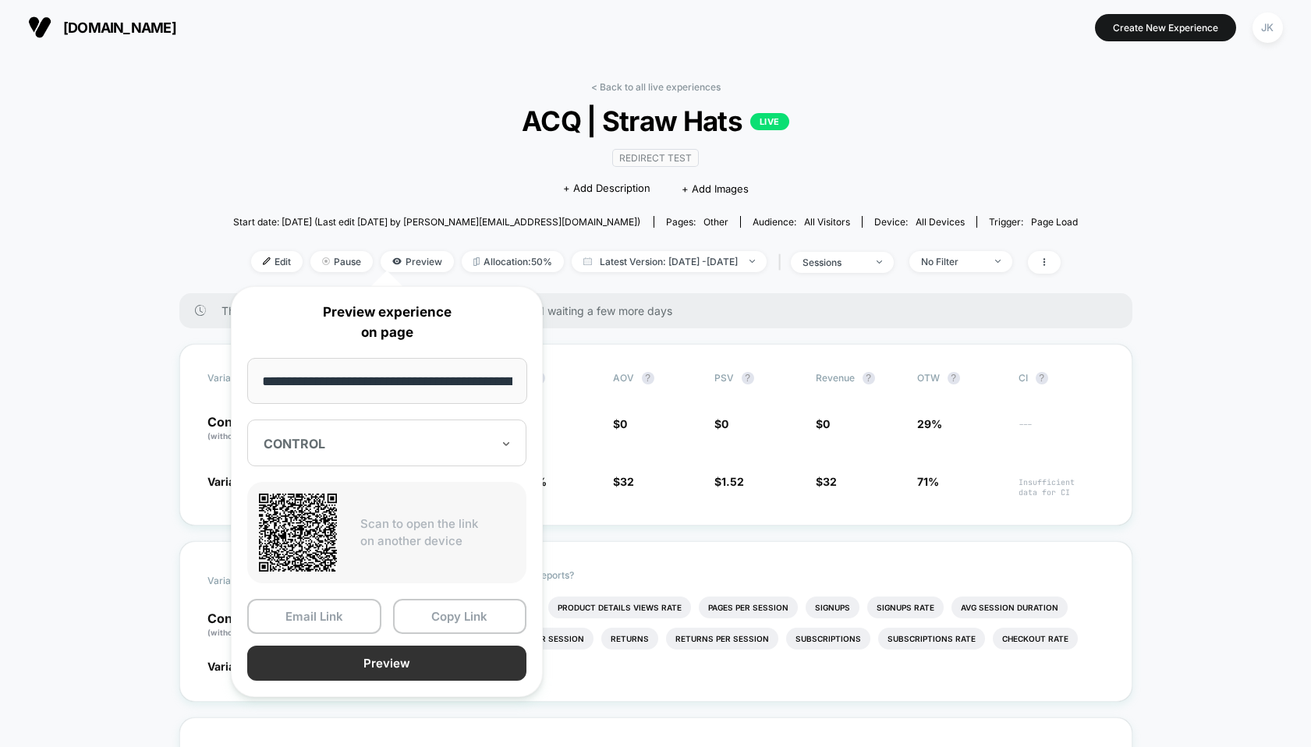
click at [342, 650] on button "Preview" at bounding box center [386, 663] width 279 height 35
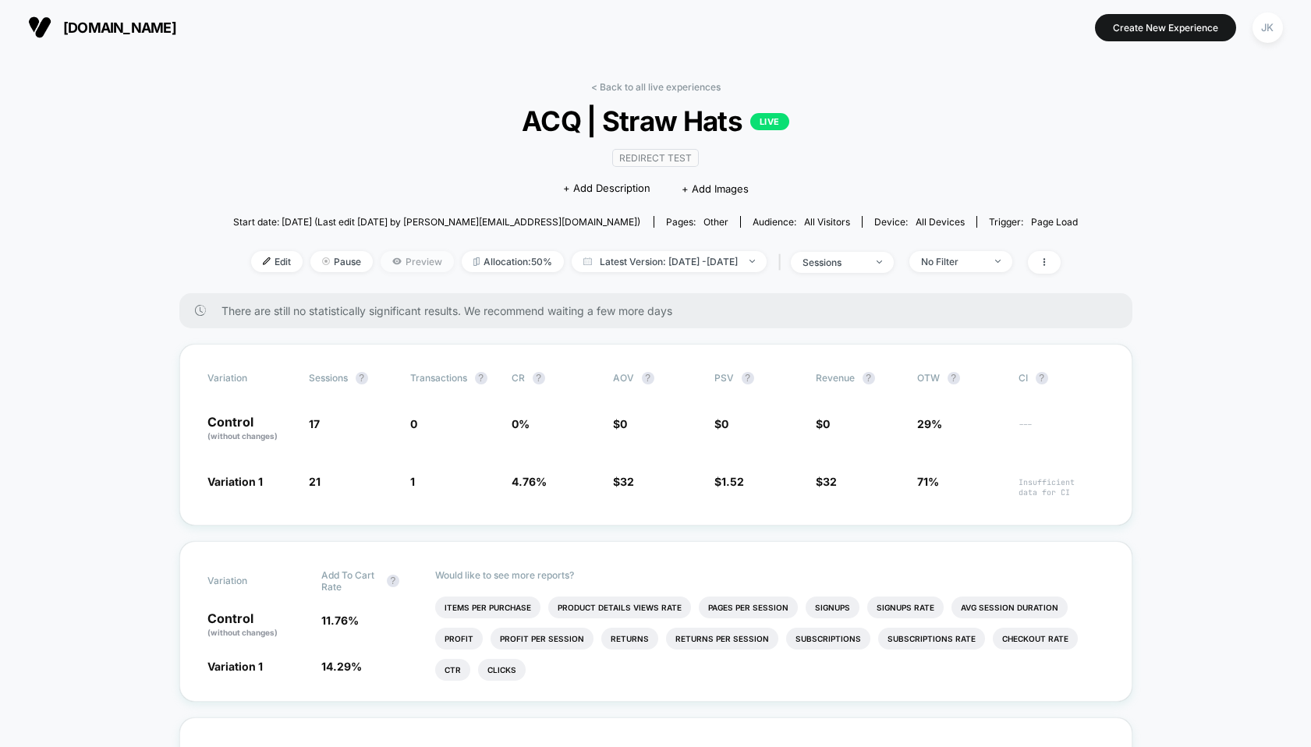
click at [381, 261] on span "Preview" at bounding box center [417, 261] width 73 height 21
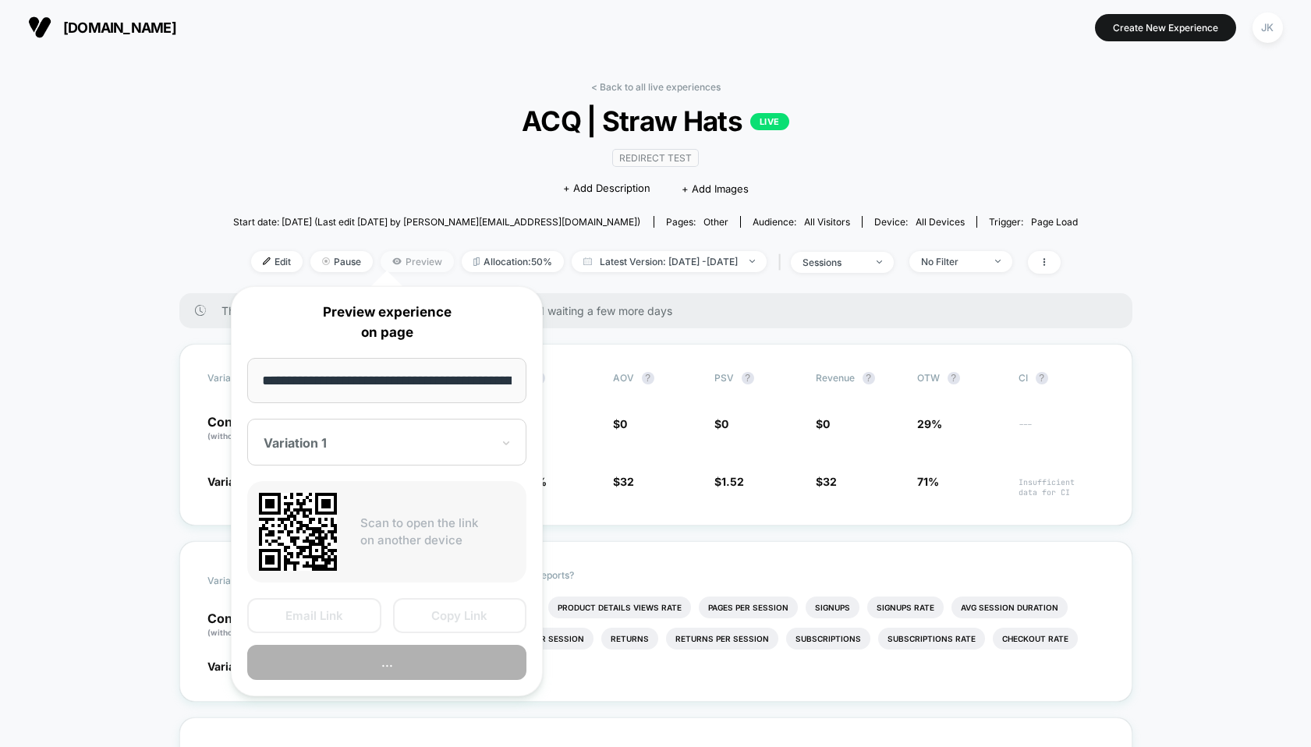
scroll to position [0, 63]
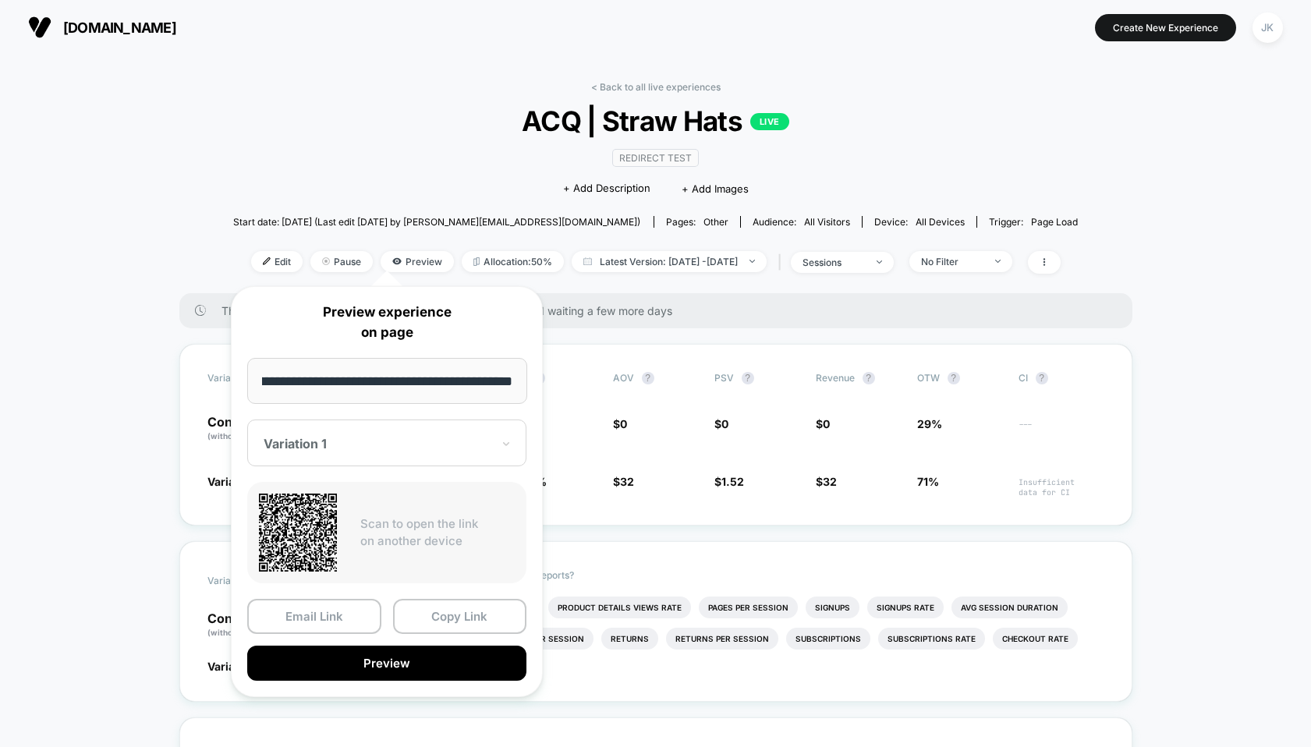
click at [353, 448] on div at bounding box center [378, 444] width 228 height 16
click at [331, 494] on div "Variation 1" at bounding box center [387, 498] width 264 height 28
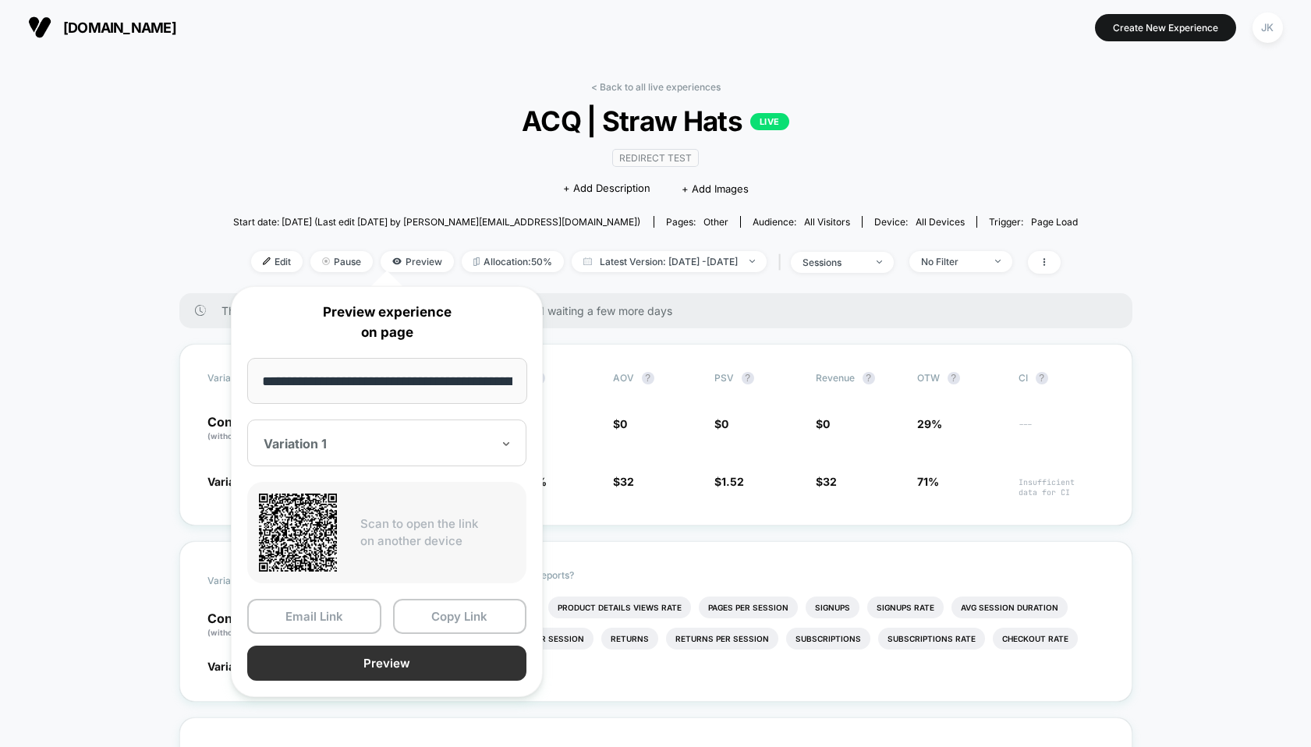
click at [375, 656] on button "Preview" at bounding box center [386, 663] width 279 height 35
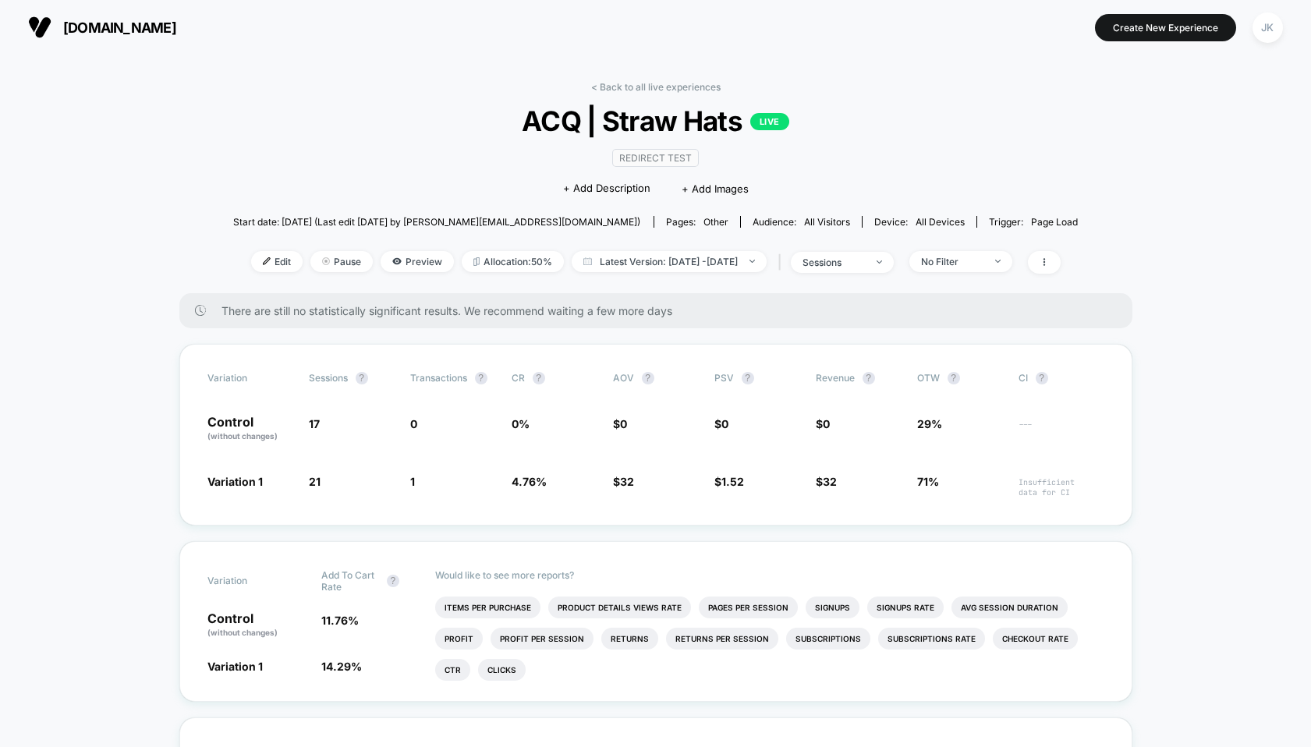
click at [651, 95] on div "< Back to all live experiences ACQ | Straw Hats LIVE Redirect Test Click to edi…" at bounding box center [655, 187] width 845 height 212
click at [651, 91] on link "< Back to all live experiences" at bounding box center [655, 87] width 129 height 12
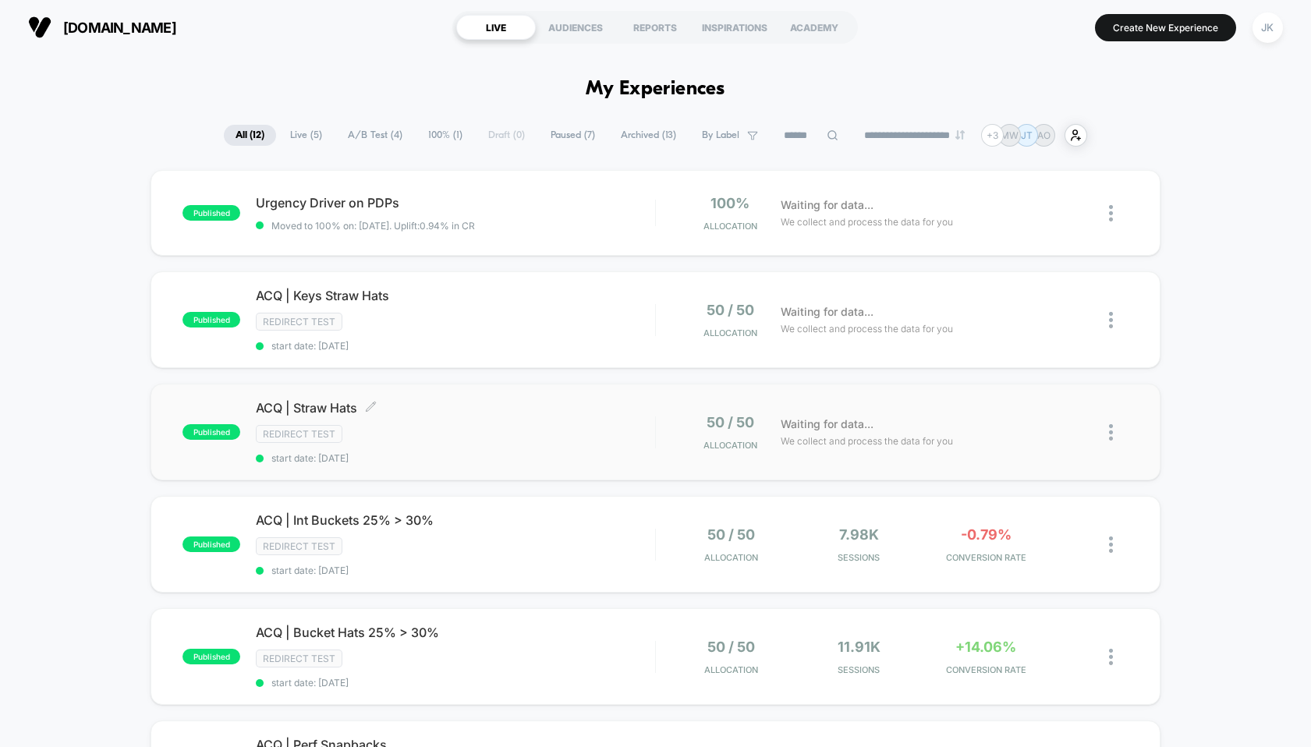
click at [326, 409] on span "ACQ | Straw Hats Click to edit experience details" at bounding box center [455, 408] width 399 height 16
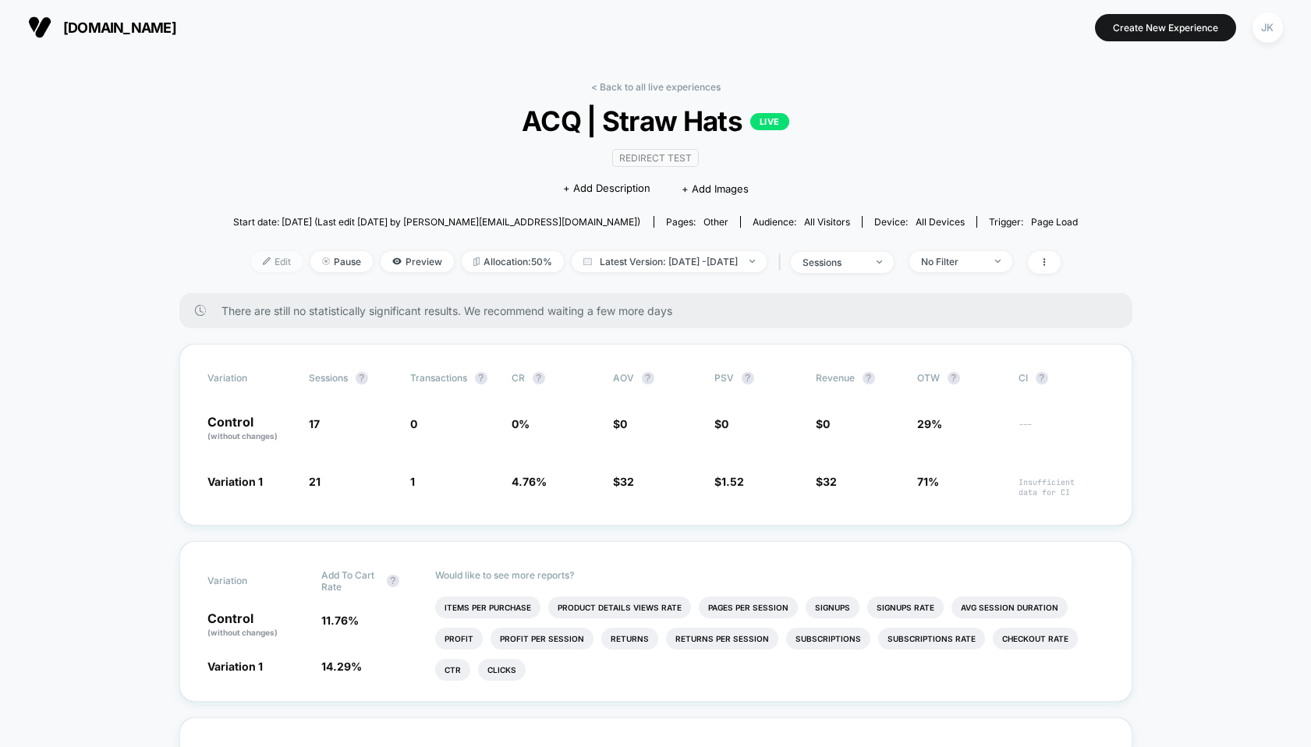
click at [262, 256] on span "Edit" at bounding box center [276, 261] width 51 height 21
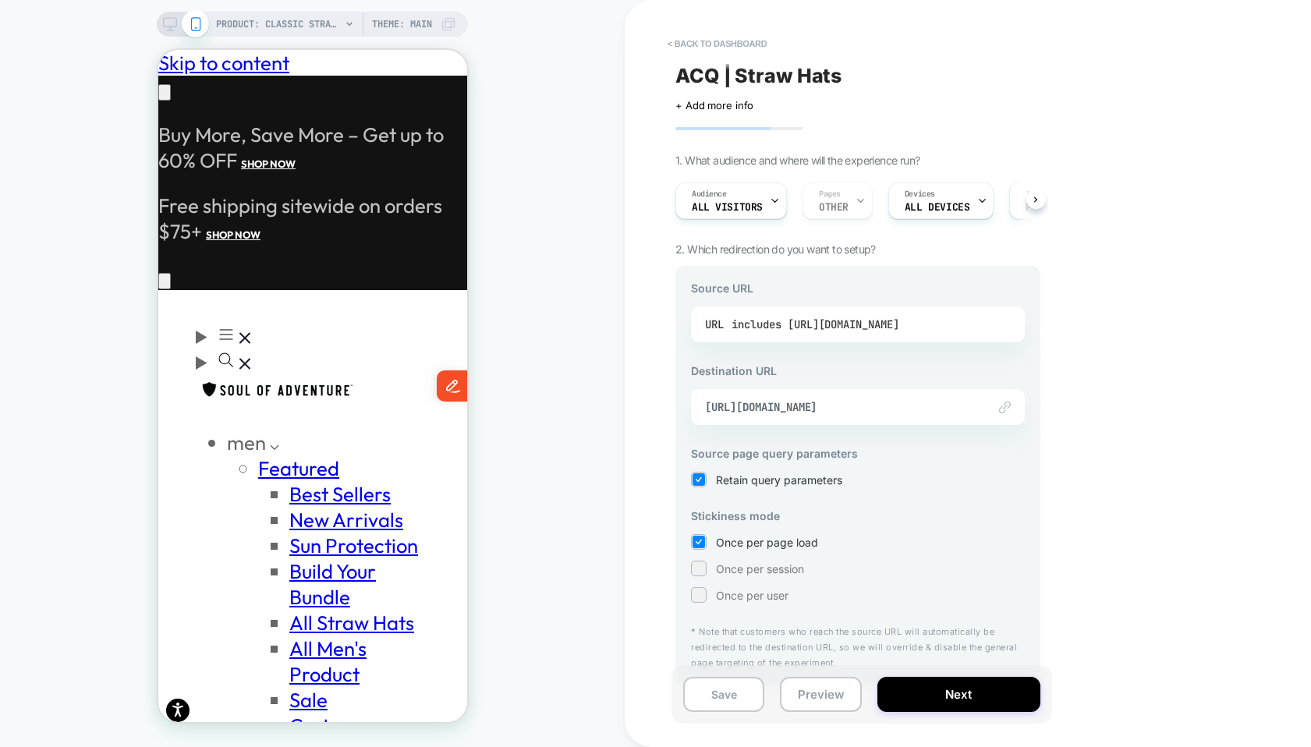
click at [851, 316] on div "includes [URL][DOMAIN_NAME]" at bounding box center [816, 324] width 168 height 23
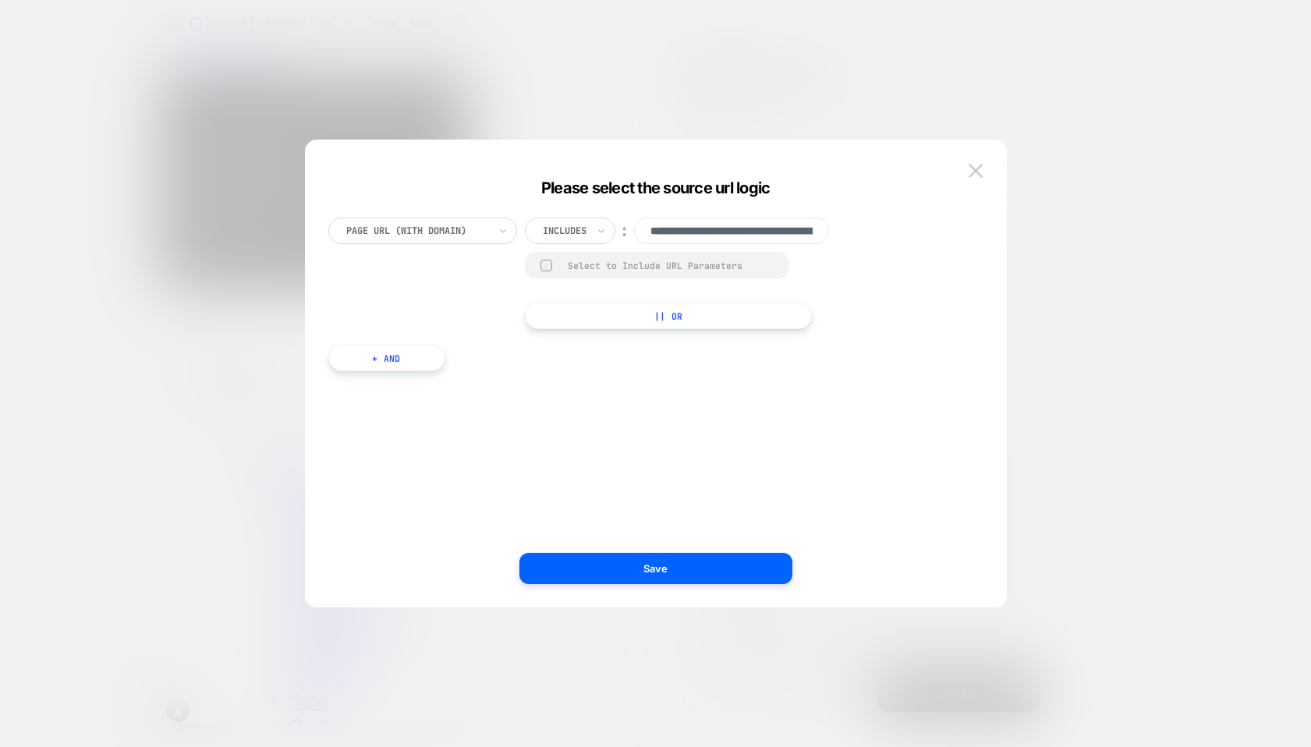
scroll to position [0, 179]
click at [754, 222] on input "**********" at bounding box center [731, 231] width 195 height 27
click at [979, 164] on img at bounding box center [976, 170] width 14 height 13
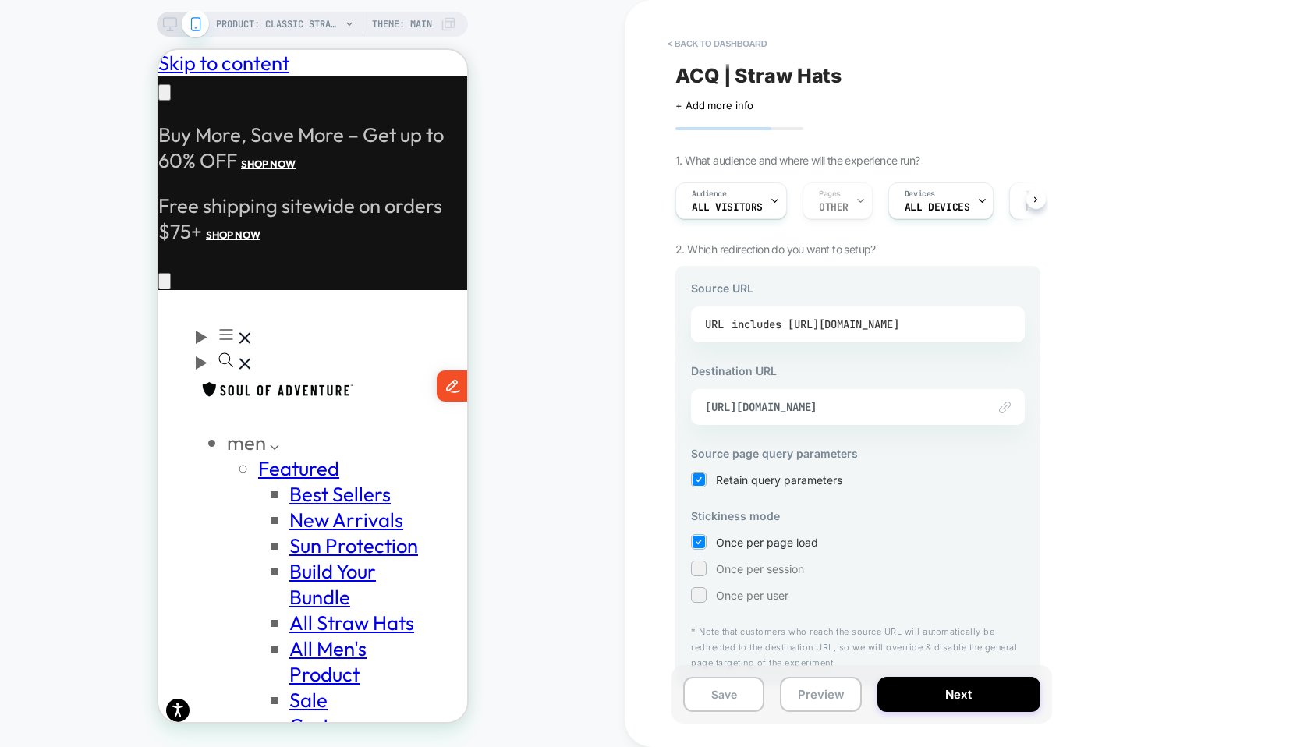
click at [885, 409] on span "[URL][DOMAIN_NAME]" at bounding box center [838, 407] width 267 height 14
click at [880, 400] on span "[URL][DOMAIN_NAME]" at bounding box center [838, 407] width 267 height 14
click at [894, 412] on span "[URL][DOMAIN_NAME]" at bounding box center [838, 407] width 267 height 14
click at [866, 326] on div "includes [URL][DOMAIN_NAME]" at bounding box center [816, 324] width 168 height 23
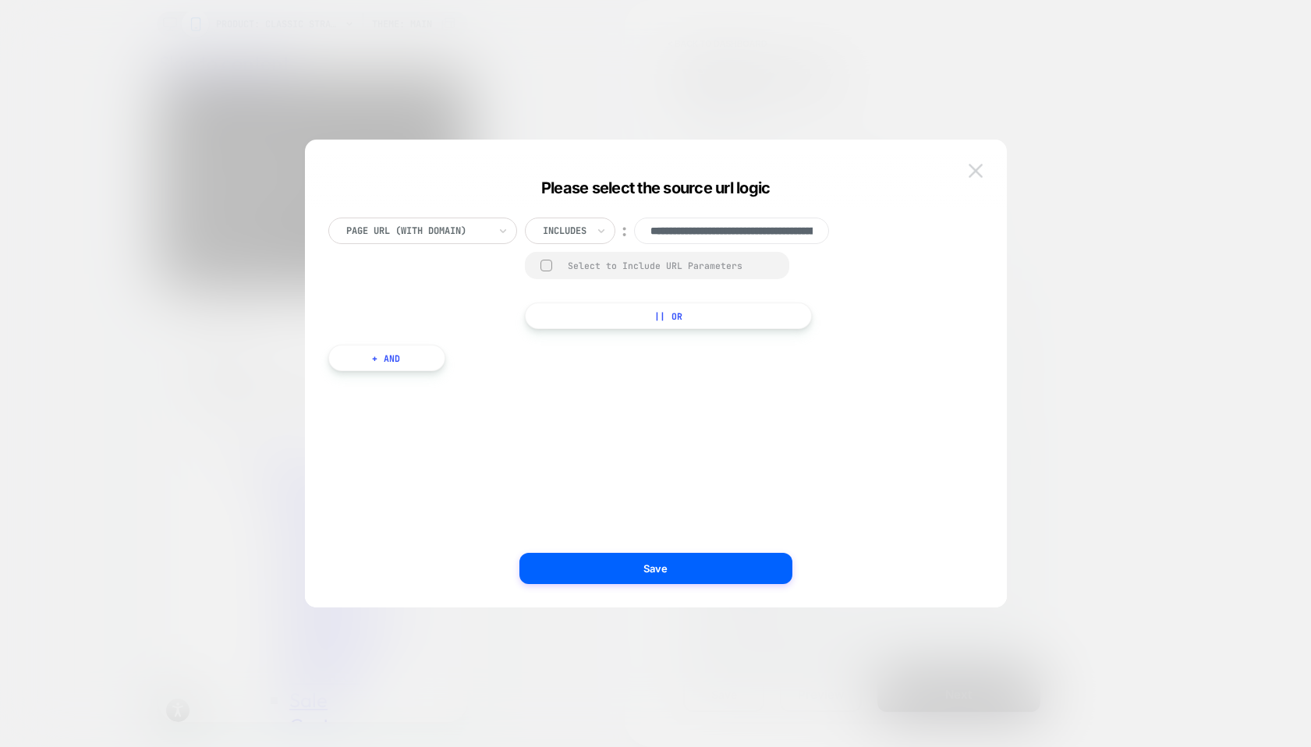
click at [983, 169] on button at bounding box center [975, 170] width 23 height 23
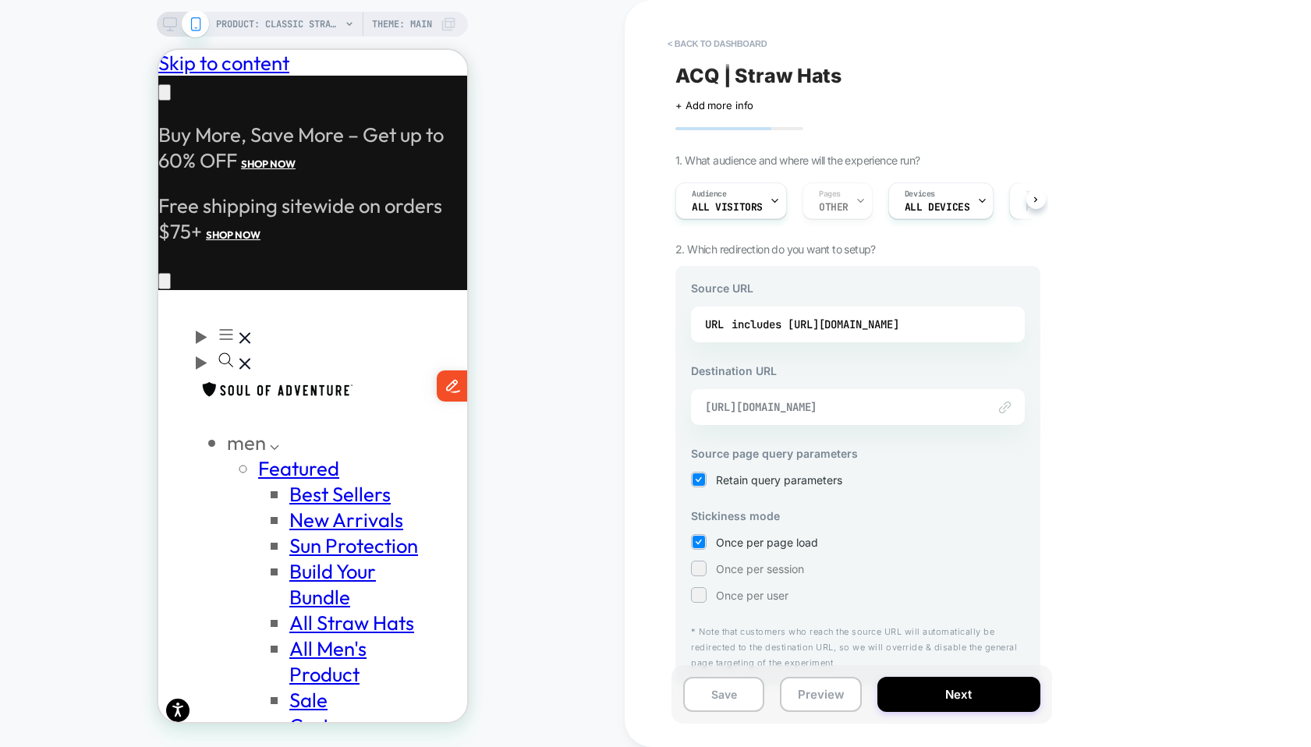
click at [797, 406] on span "[URL][DOMAIN_NAME]" at bounding box center [838, 407] width 267 height 14
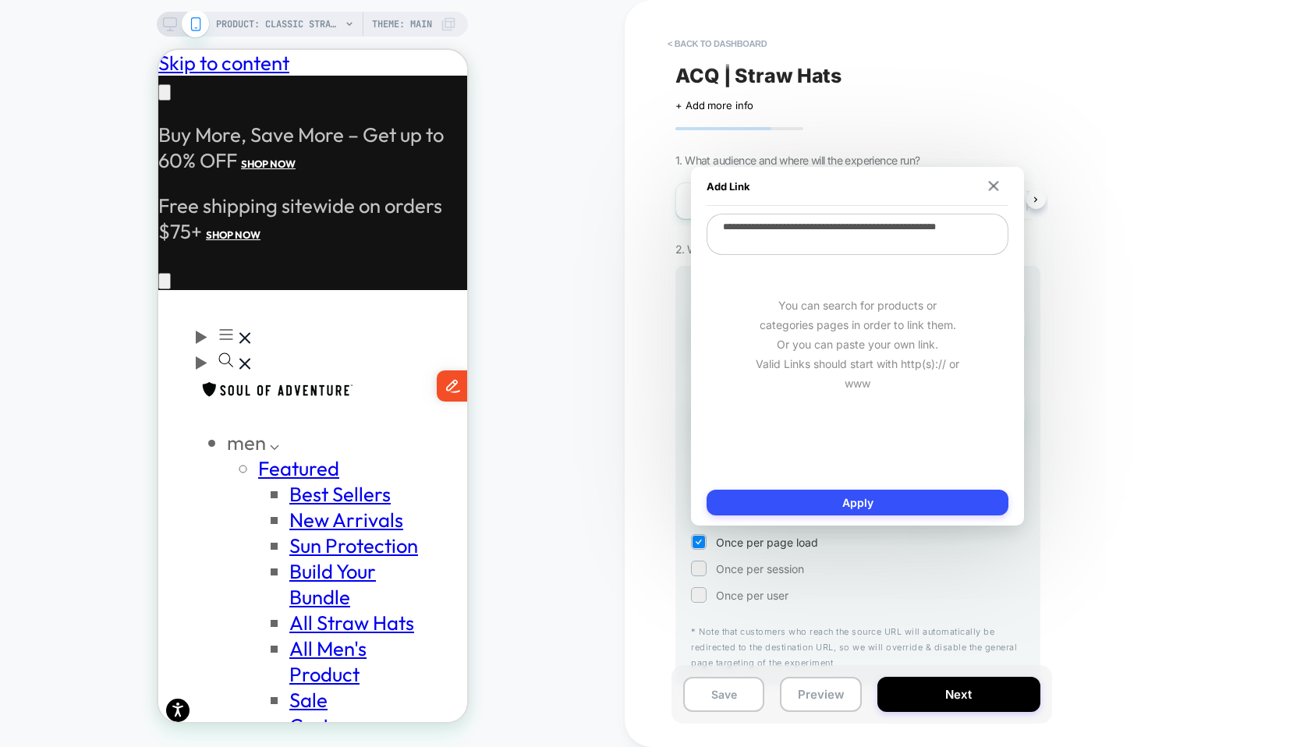
scroll to position [0, 256]
click at [827, 242] on textarea "**********" at bounding box center [858, 234] width 302 height 41
click at [991, 185] on img at bounding box center [994, 186] width 10 height 10
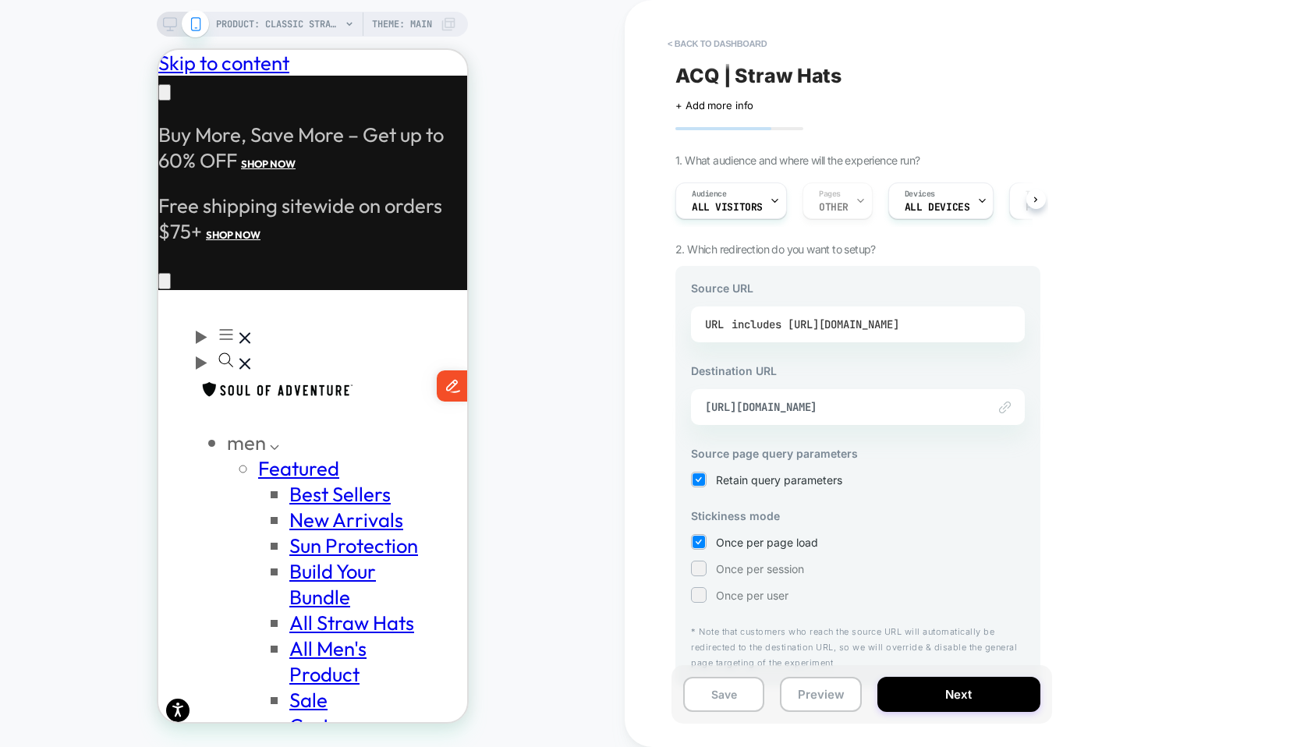
scroll to position [0, 256]
click at [899, 327] on div "includes [URL][DOMAIN_NAME]" at bounding box center [816, 324] width 168 height 23
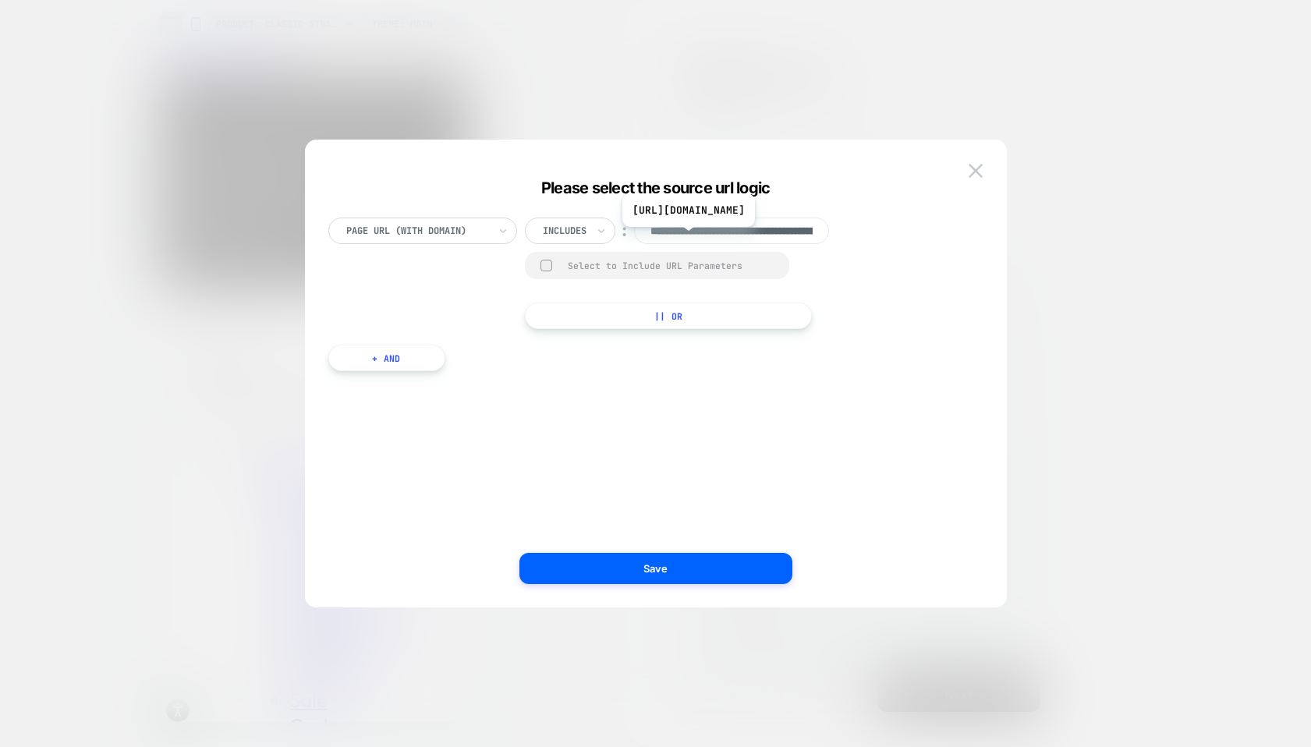
scroll to position [0, 179]
click at [788, 233] on input "**********" at bounding box center [731, 231] width 195 height 27
click at [969, 170] on img at bounding box center [976, 170] width 14 height 13
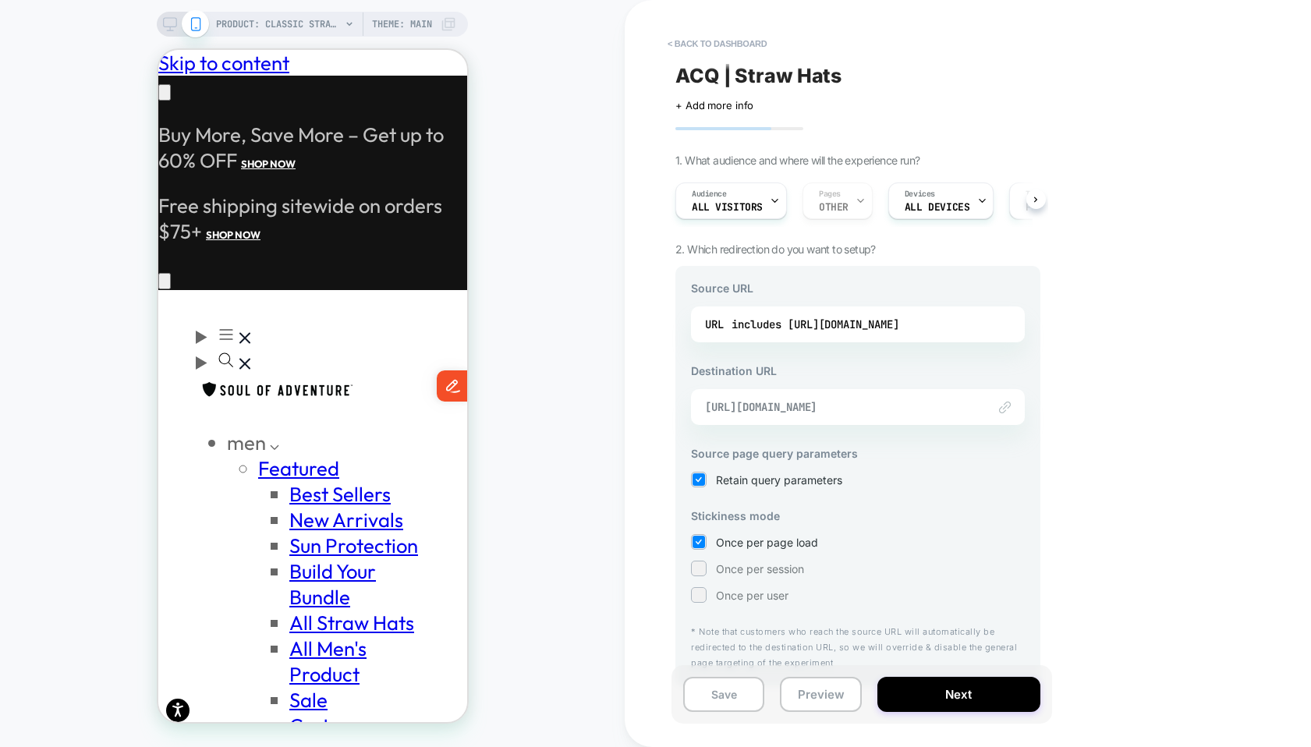
click at [873, 411] on span "[URL][DOMAIN_NAME]" at bounding box center [838, 407] width 267 height 14
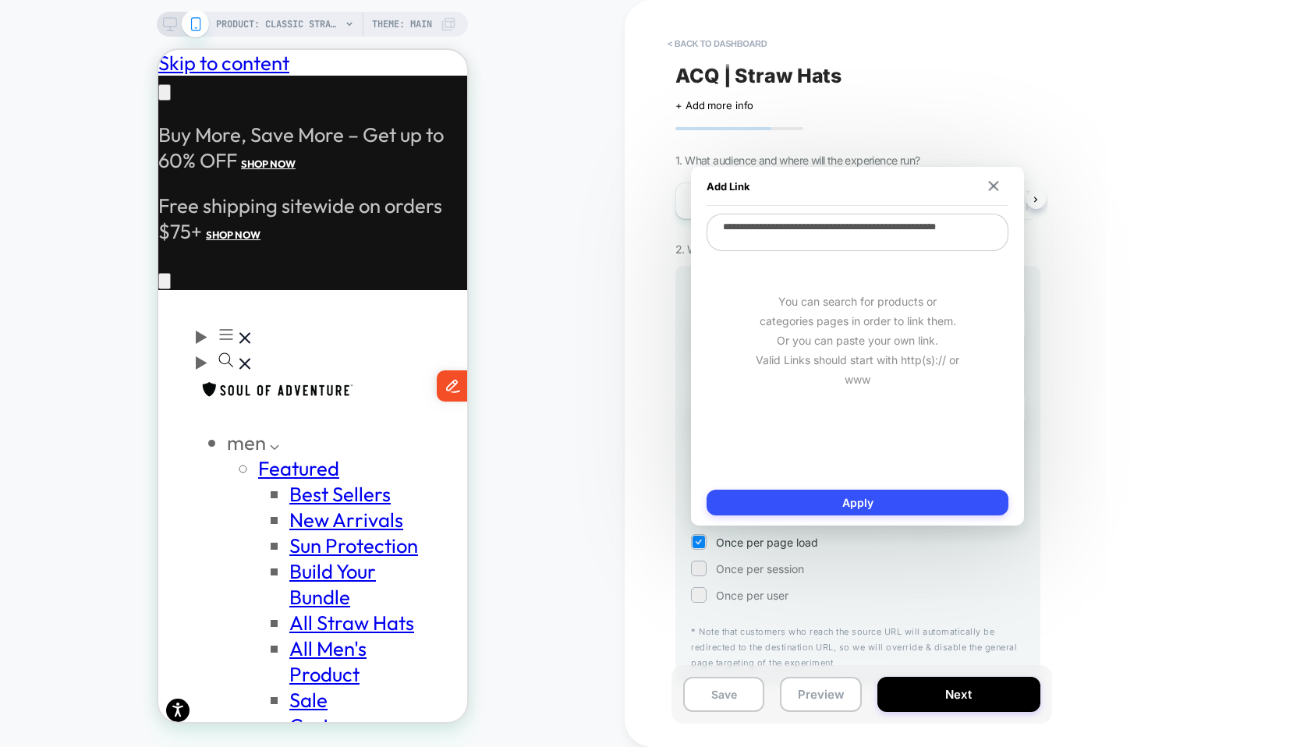
click at [868, 399] on div "You can search for products or categories pages in order to link them. Or you c…" at bounding box center [858, 340] width 302 height 175
click at [881, 255] on div "**********" at bounding box center [858, 346] width 302 height 265
click at [880, 244] on textarea "**********" at bounding box center [858, 234] width 302 height 41
type textarea "*"
type textarea "**********"
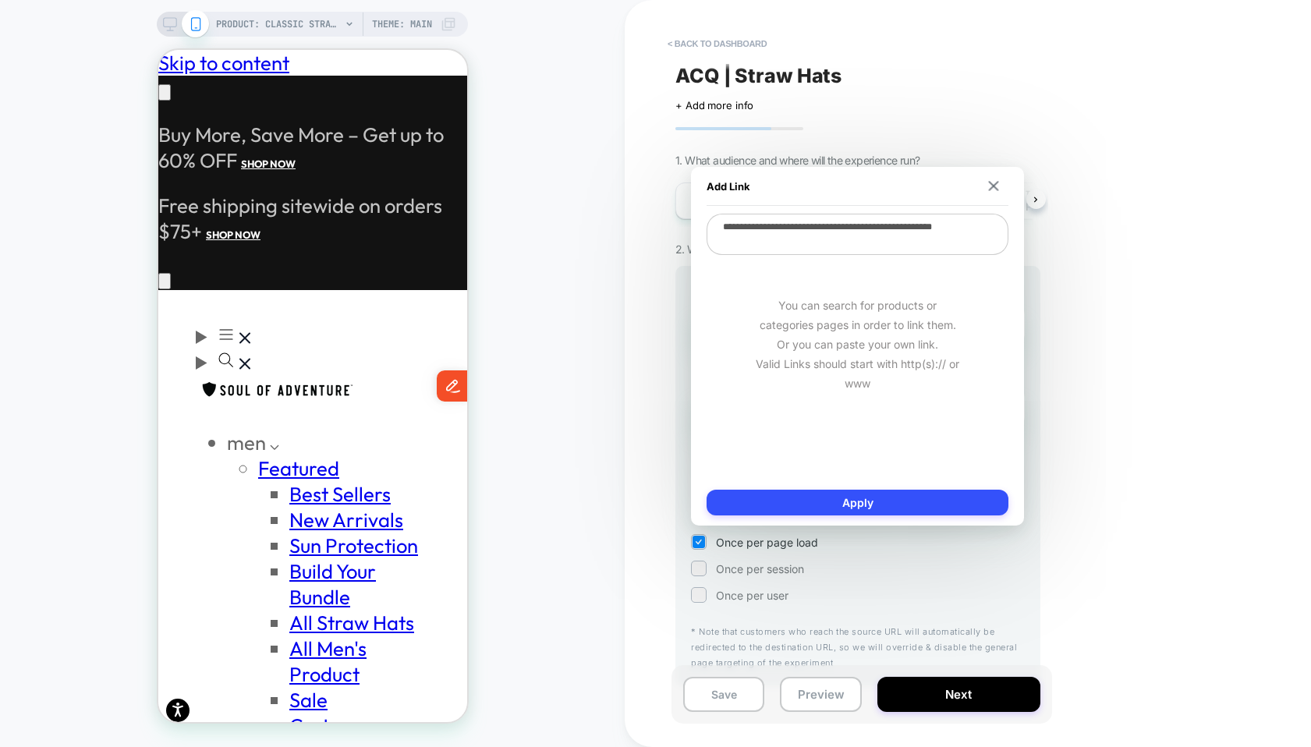
type textarea "*"
type textarea "**********"
click at [857, 498] on button "Apply" at bounding box center [858, 503] width 302 height 26
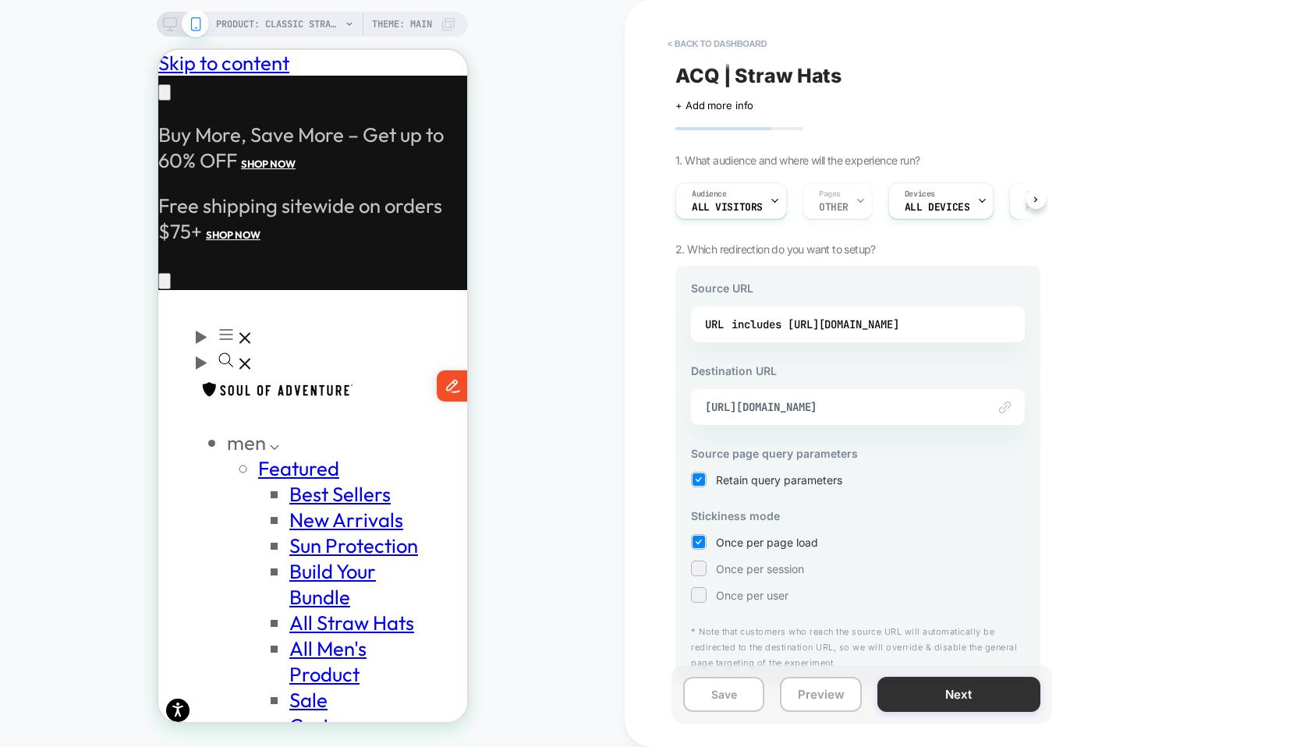
click at [948, 696] on button "Next" at bounding box center [958, 694] width 163 height 35
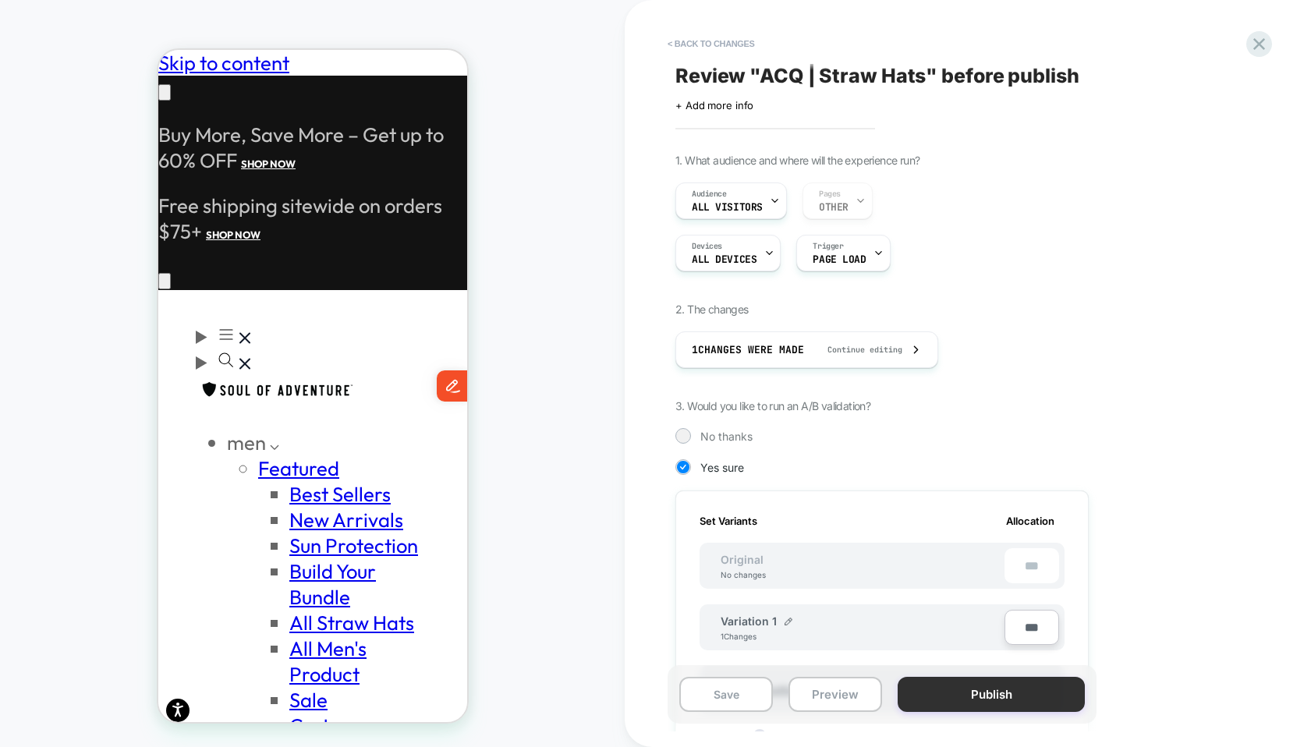
scroll to position [0, 2]
click at [953, 702] on button "Publish" at bounding box center [991, 694] width 187 height 35
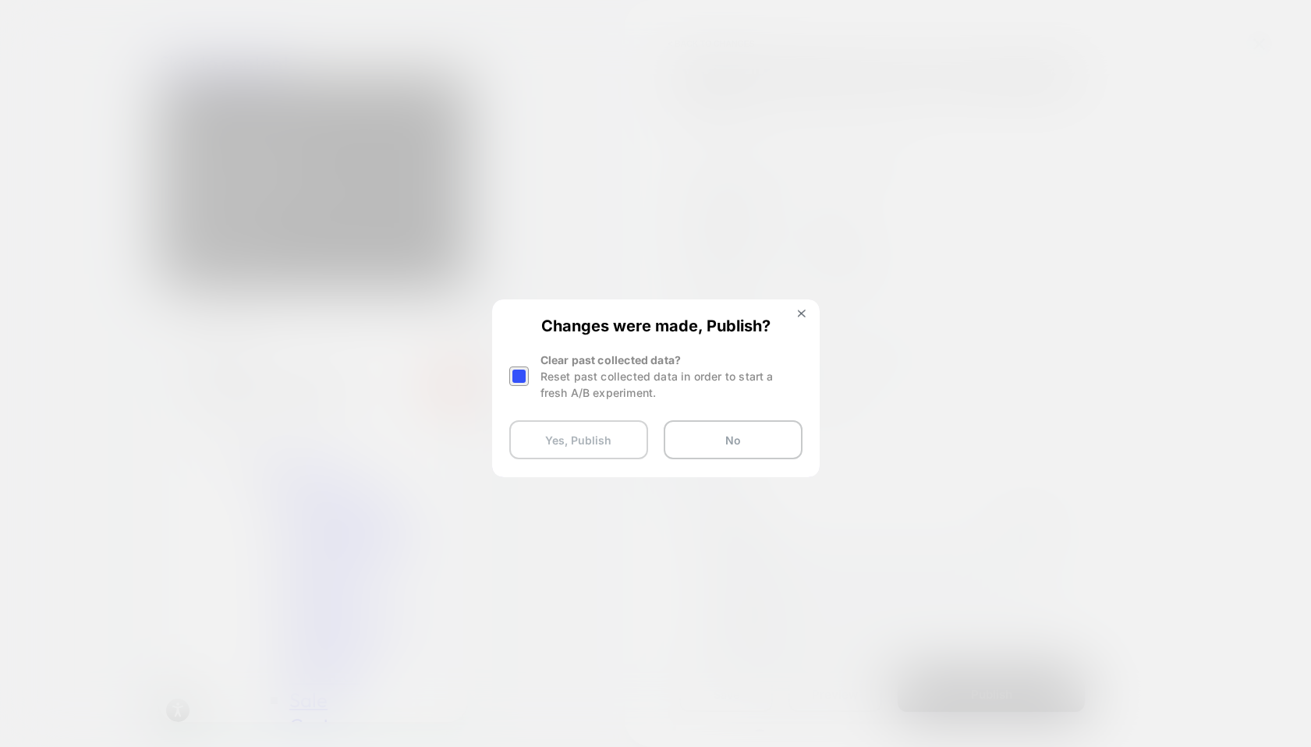
click at [598, 438] on button "Yes, Publish" at bounding box center [578, 439] width 139 height 39
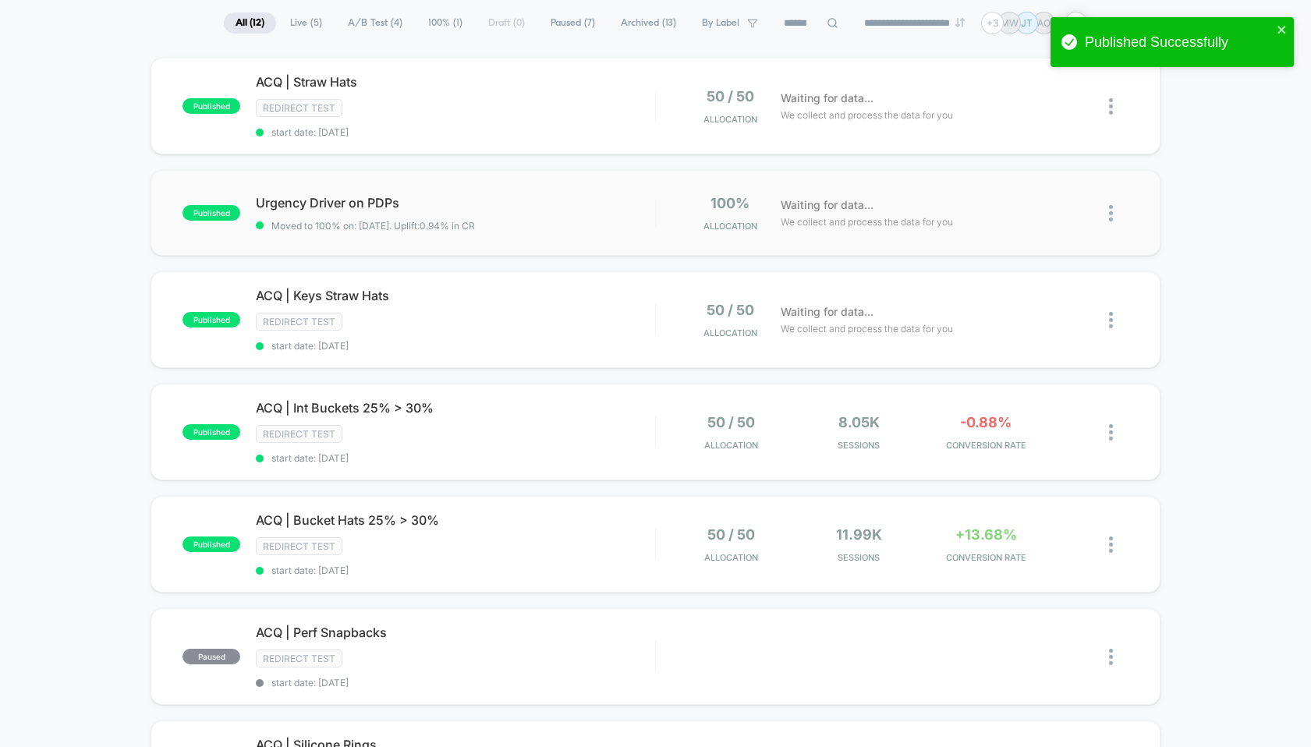
scroll to position [114, 0]
